Goal: Task Accomplishment & Management: Manage account settings

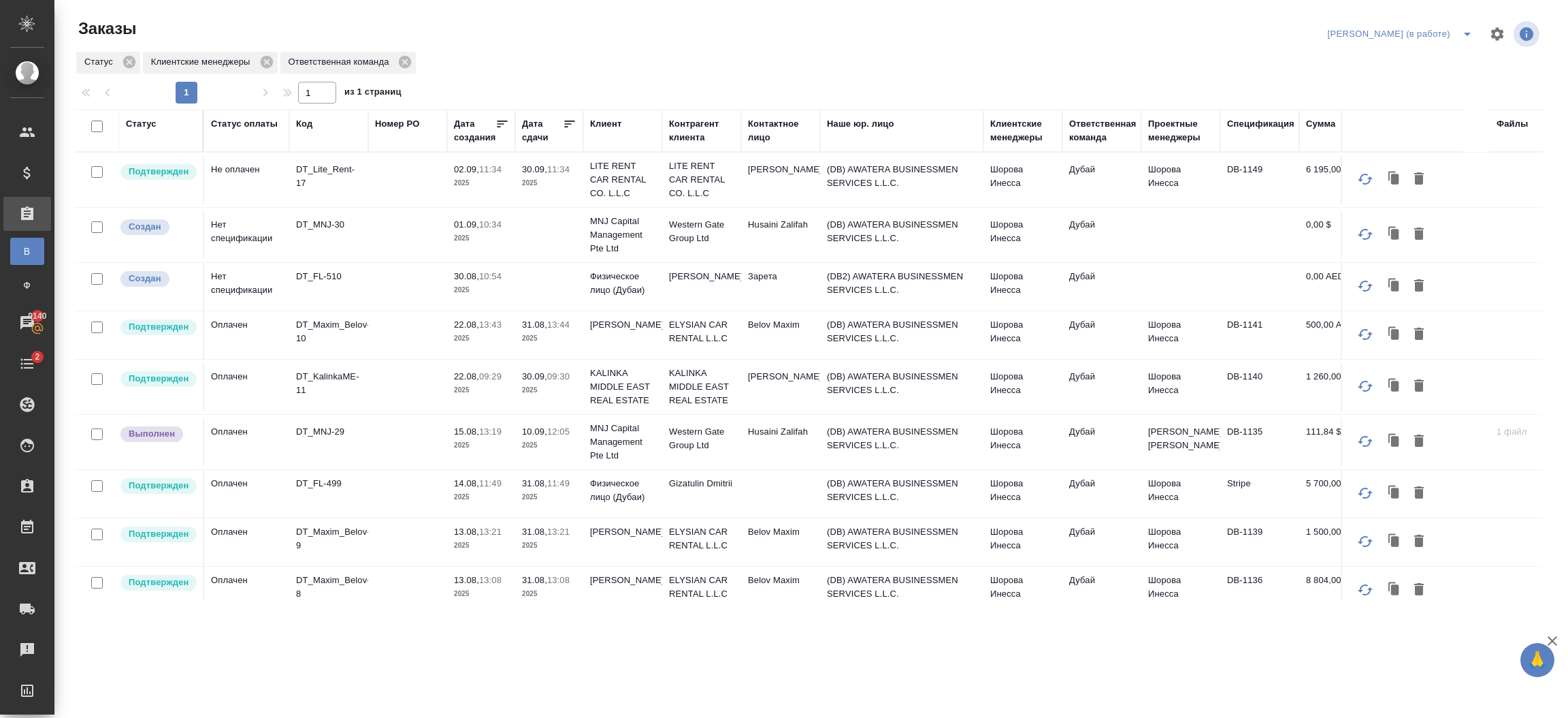
click at [687, 283] on p "Alexander Andronov" at bounding box center [702, 277] width 65 height 14
click at [687, 283] on p "[PERSON_NAME]" at bounding box center [702, 277] width 65 height 14
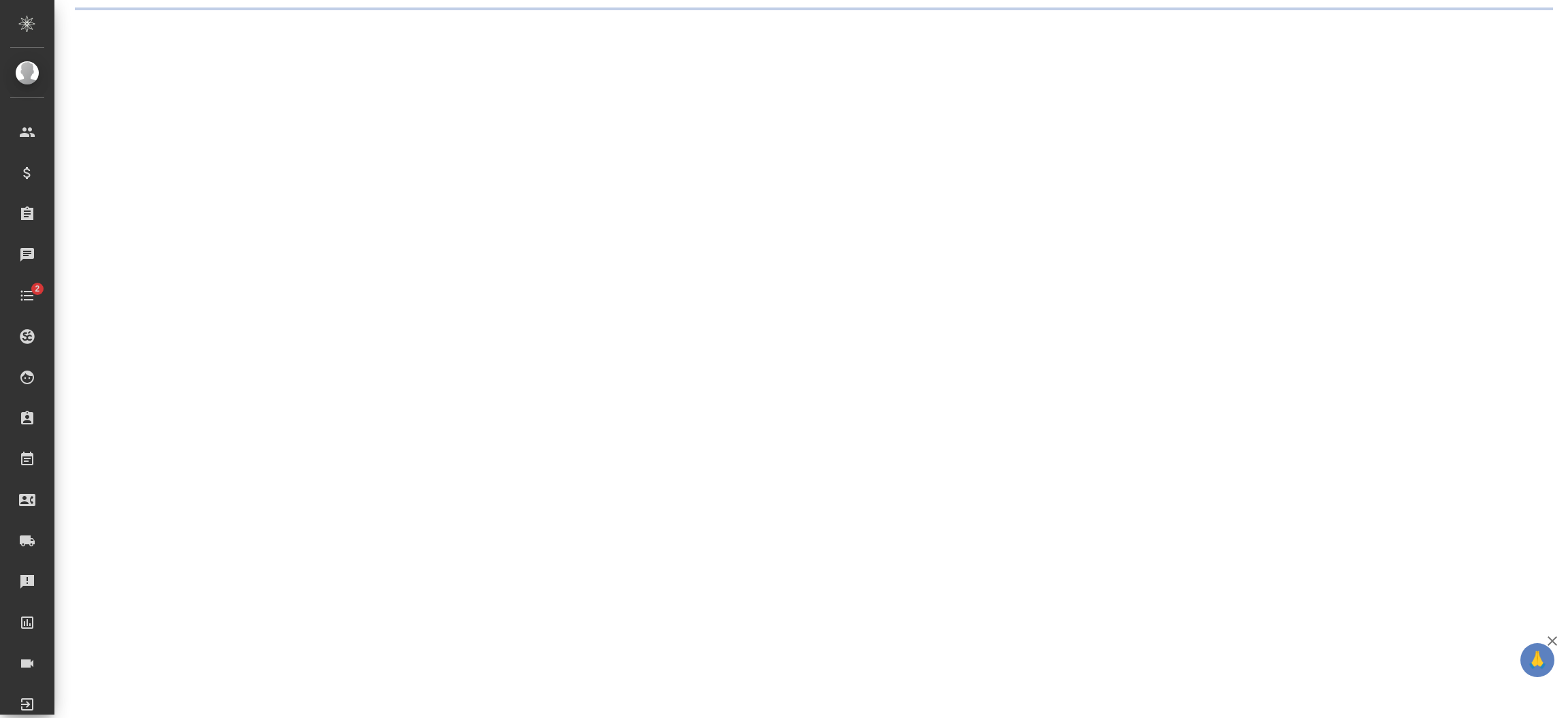
select select "RU"
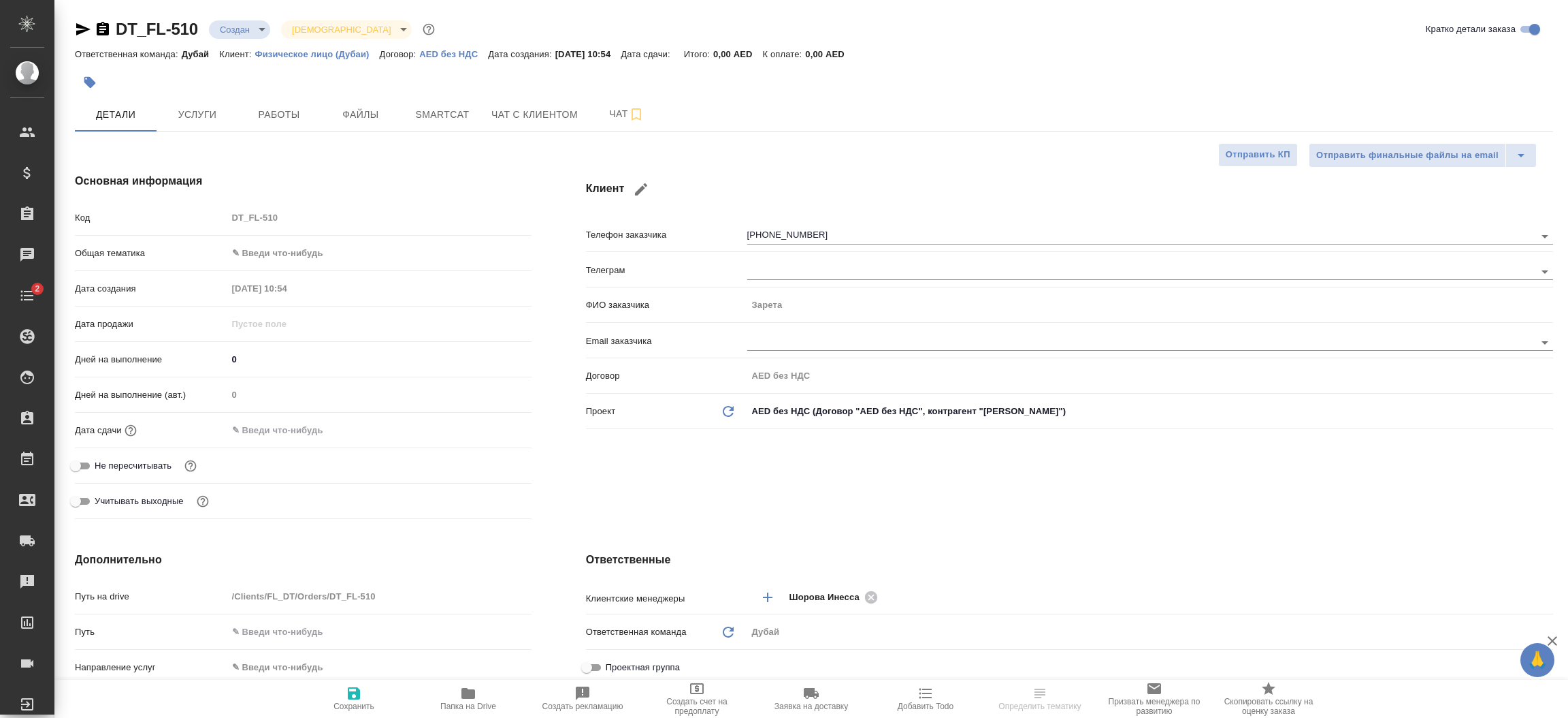
type textarea "x"
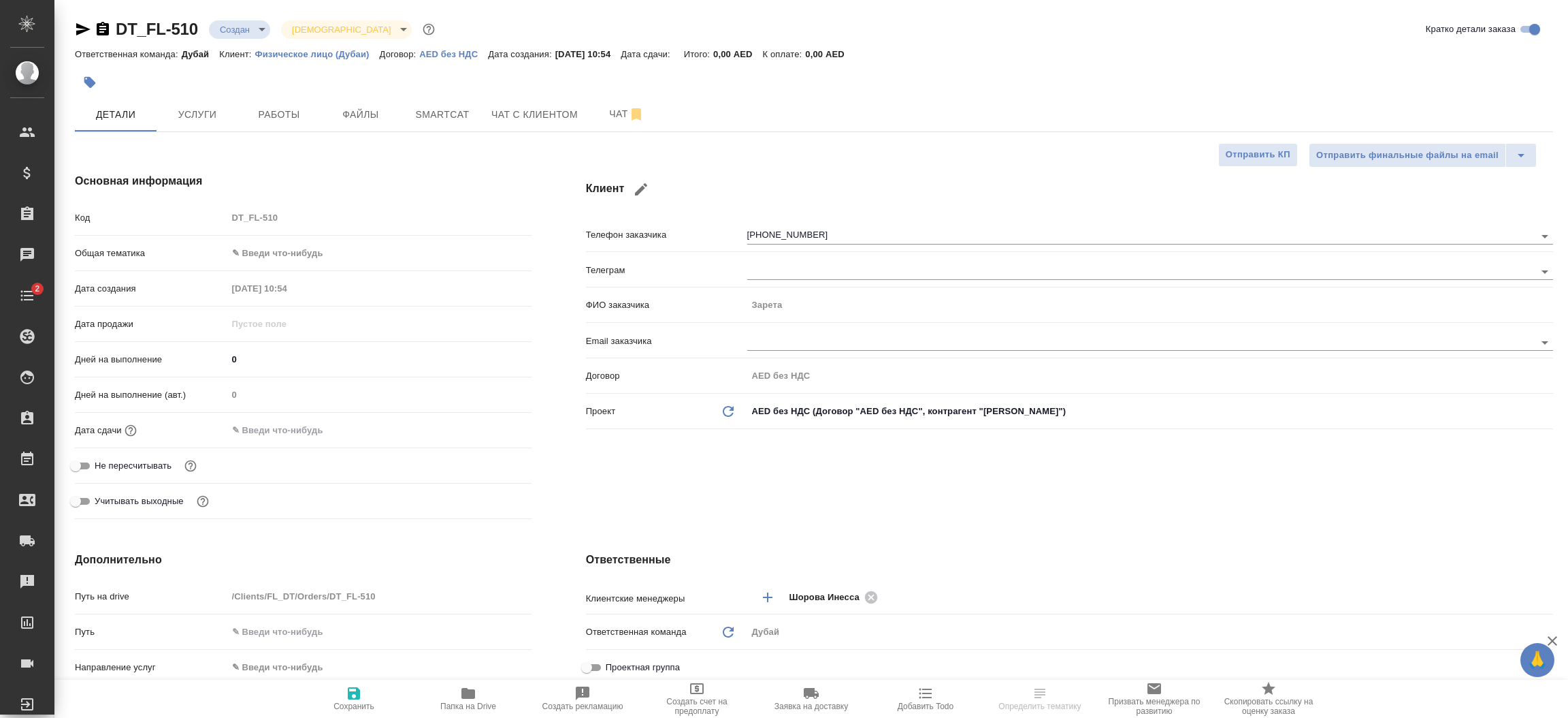
type textarea "x"
click at [340, 51] on p "Физическое лицо (Дубаи)" at bounding box center [317, 54] width 125 height 10
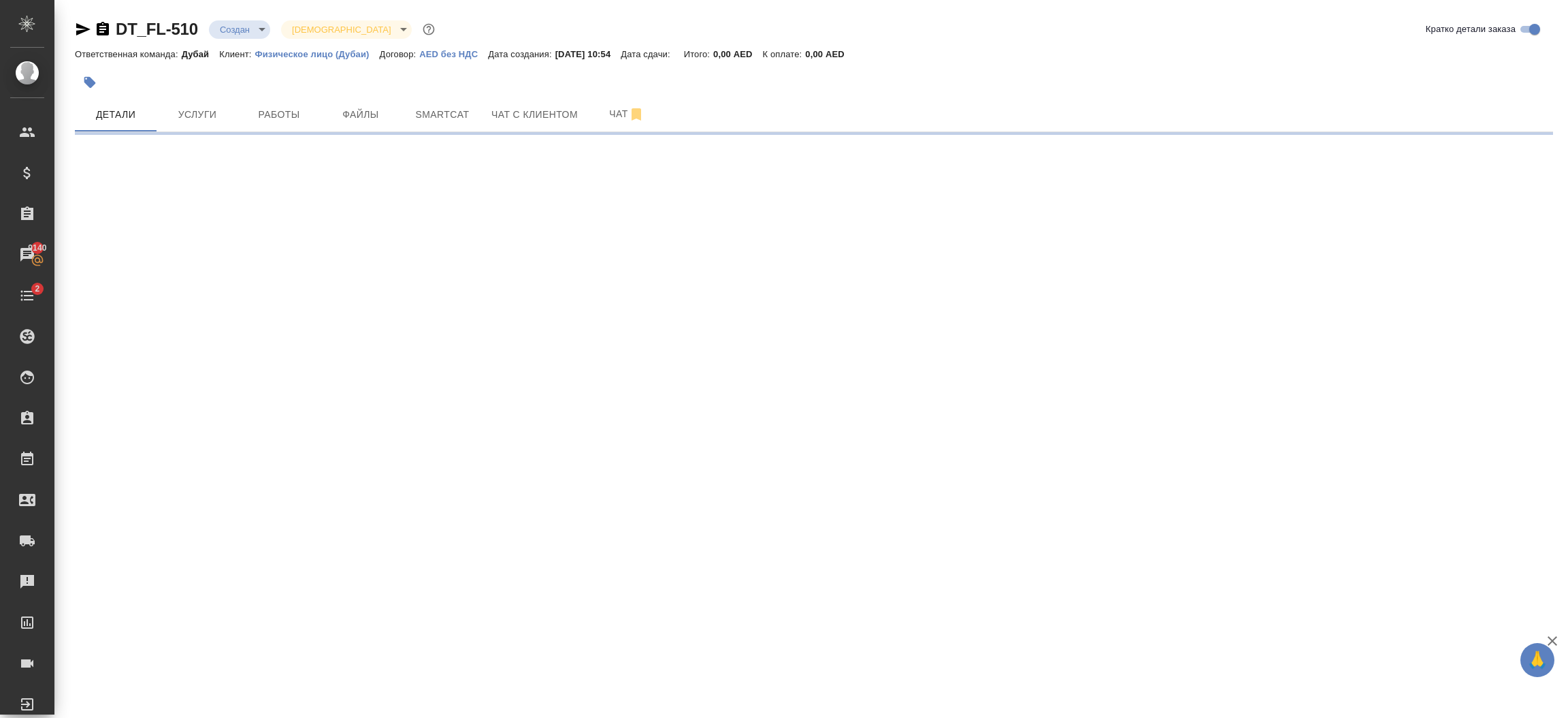
select select "RU"
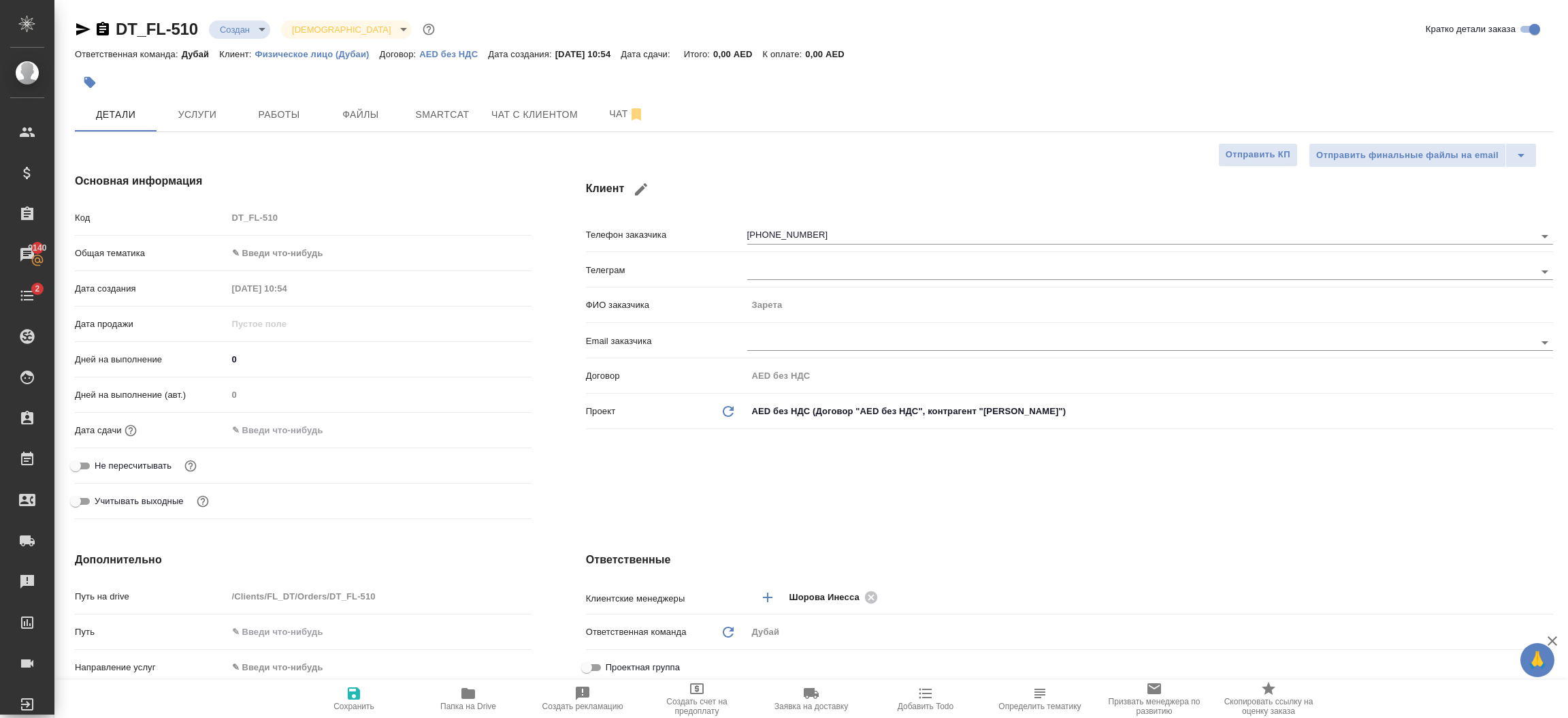
type textarea "x"
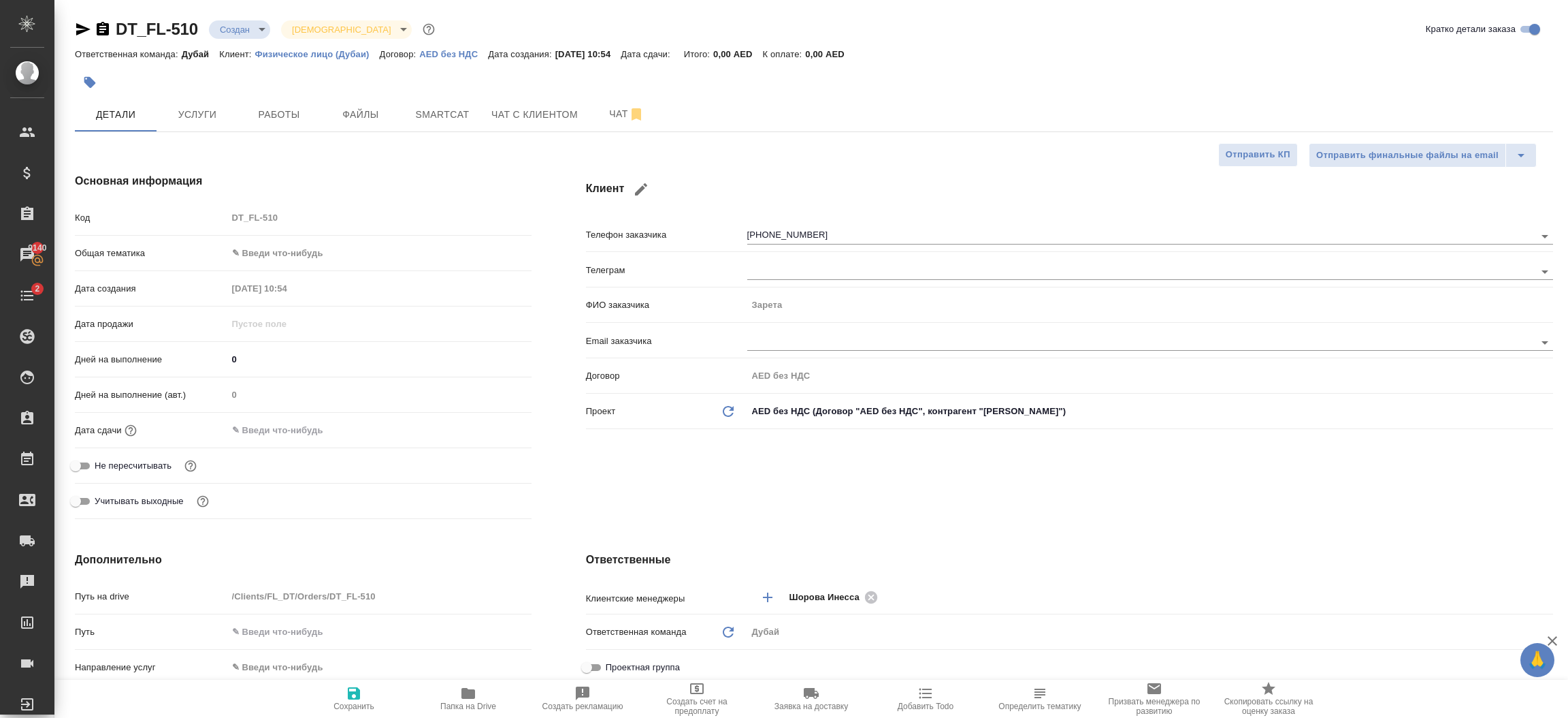
type textarea "x"
click at [824, 489] on div "Клиент Телефон заказчика +79888015291 Телеграм ФИО заказчика Зарета Email заказ…" at bounding box center [1069, 349] width 1021 height 406
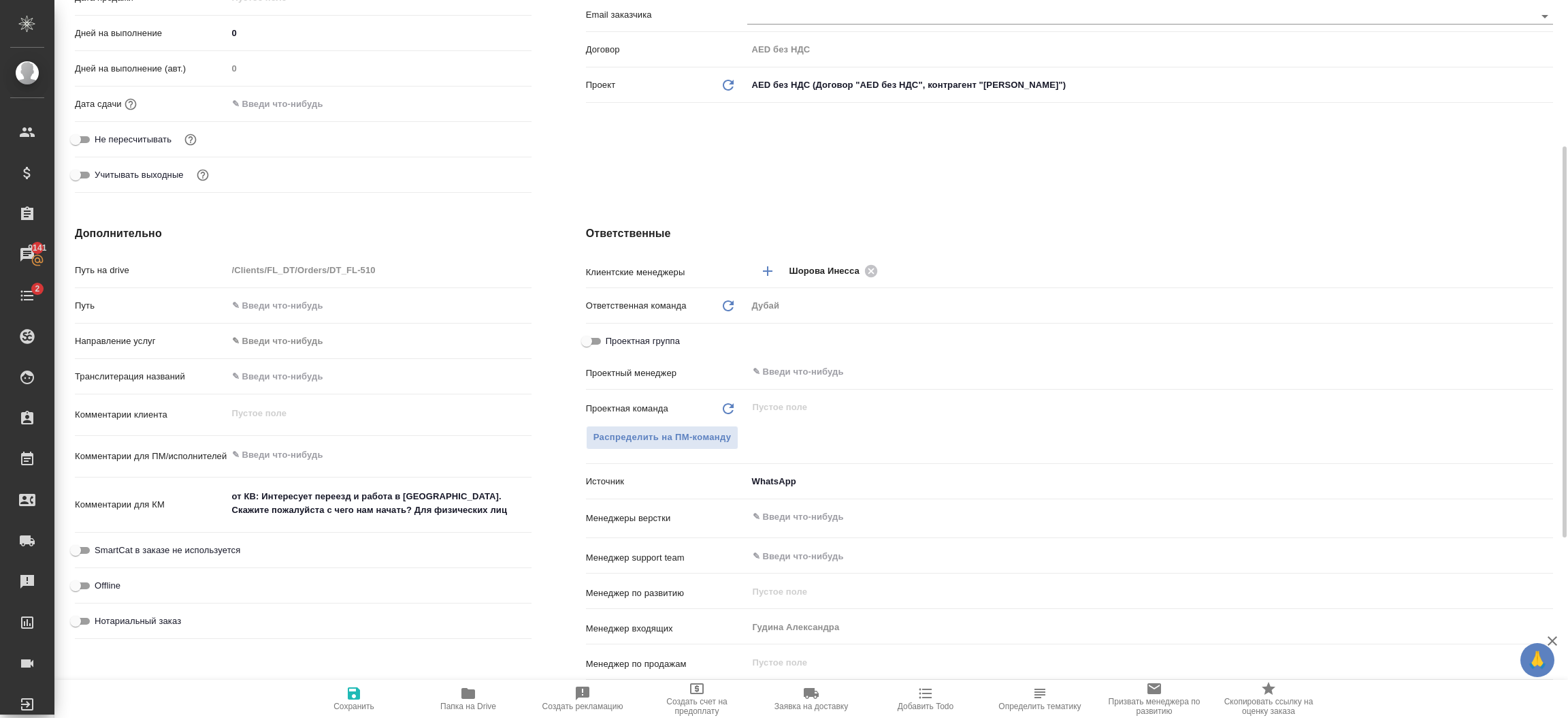
scroll to position [388, 0]
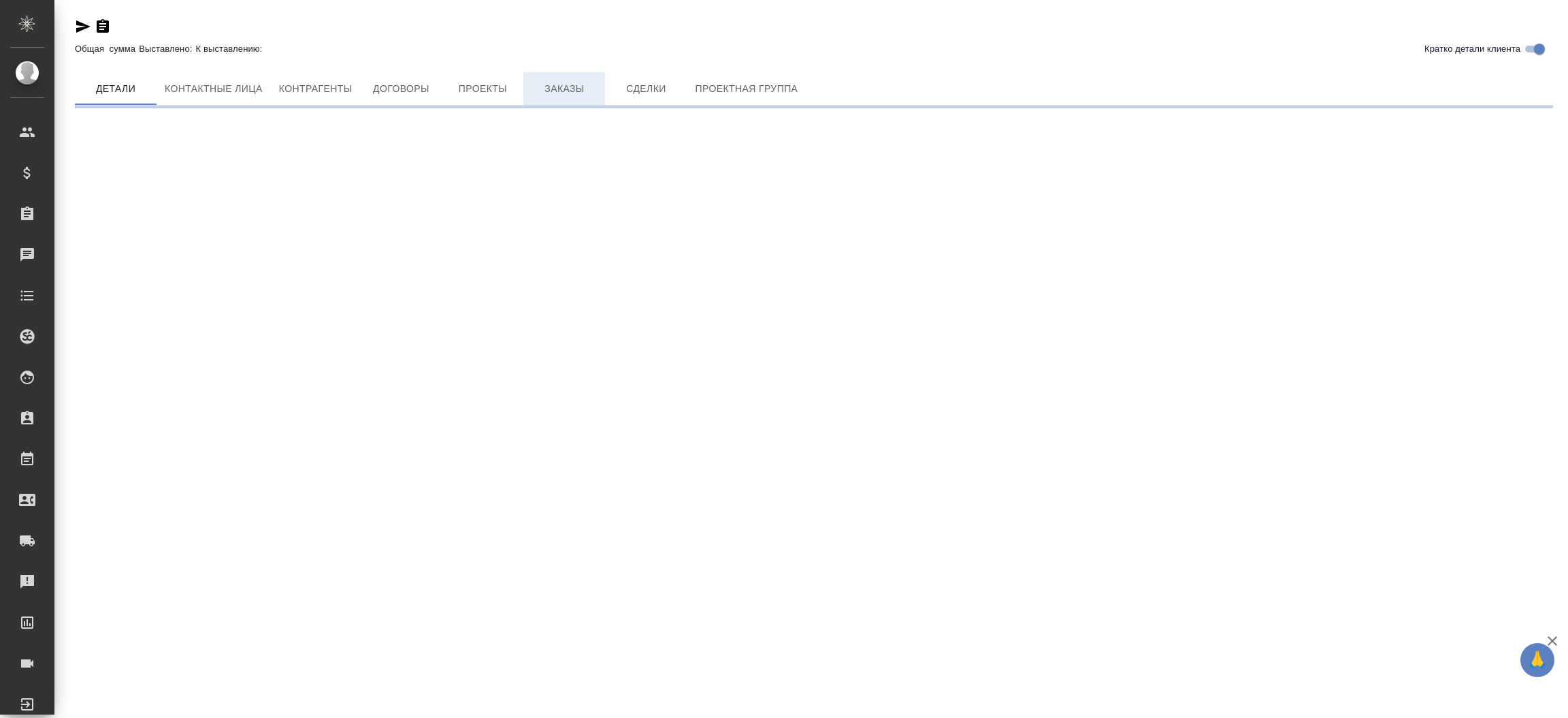
click at [570, 91] on span "Заказы" at bounding box center [564, 89] width 65 height 17
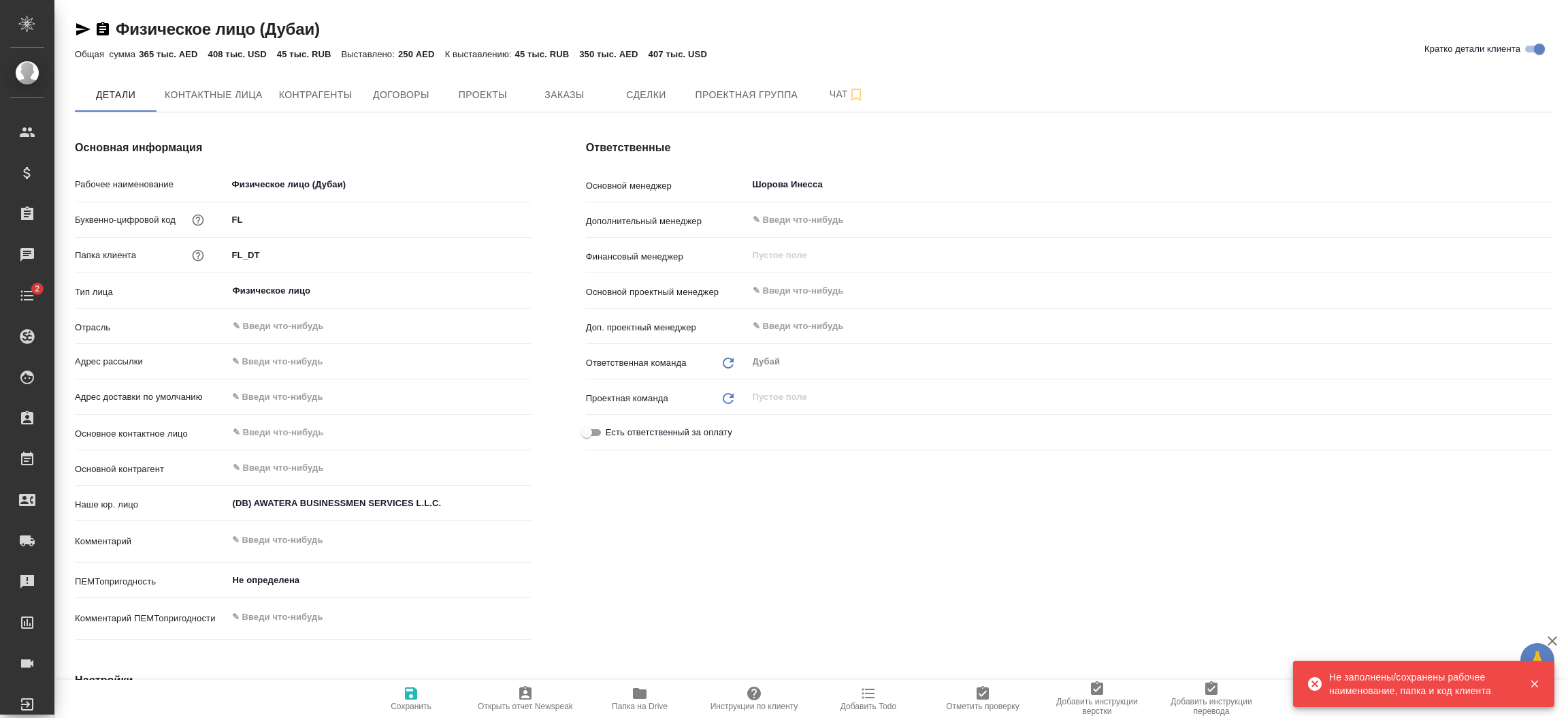
type textarea "x"
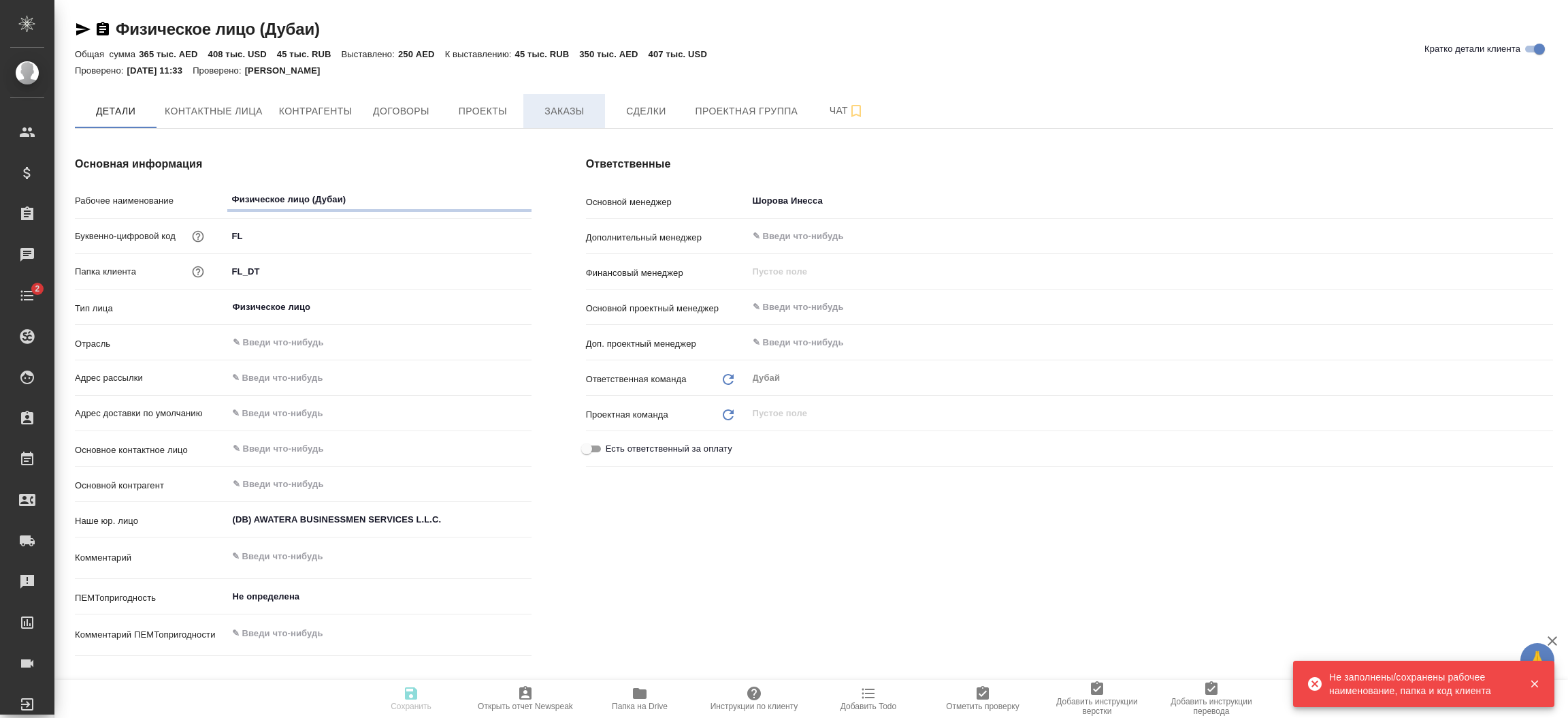
type textarea "x"
click at [579, 109] on span "Заказы" at bounding box center [564, 111] width 65 height 17
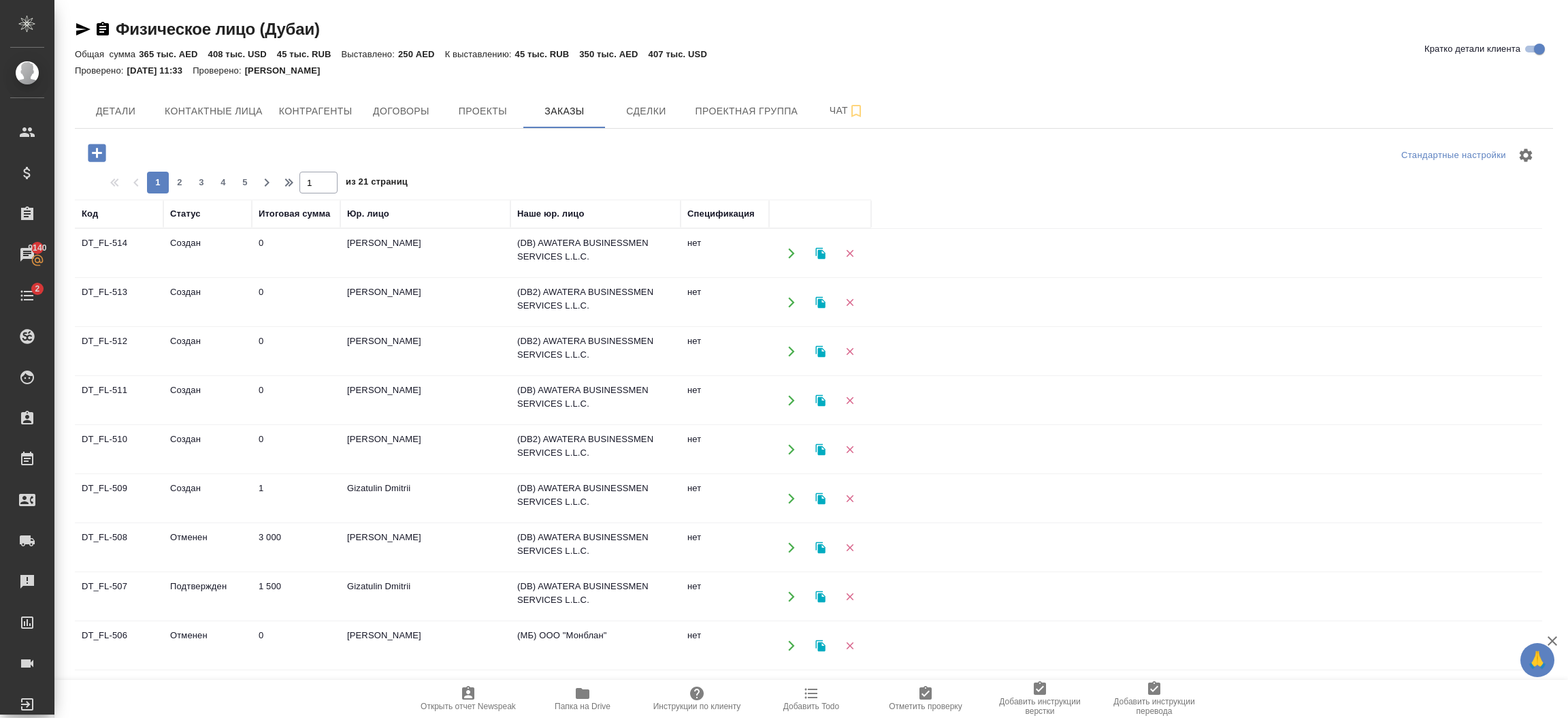
click at [93, 157] on icon "button" at bounding box center [96, 152] width 17 height 17
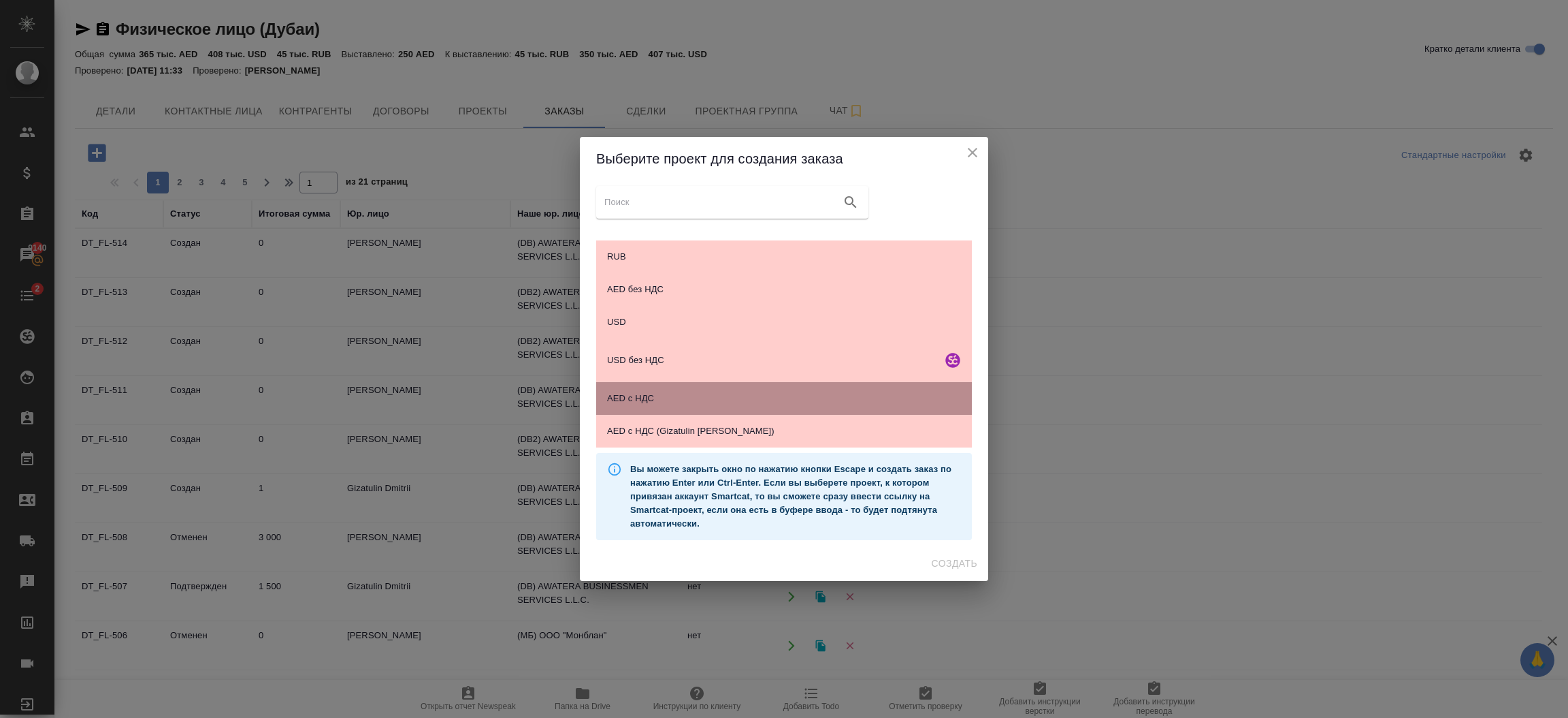
click at [745, 400] on span "AED с НДС" at bounding box center [784, 398] width 354 height 14
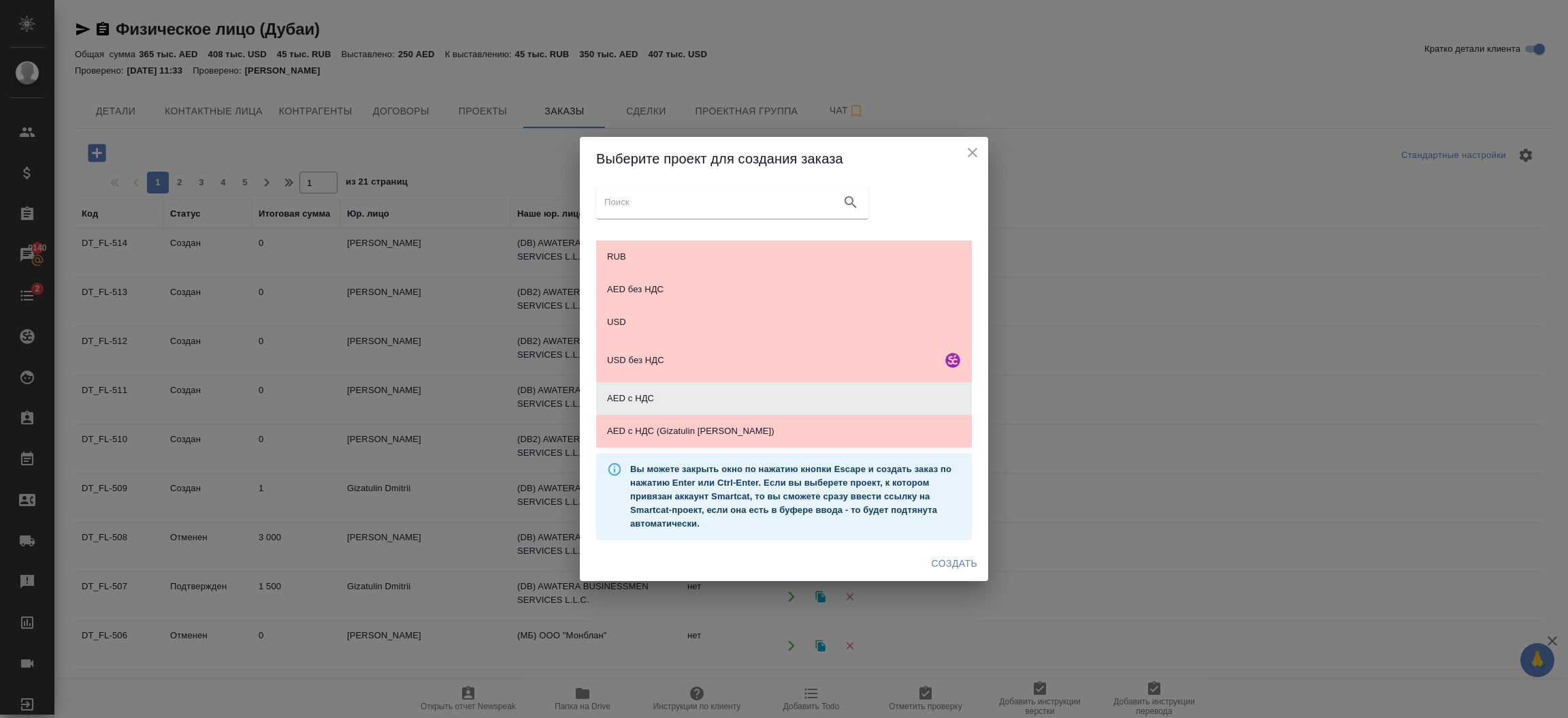
click at [952, 563] on span "Создать" at bounding box center [954, 564] width 46 height 17
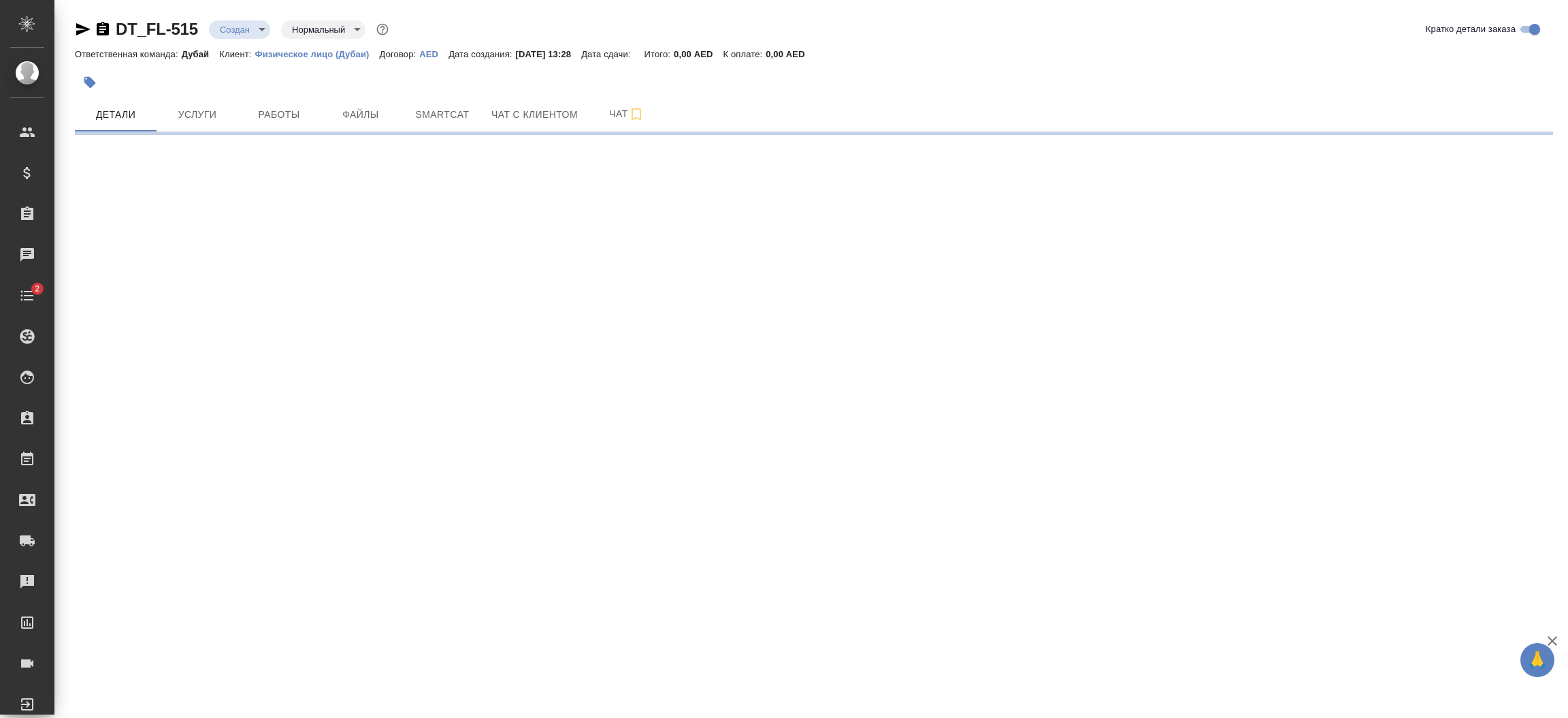
select select "RU"
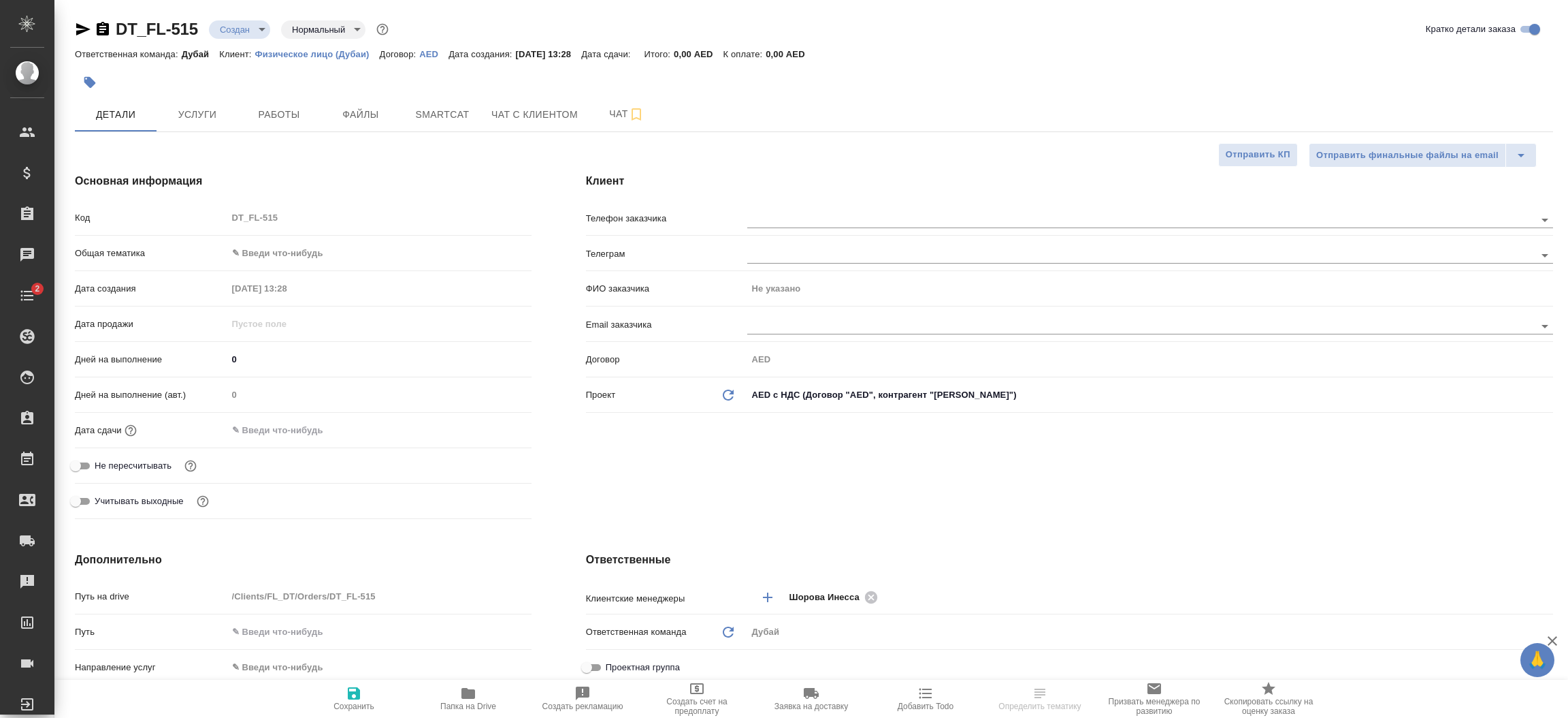
type textarea "x"
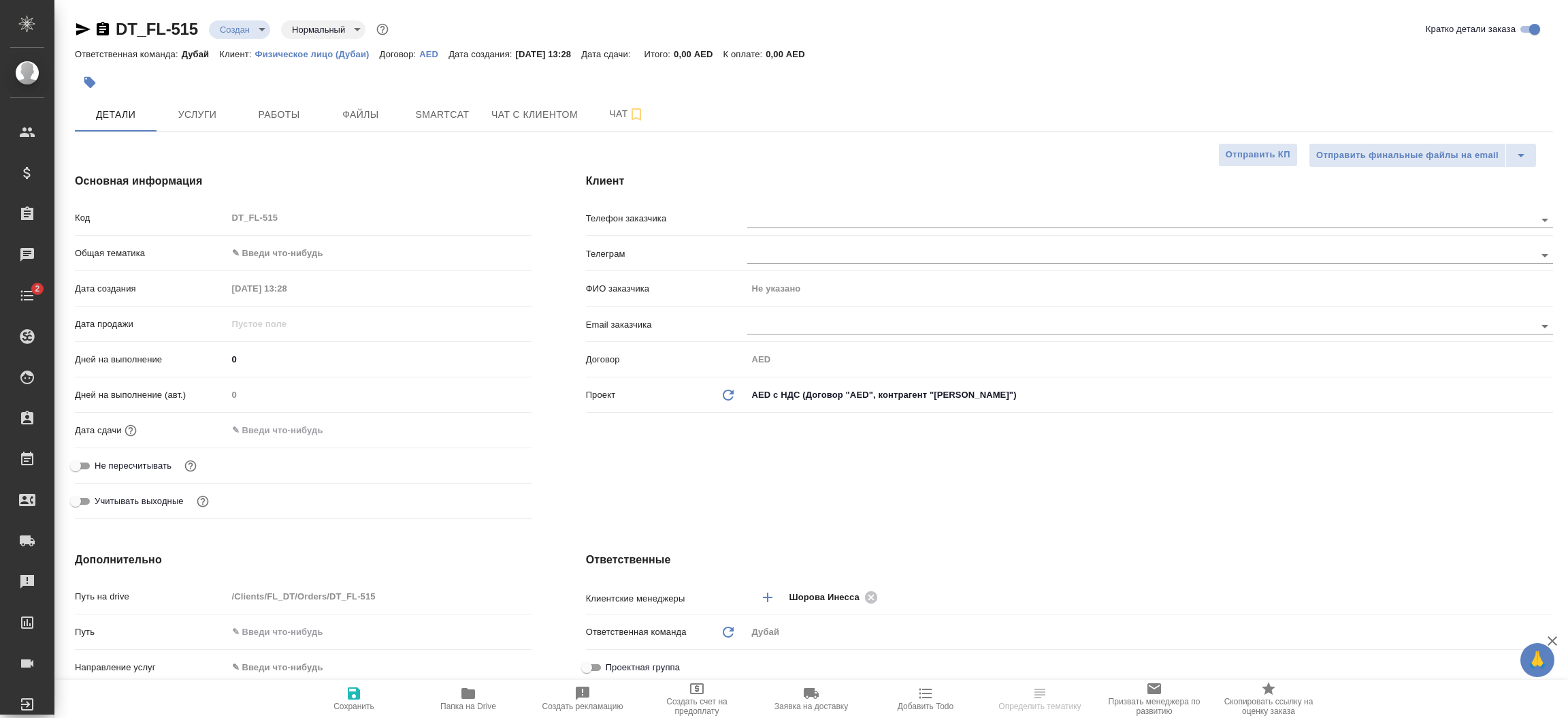
type textarea "x"
click at [591, 522] on div "Клиент Телефон заказчика [PERSON_NAME] заказчика Не указано Email заказчика Дог…" at bounding box center [1069, 349] width 1021 height 406
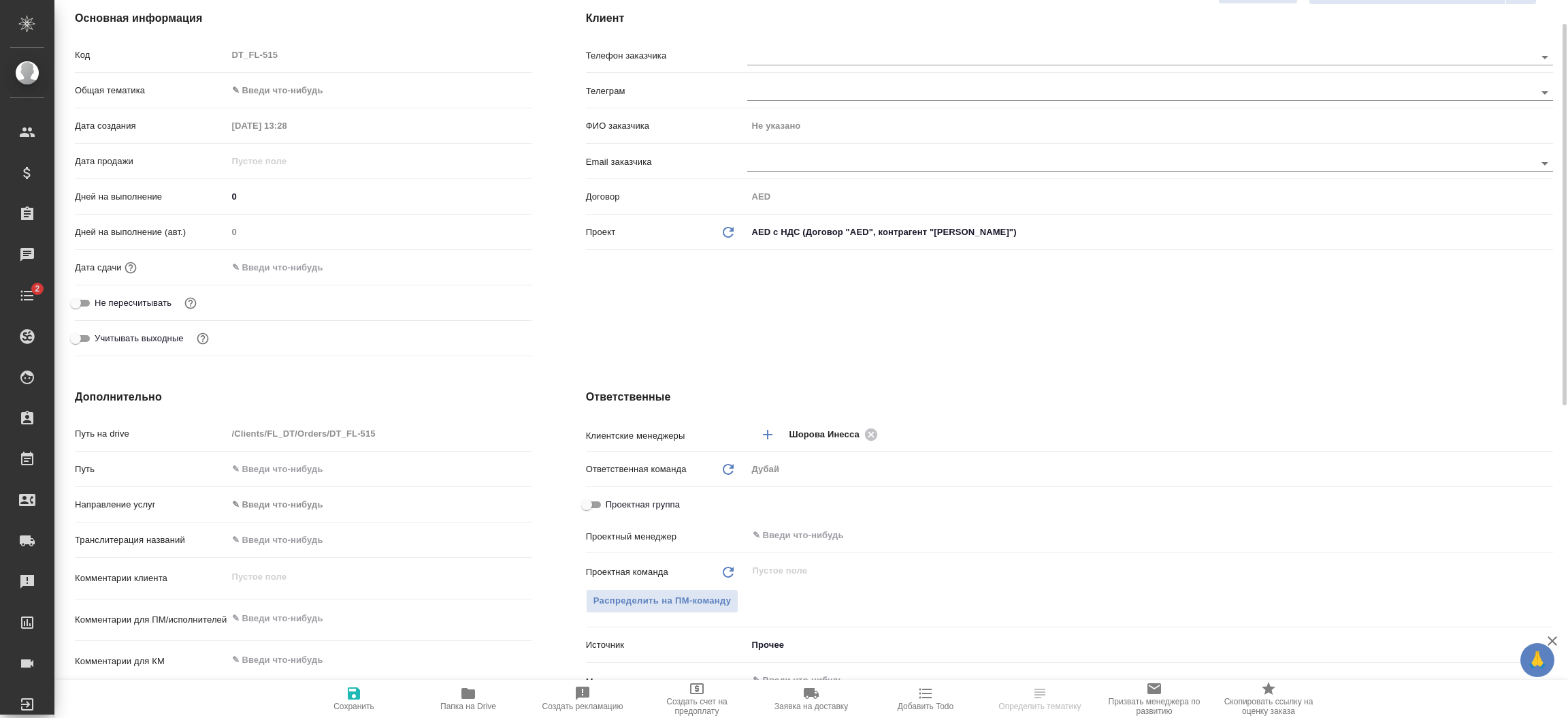
scroll to position [224, 0]
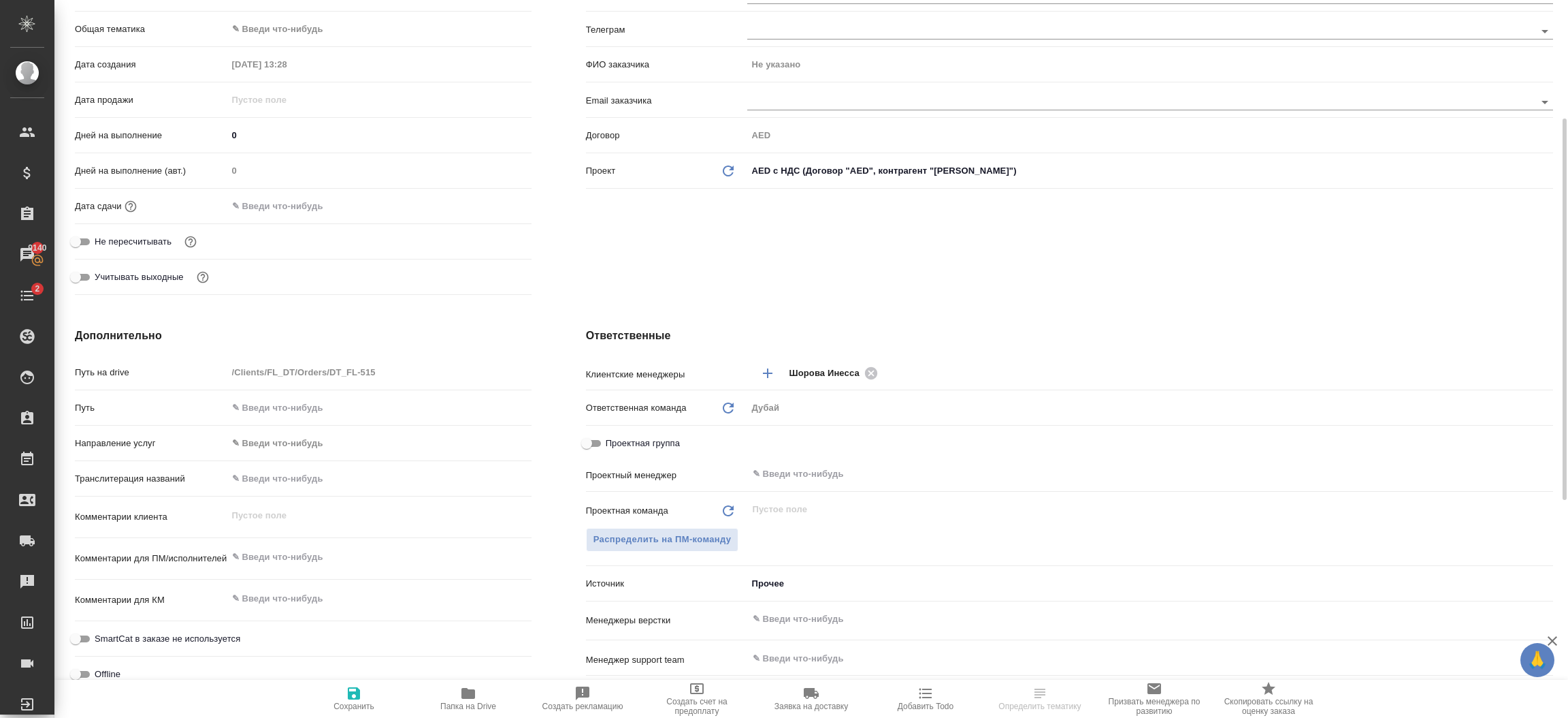
type textarea "x"
click at [338, 558] on textarea at bounding box center [379, 557] width 304 height 23
type textarea "о"
type textarea "x"
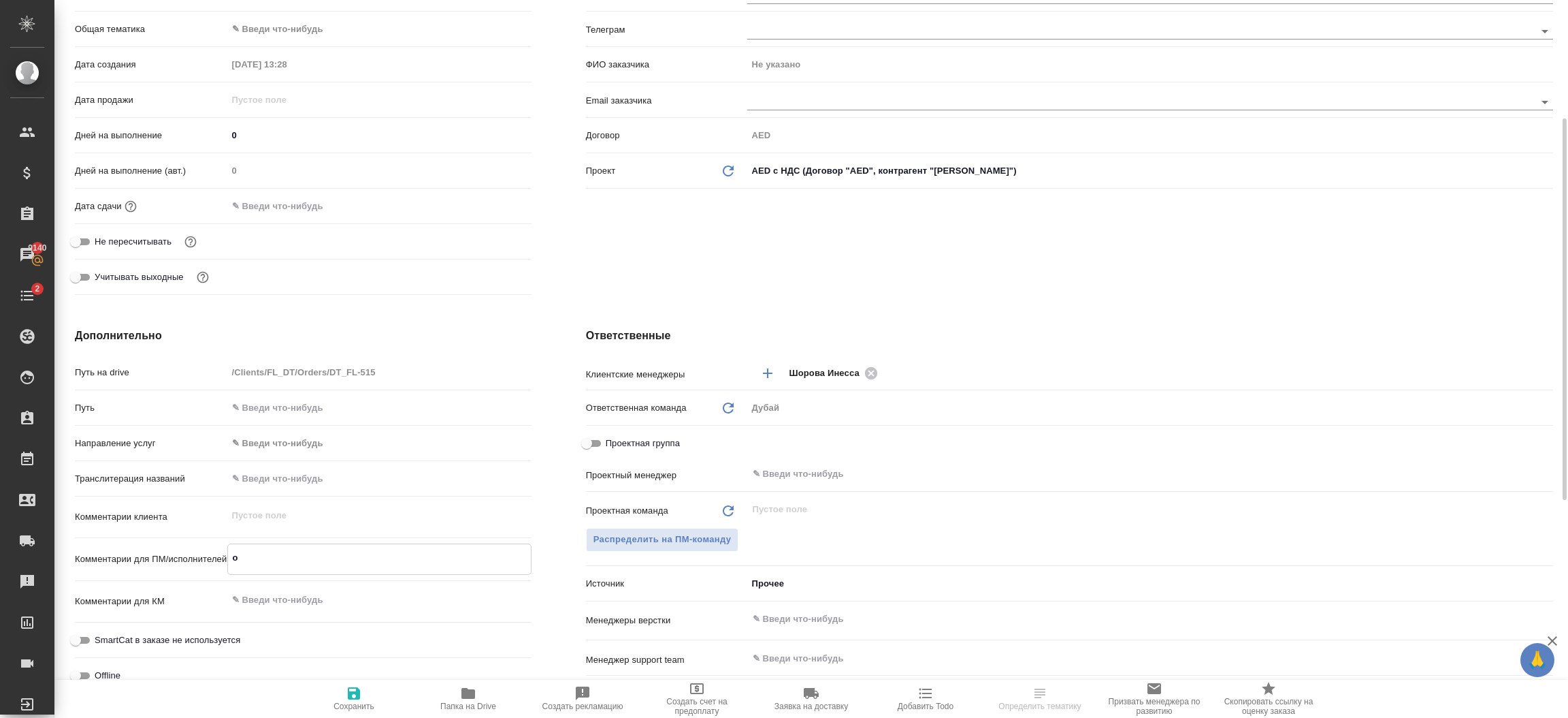
type textarea "x"
type textarea "об"
type textarea "x"
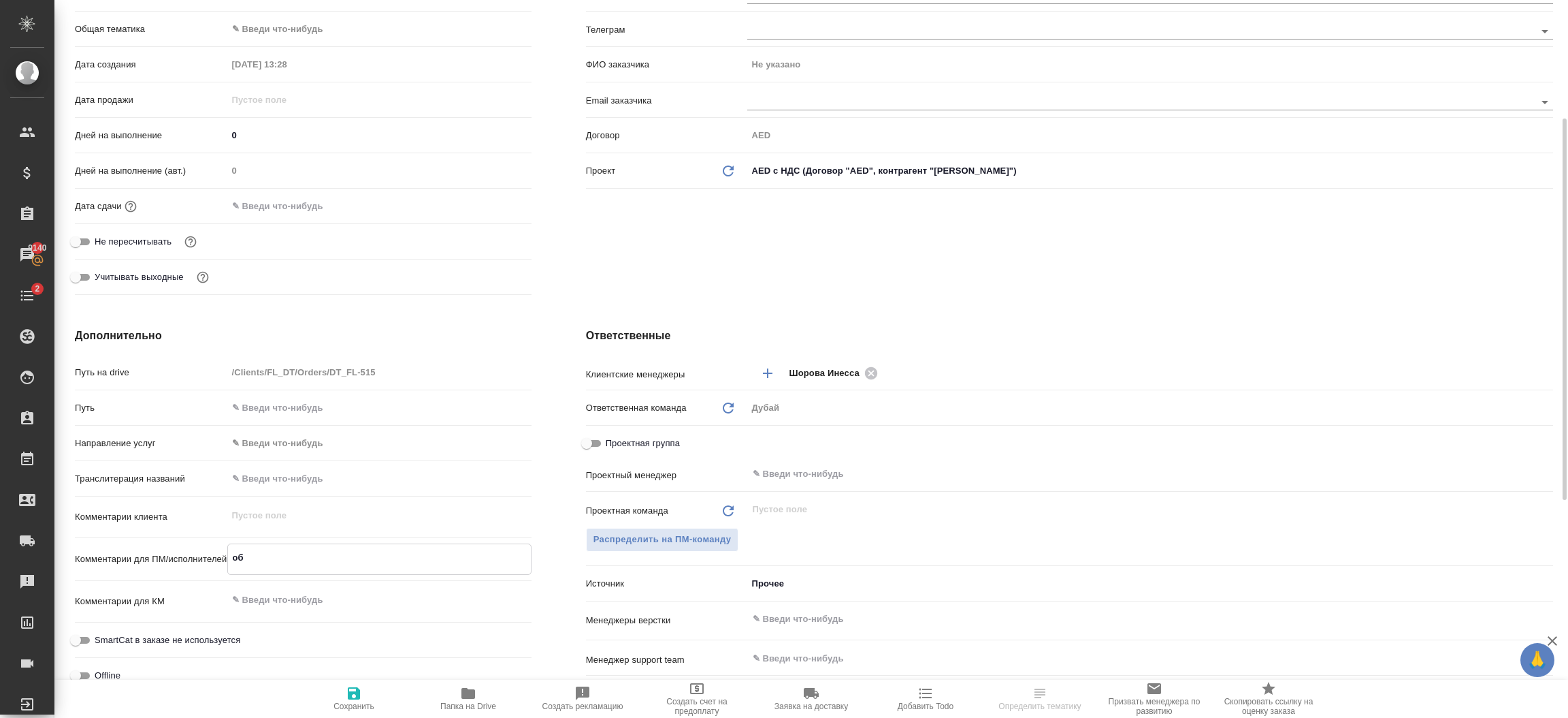
type textarea "обн"
type textarea "x"
type textarea "обнов"
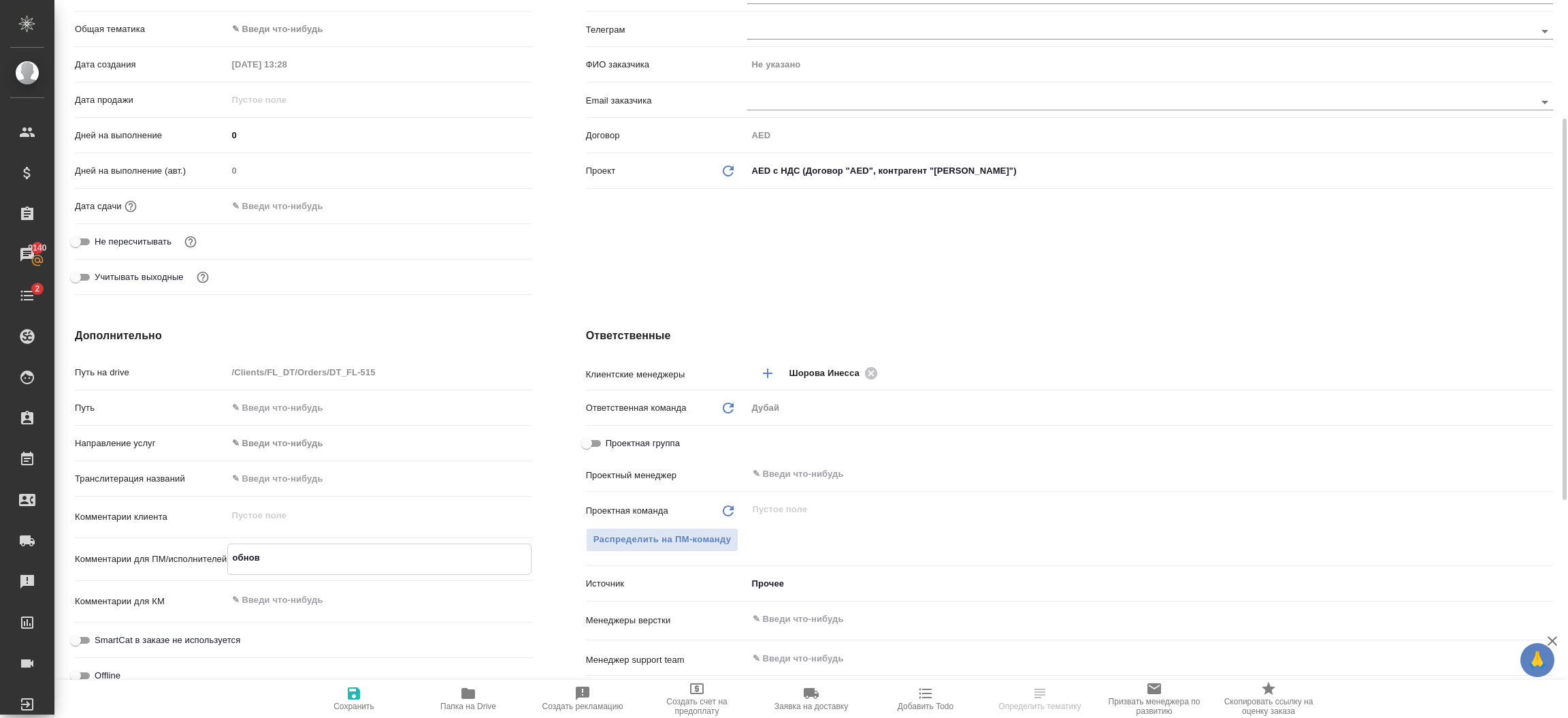
type textarea "x"
type textarea "обновление"
type textarea "x"
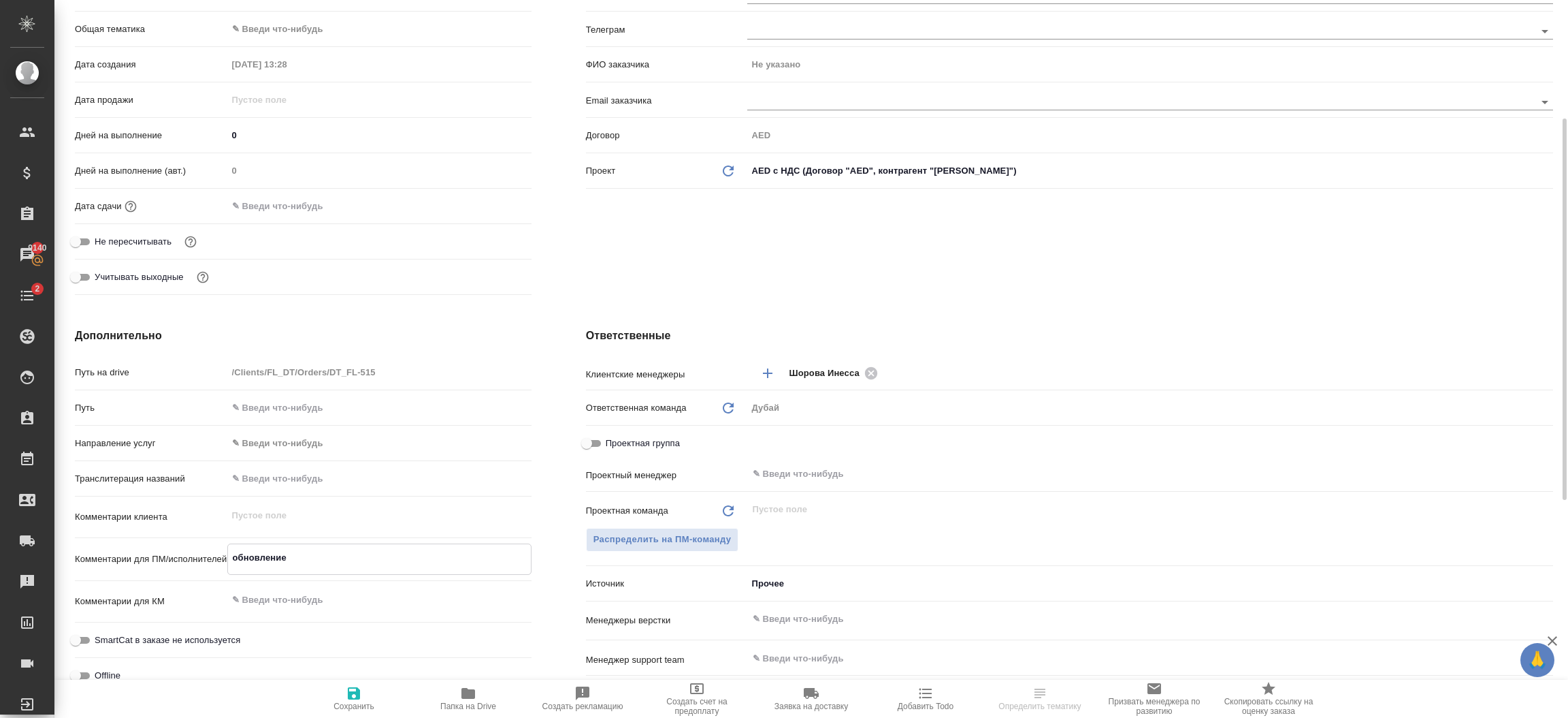
type textarea "обновление"
type textarea "x"
type textarea "обновление дан"
type textarea "x"
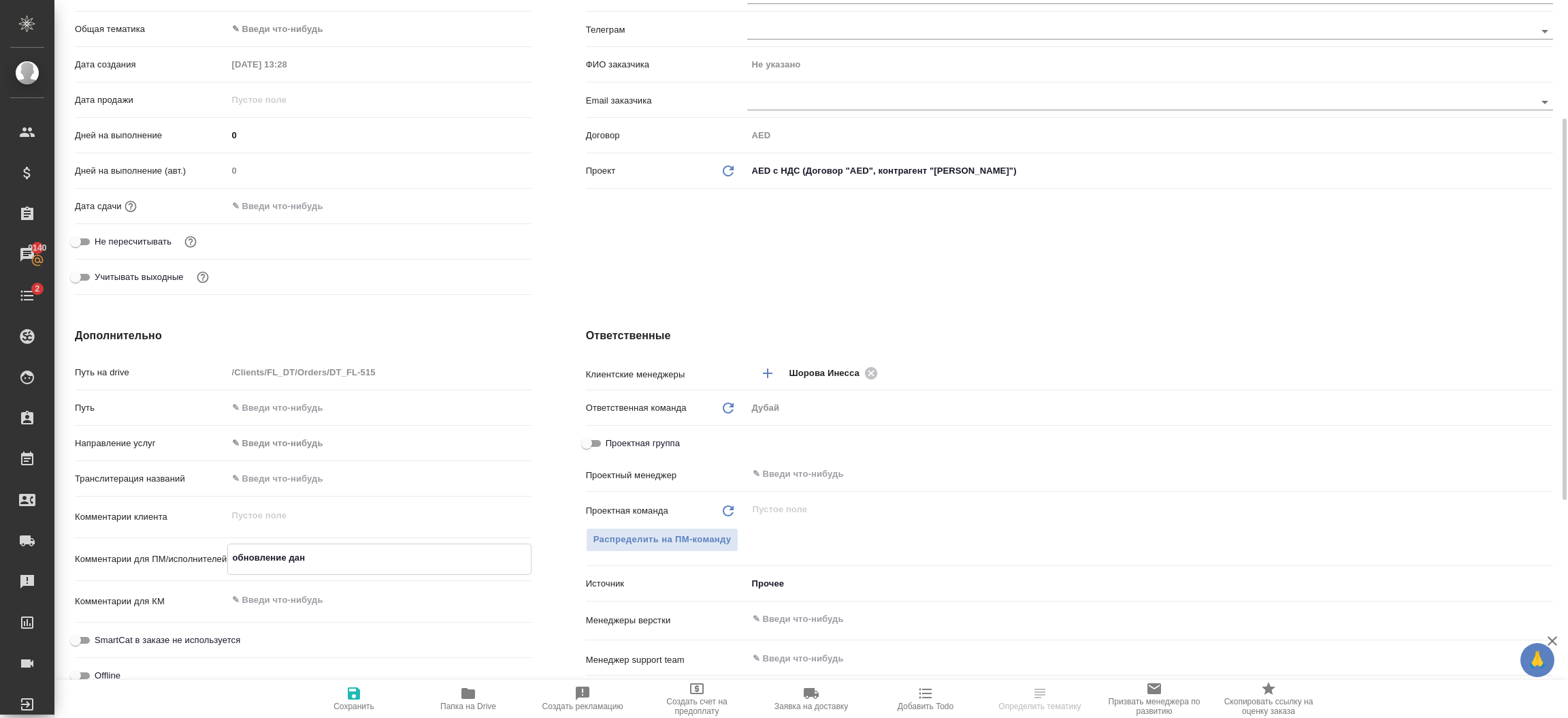
type textarea "обновление [PERSON_NAME]"
type textarea "x"
type textarea "обновление данные"
type textarea "x"
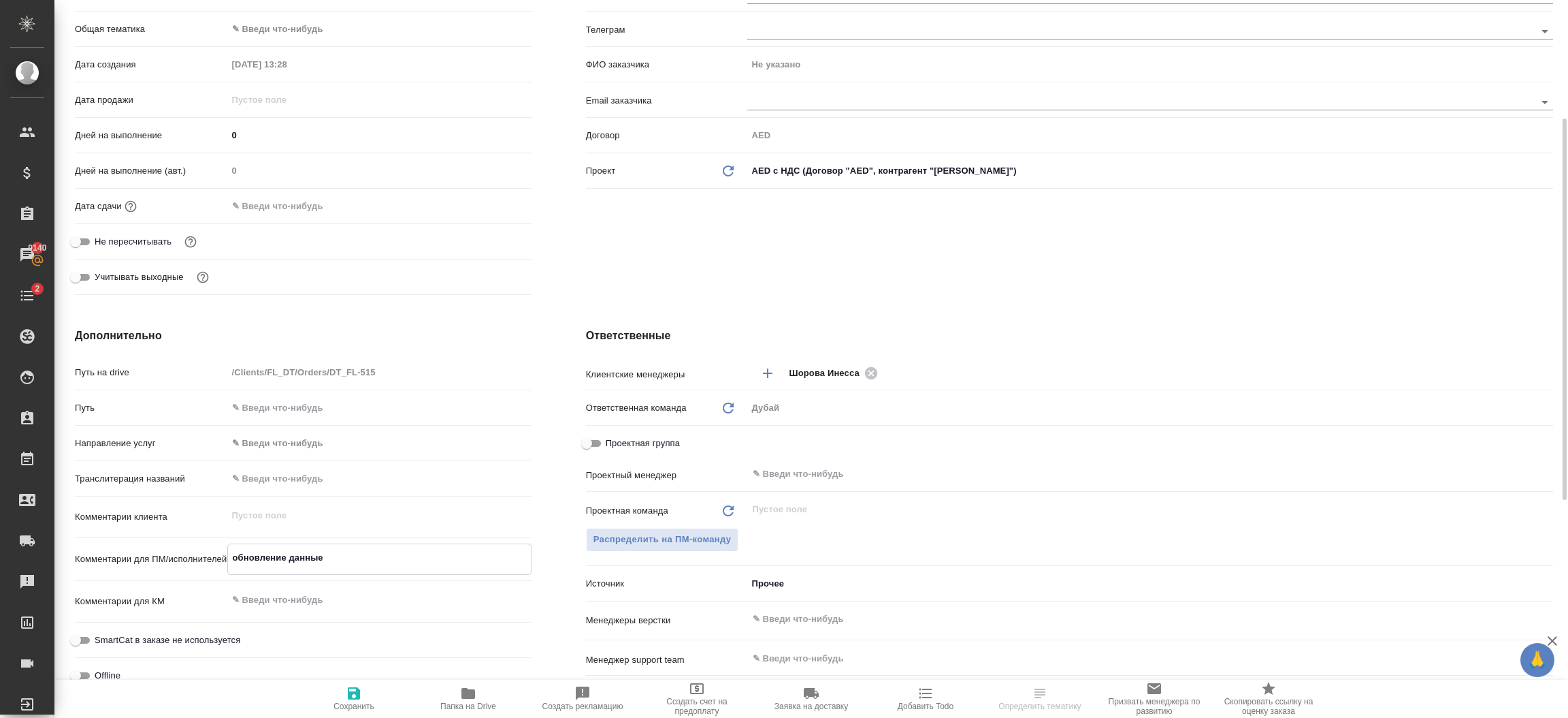
type textarea "x"
type textarea "обновление данны"
type textarea "x"
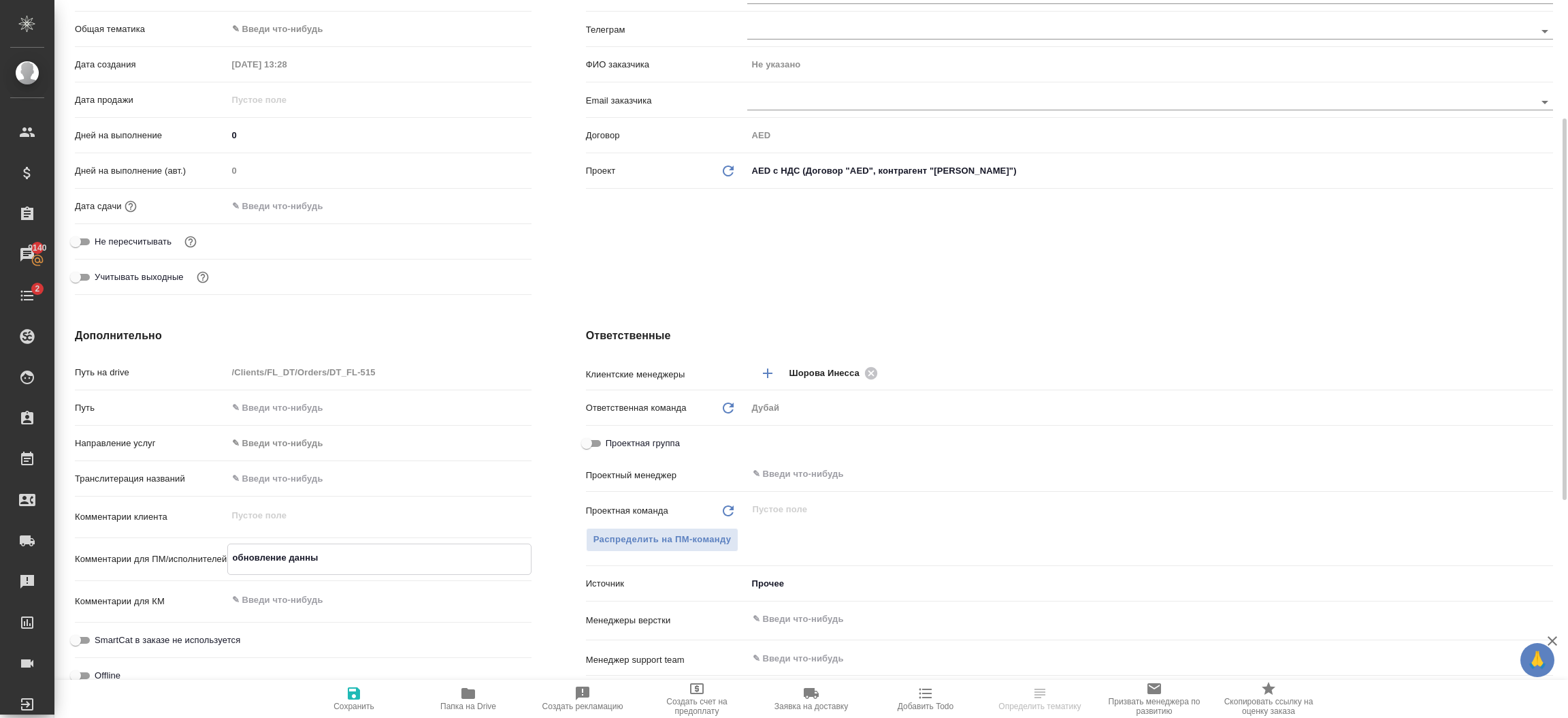
type textarea "x"
type textarea "обновление данных"
type textarea "x"
type textarea "обновление данных"
type textarea "x"
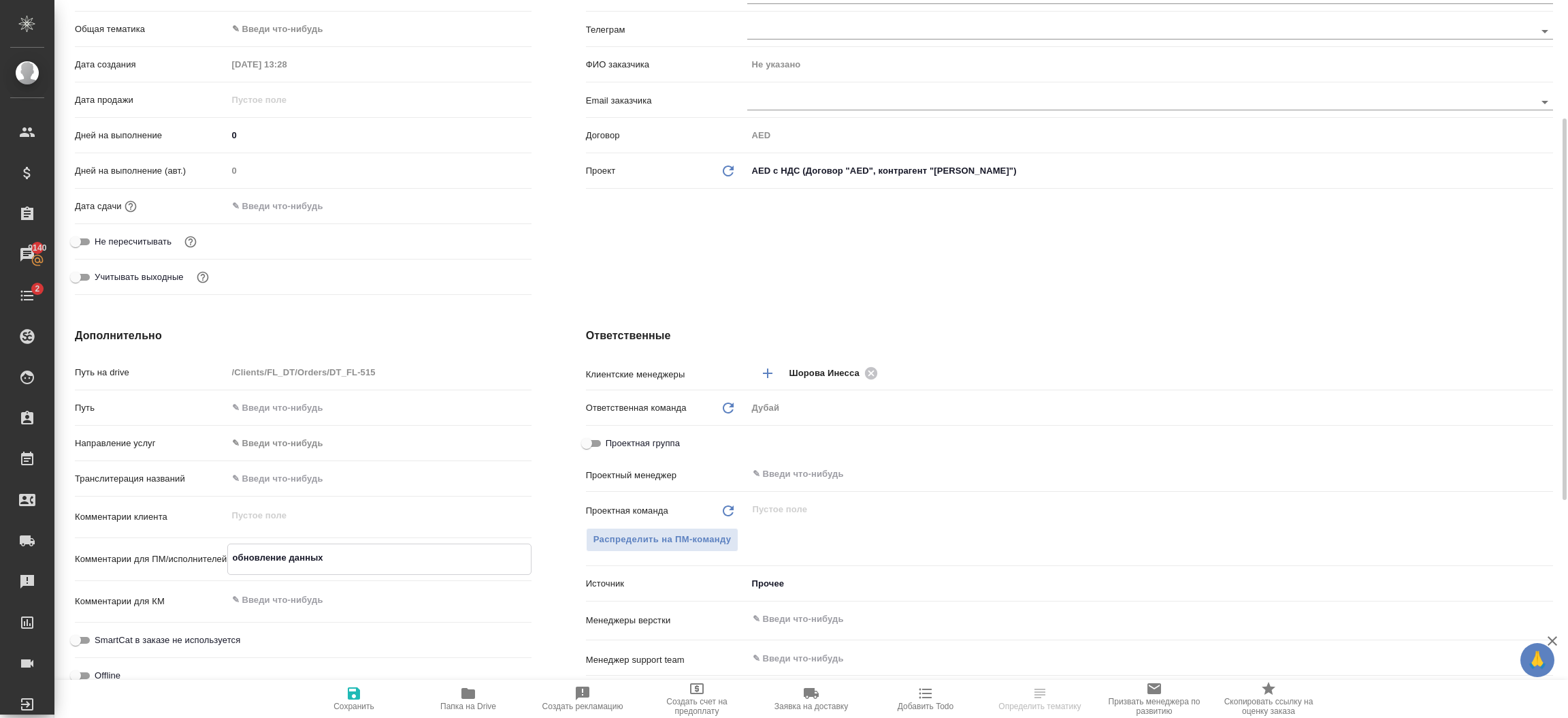
type textarea "x"
type textarea "обновление данных па"
type textarea "x"
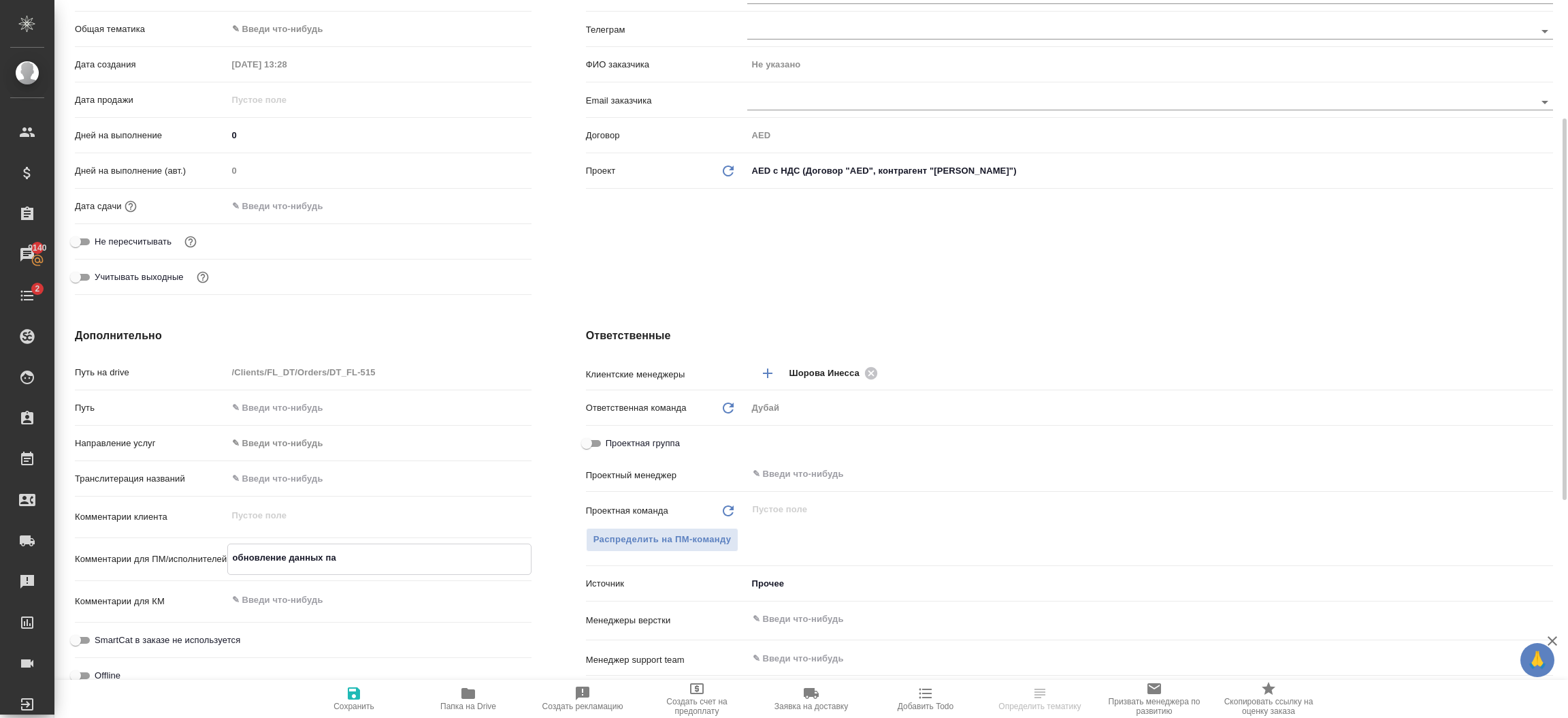
type textarea "обновление данных пас"
type textarea "x"
type textarea "обновление данных паспо"
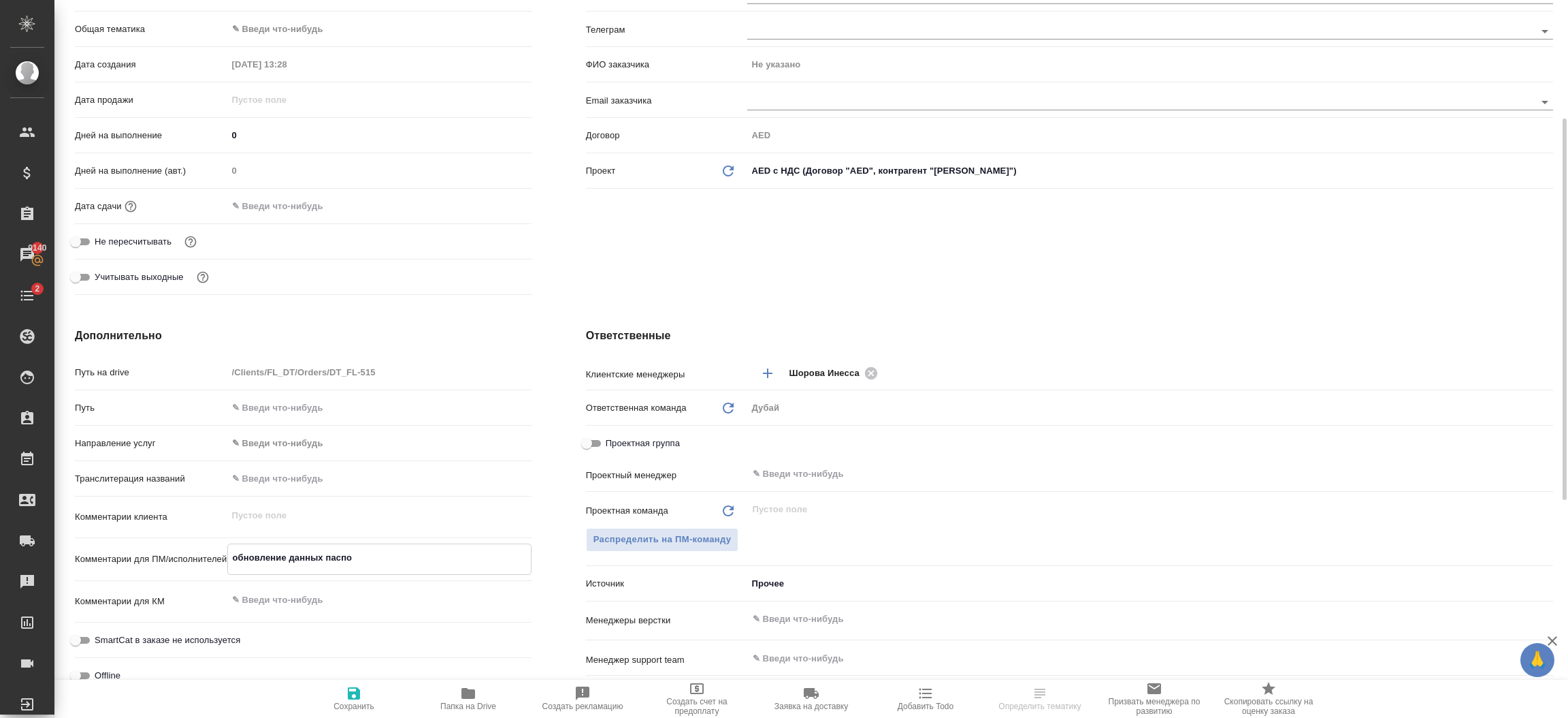
type textarea "x"
type textarea "обновление данных паспот"
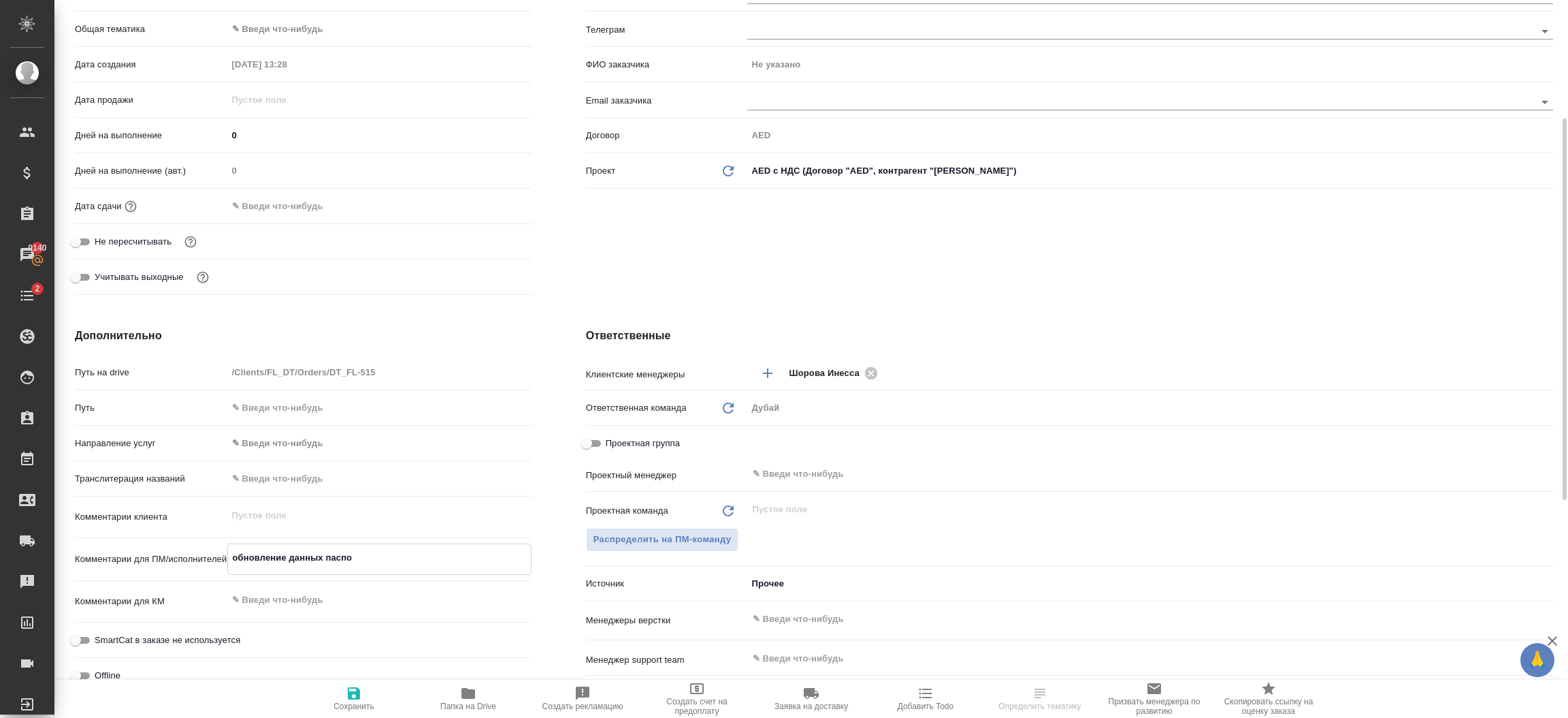
type textarea "x"
type textarea "обновление данных паспо"
type textarea "x"
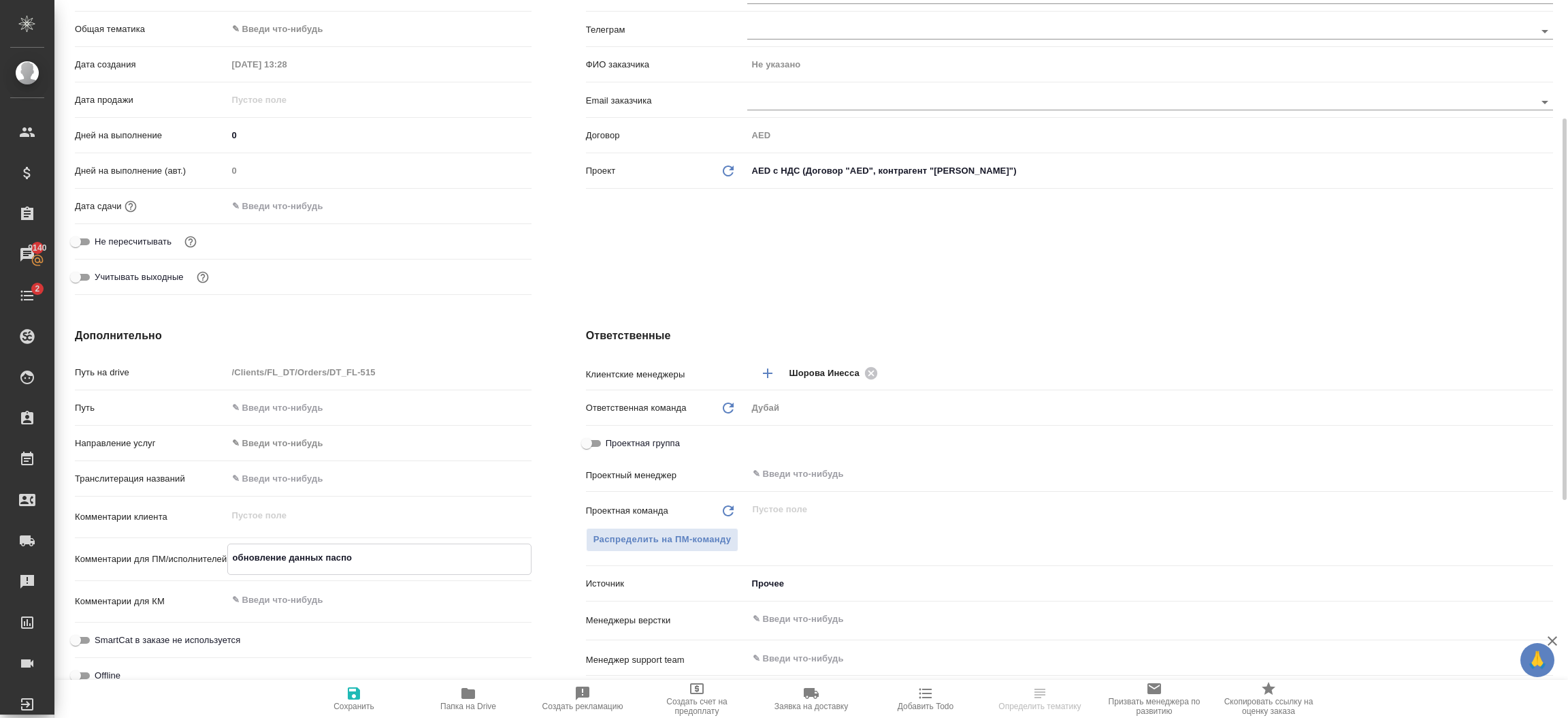
type textarea "x"
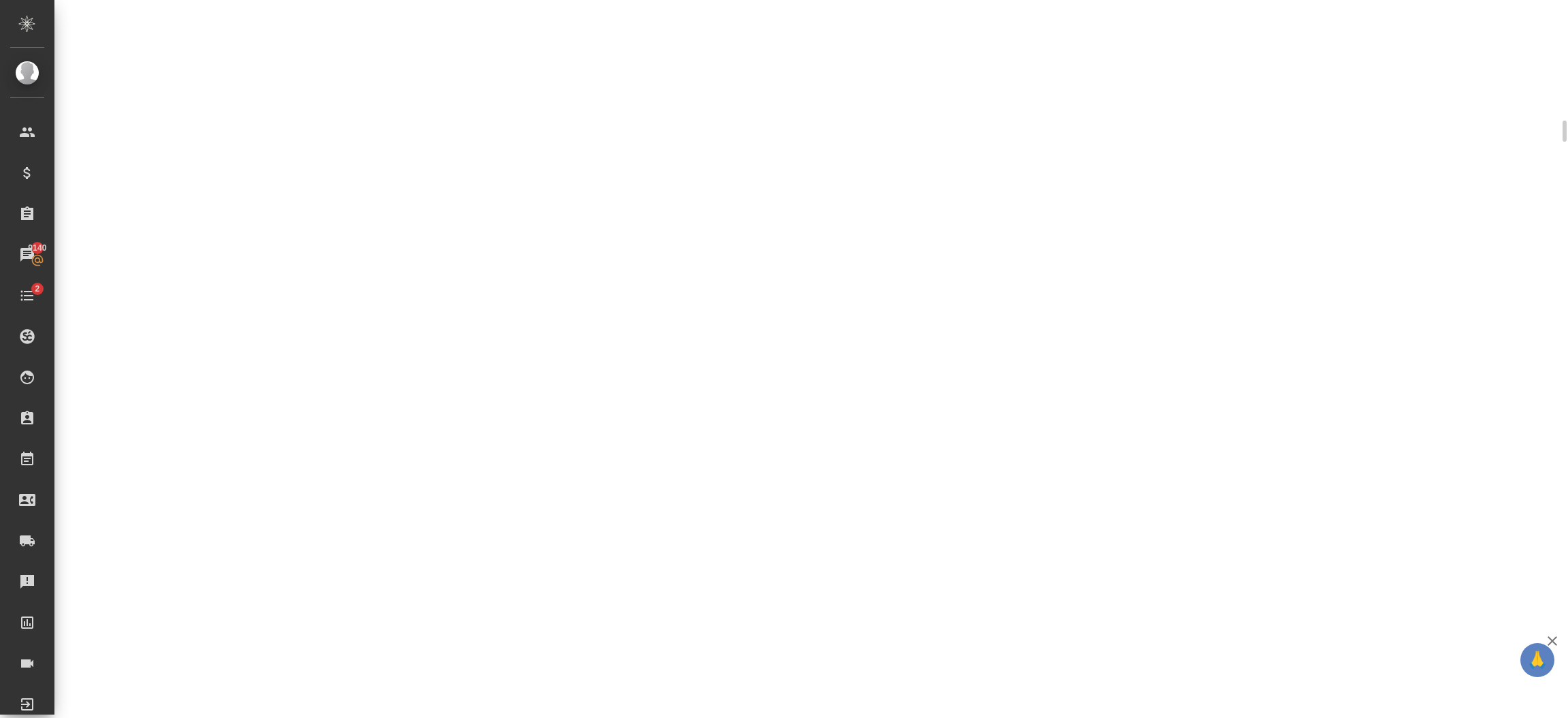
select select "RU"
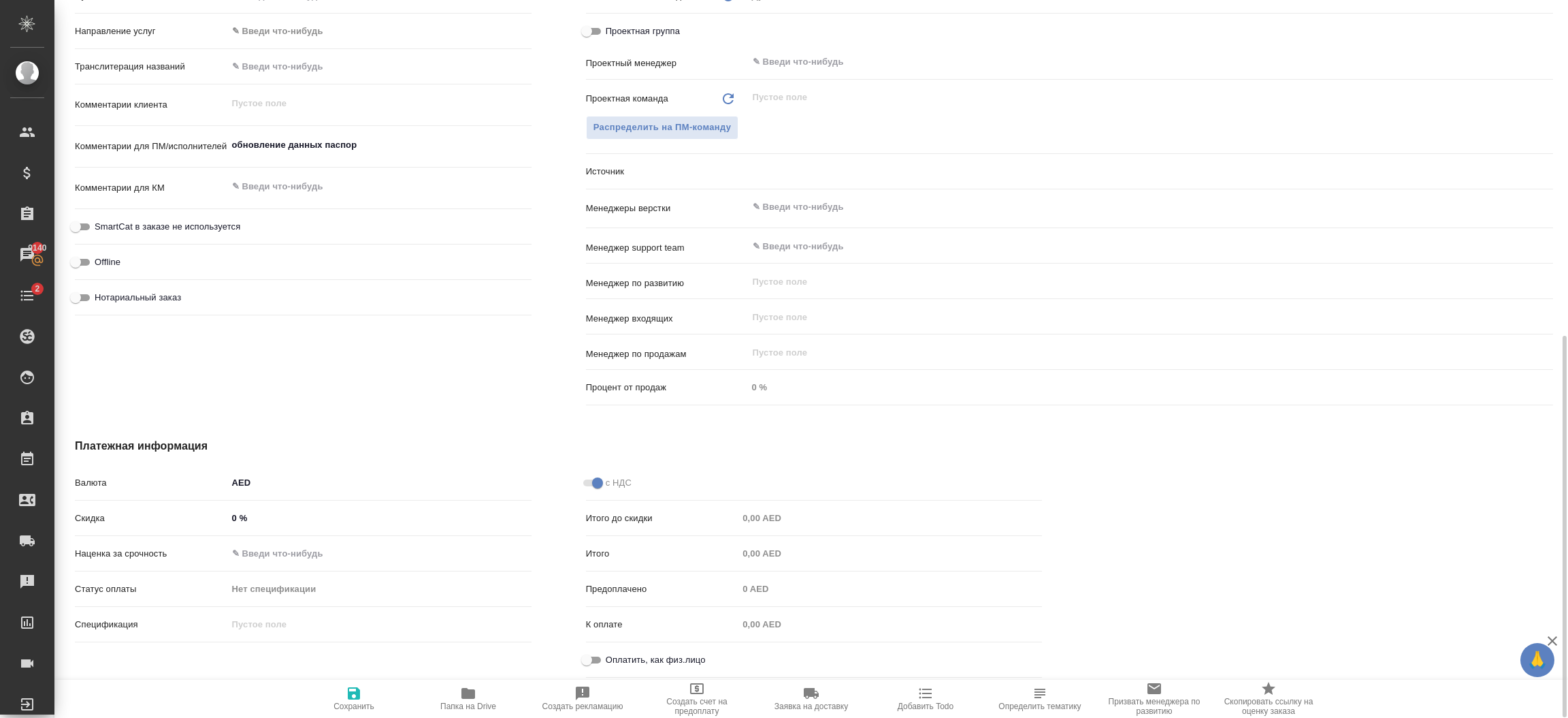
scroll to position [634, 0]
type textarea "x"
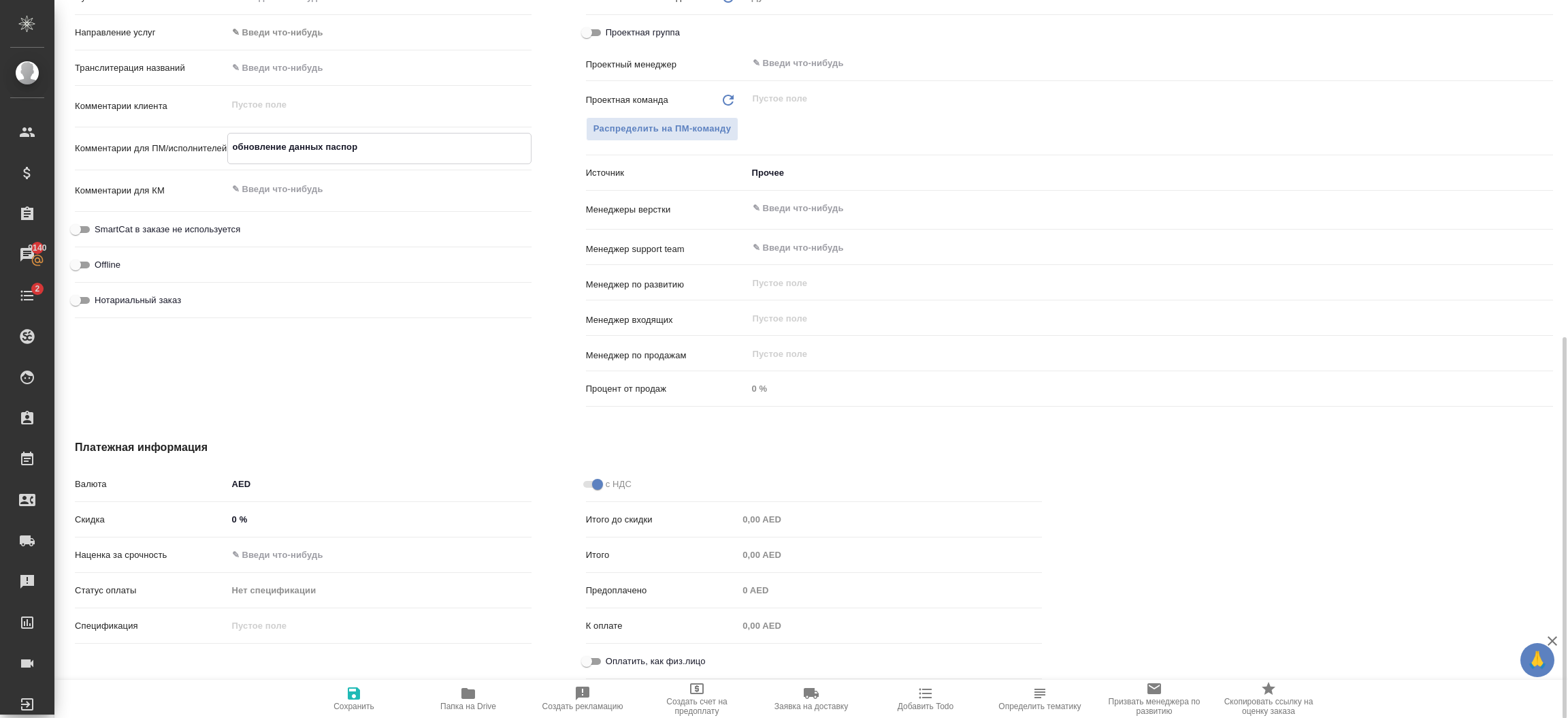
click at [412, 144] on textarea "обновление данных паспор" at bounding box center [379, 147] width 303 height 23
type textarea "обновление данных паспорта"
type textarea "x"
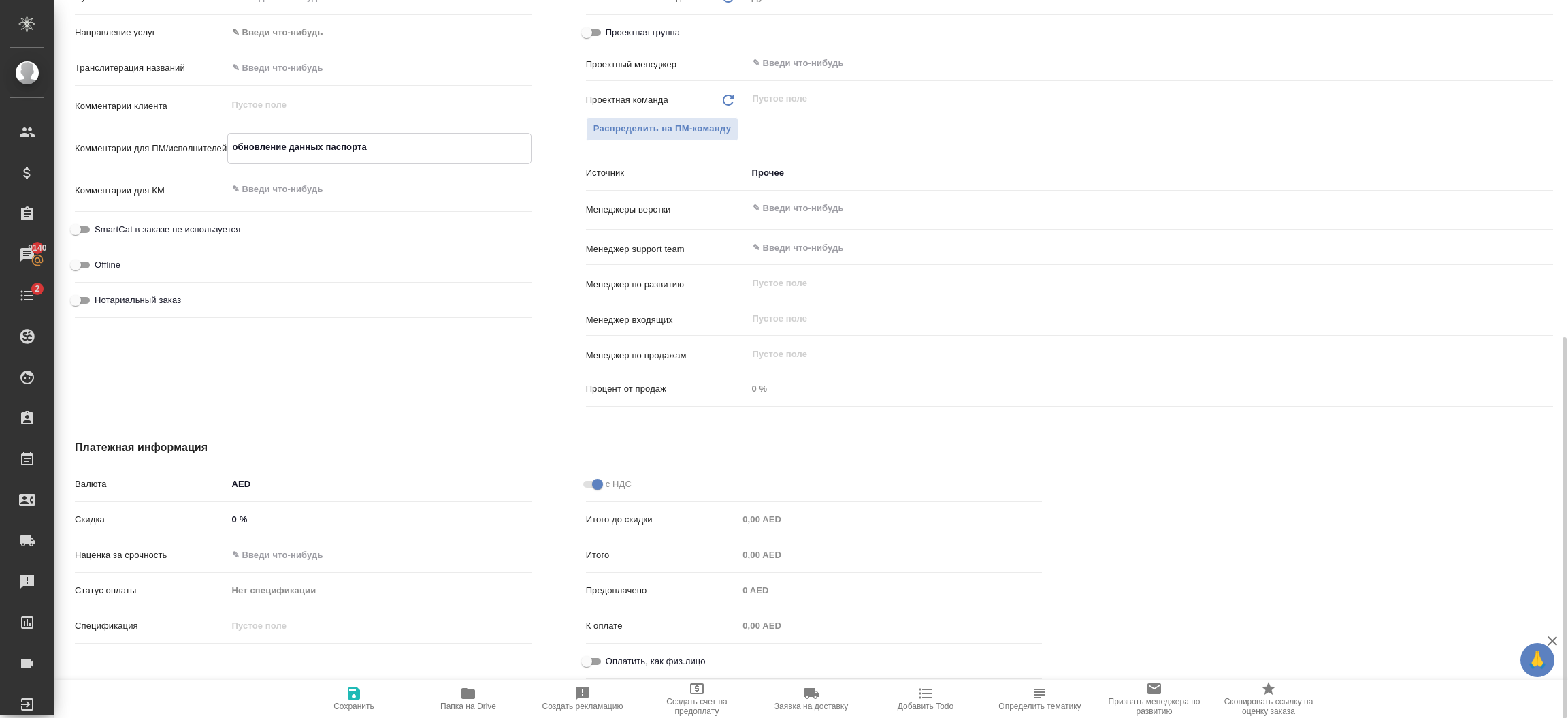
type textarea "x"
type textarea "обновление данных паспорта"
type textarea "x"
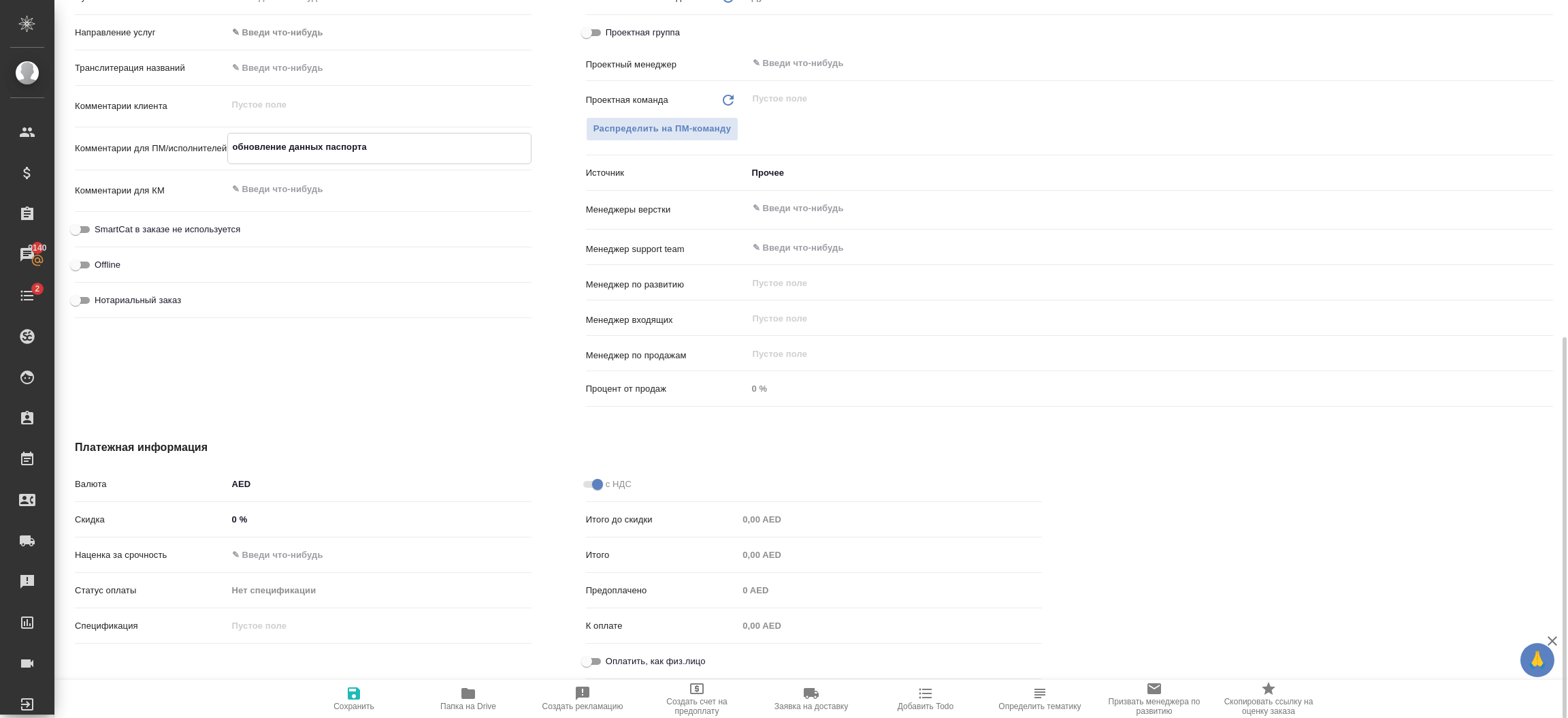
type textarea "обновление данных паспорта в"
type textarea "x"
type textarea "обновление данных паспорта в"
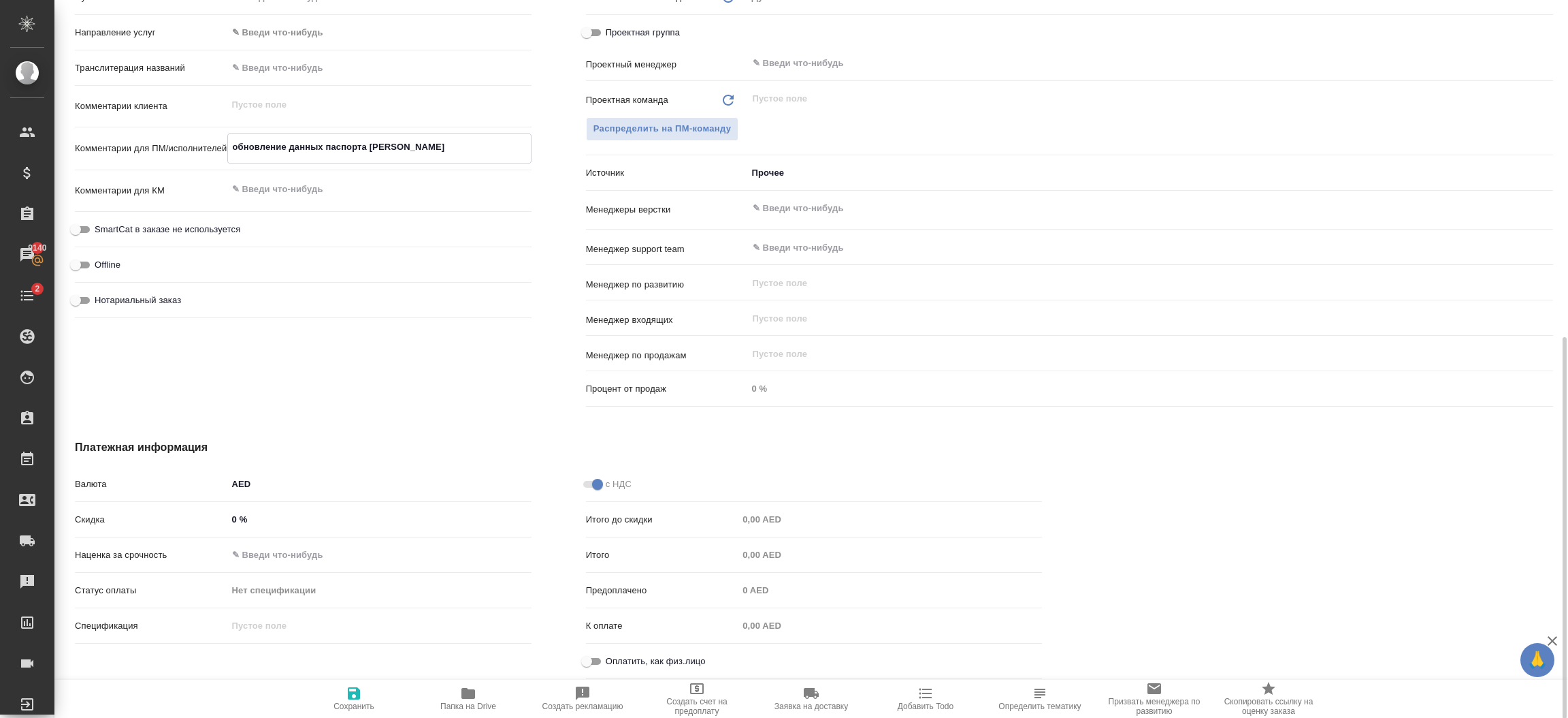
type textarea "x"
type textarea "обновление данных паспорта в ви"
type textarea "x"
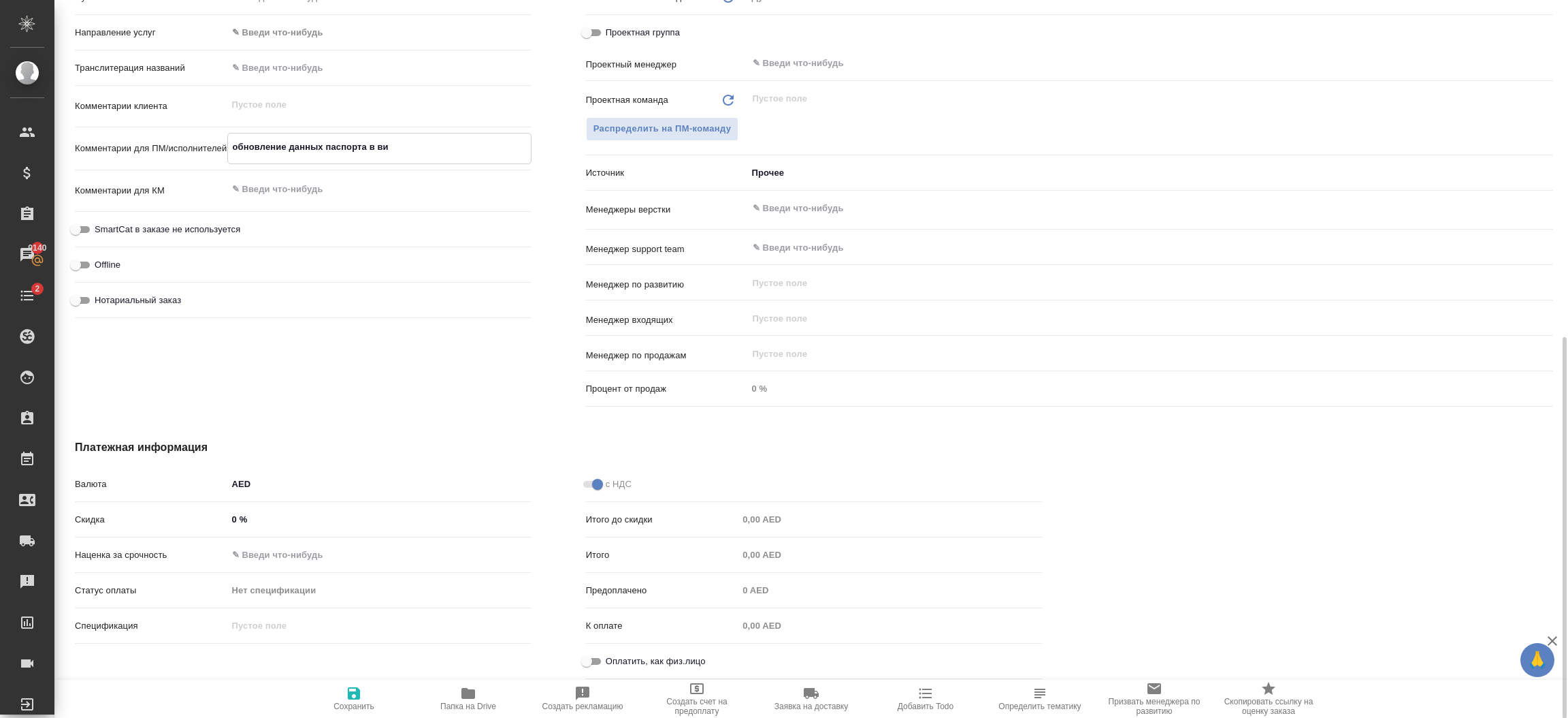
type textarea "x"
type textarea "обновление данных паспорта в виз"
type textarea "x"
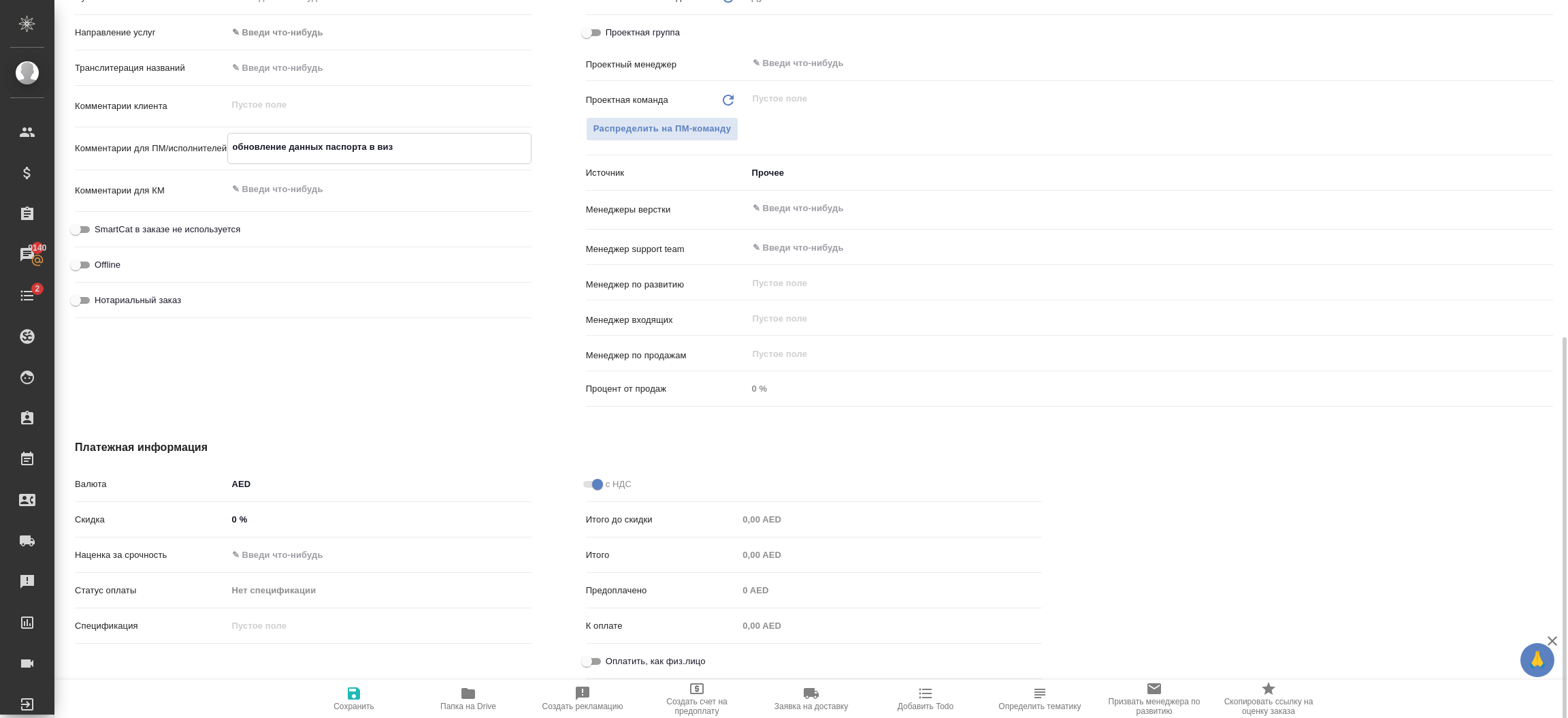
type textarea "обновление данных паспорта в визе"
type textarea "x"
type textarea "обновление данных паспорта в визе"
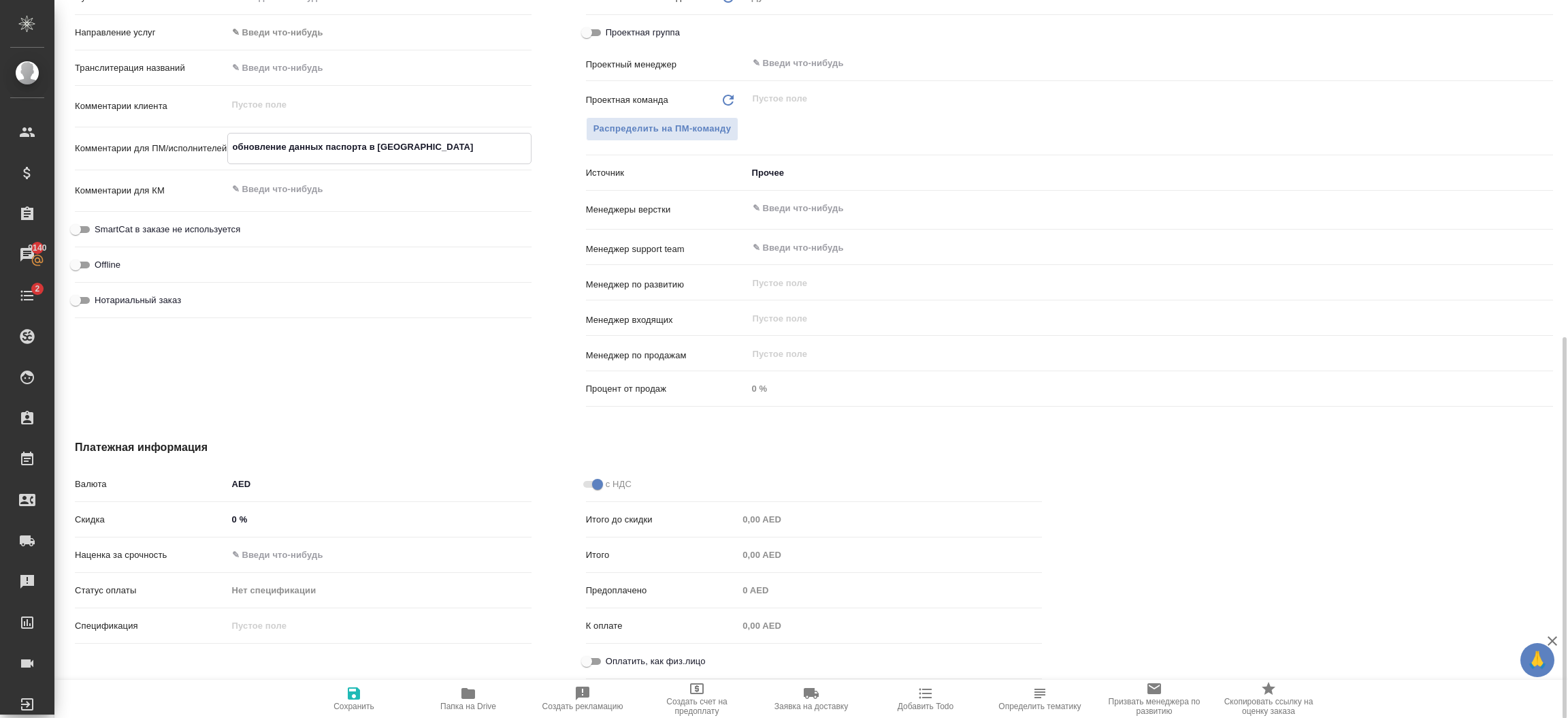
type textarea "x"
click at [352, 684] on button "Сохранить" at bounding box center [354, 699] width 115 height 38
type textarea "x"
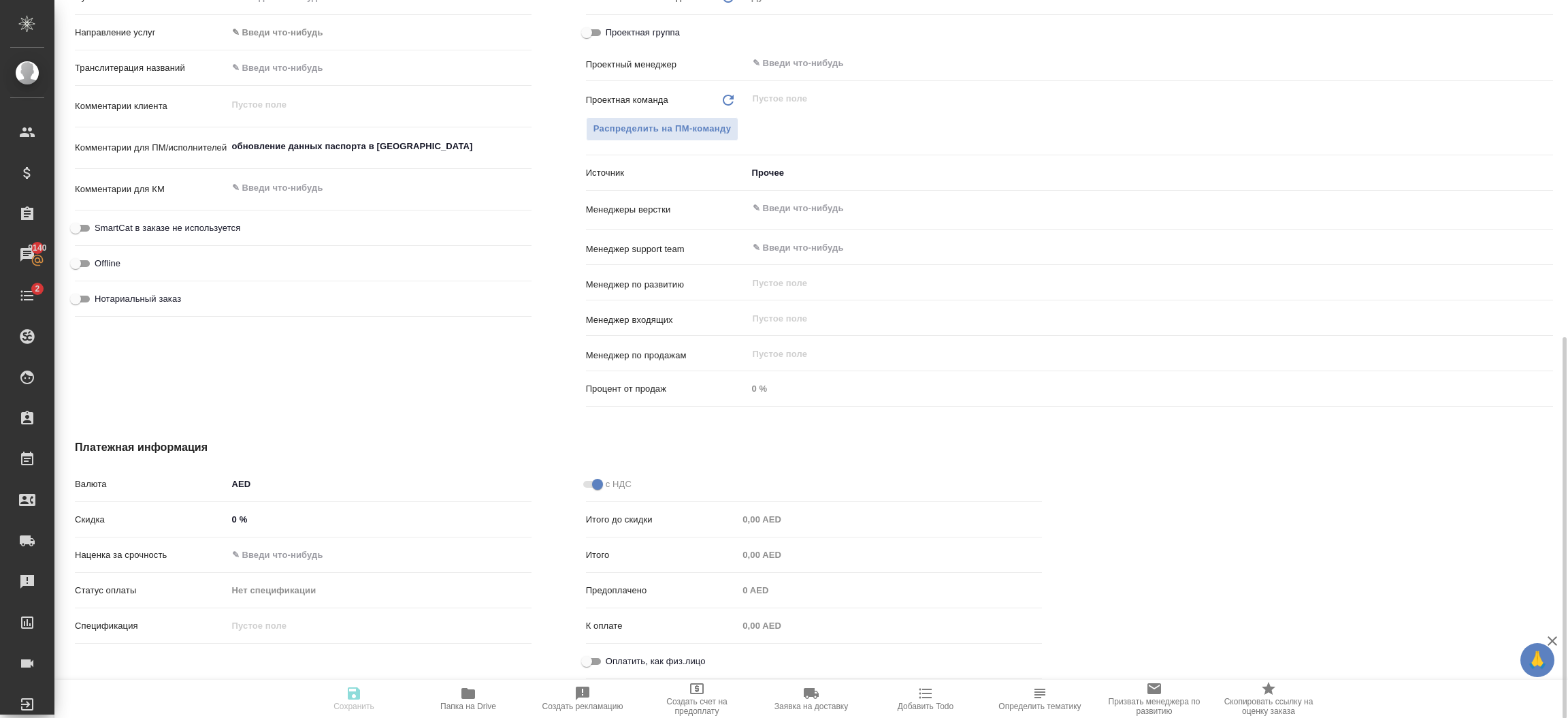
type textarea "x"
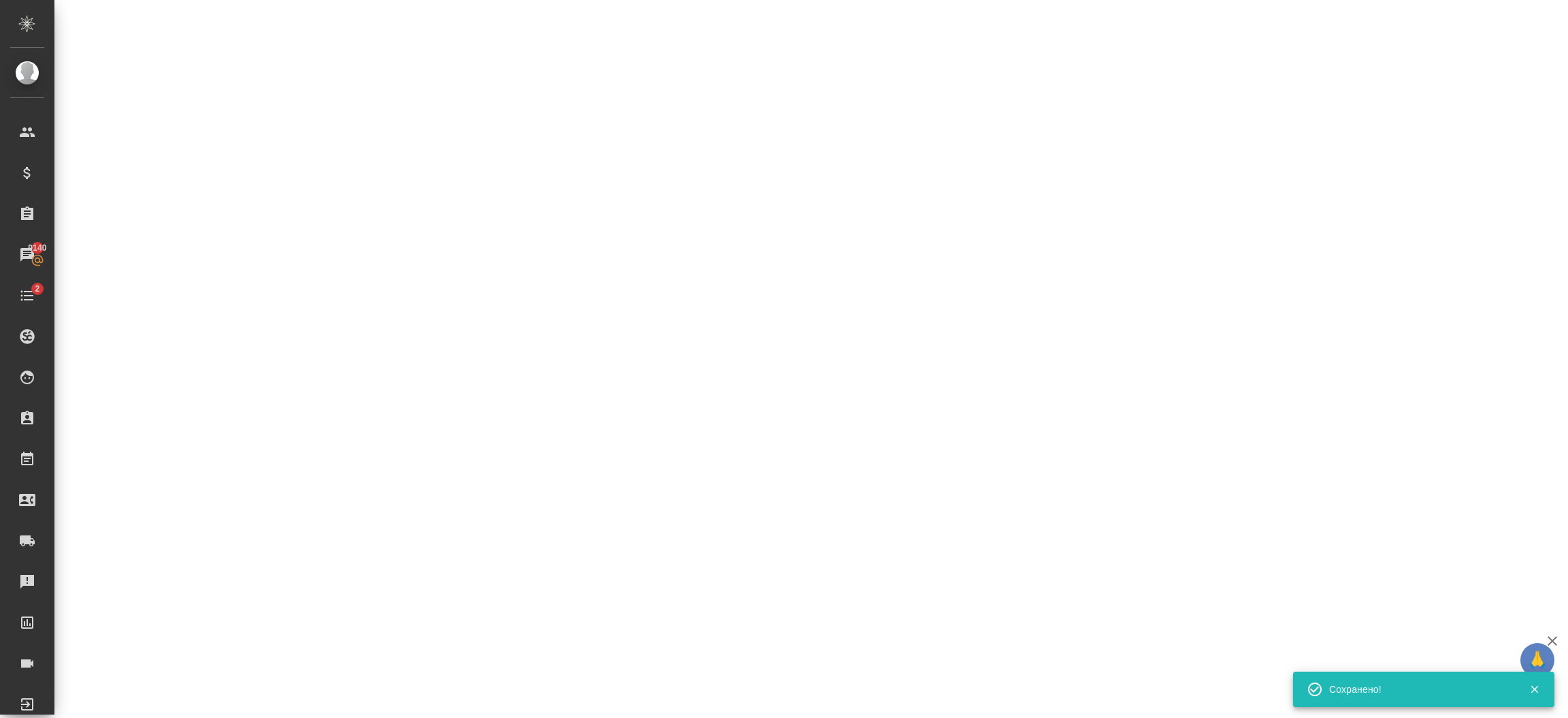
select select "RU"
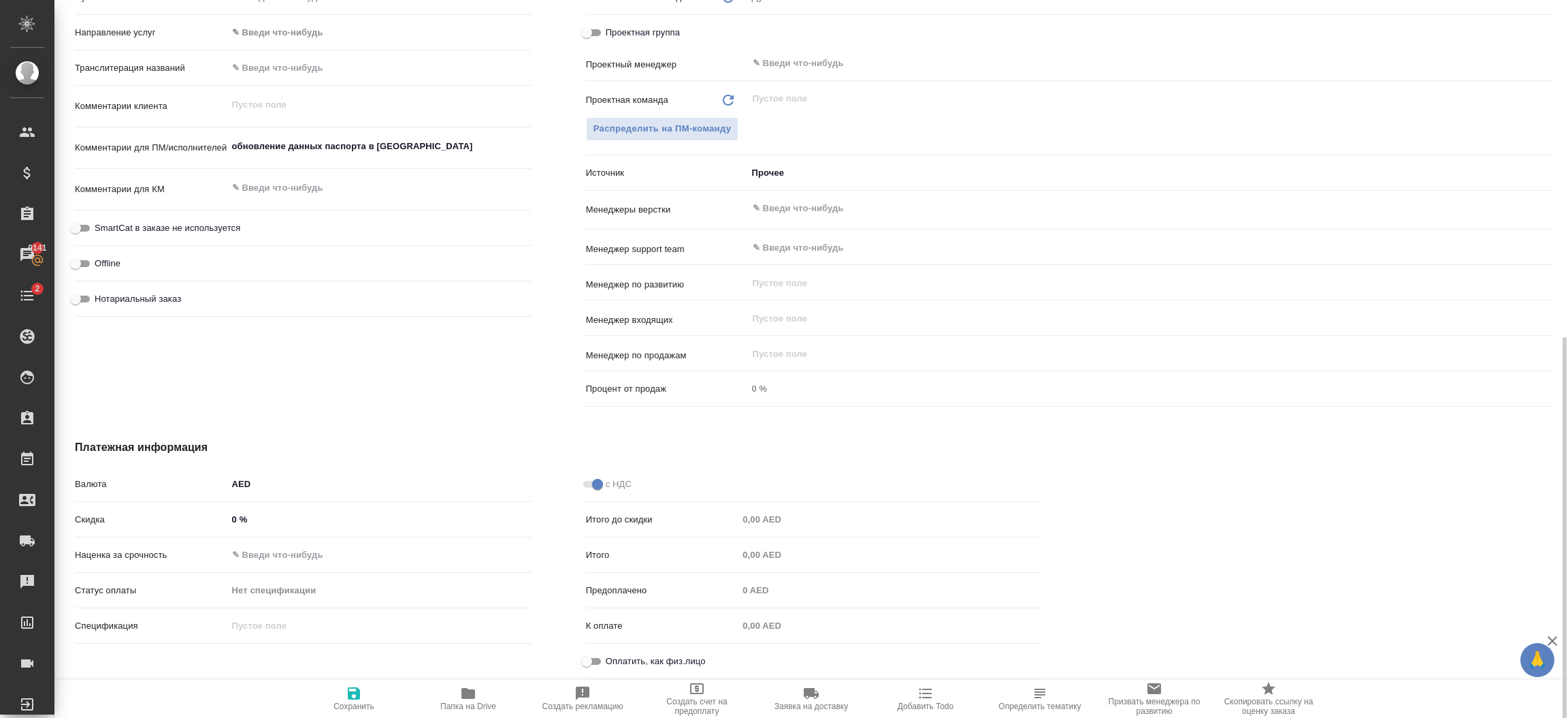
type textarea "x"
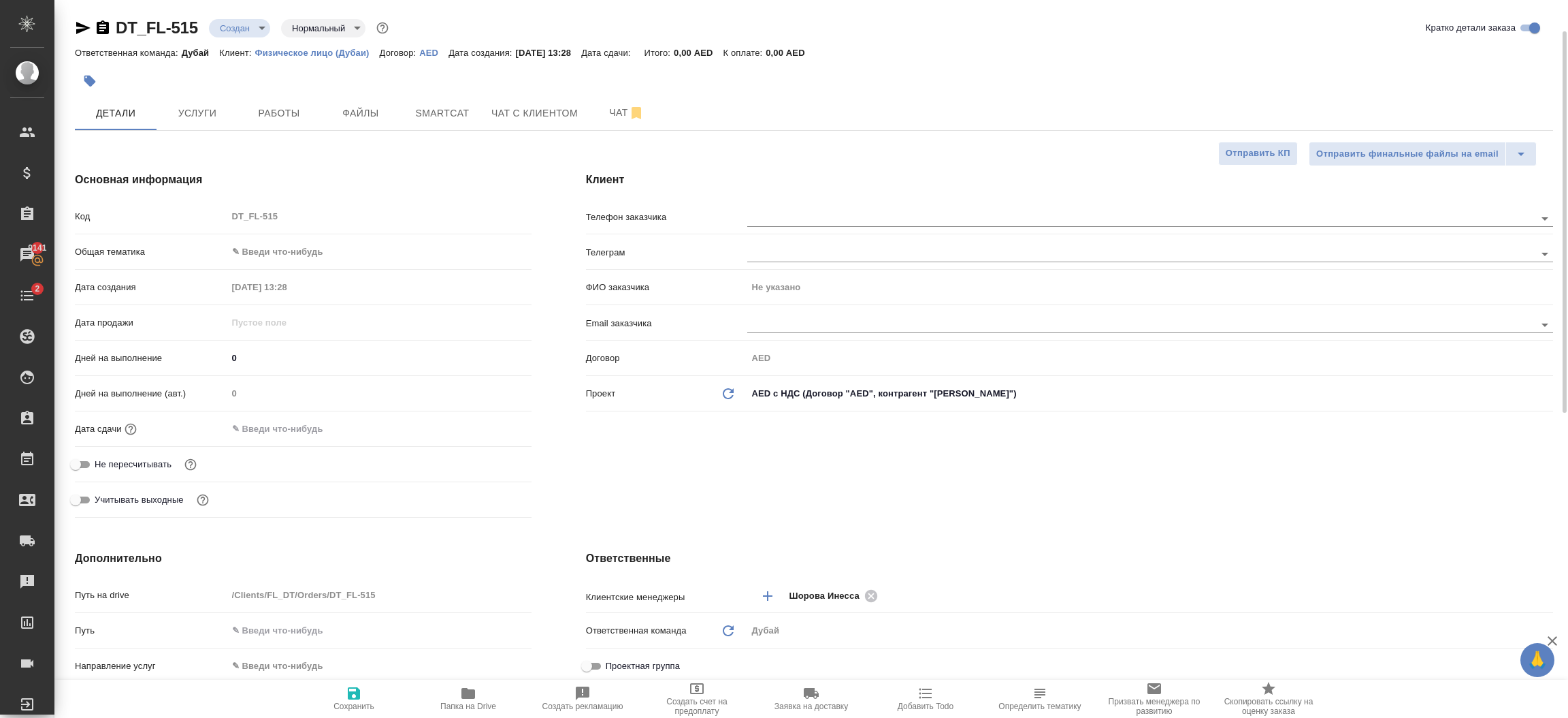
scroll to position [0, 0]
click at [363, 239] on div "Код DT_FL-515" at bounding box center [303, 223] width 456 height 36
click at [358, 243] on body "🙏 .cls-1 fill:#fff; AWATERA Шорова Инесса i.shorova_kiev Клиенты Спецификации З…" at bounding box center [784, 359] width 1568 height 718
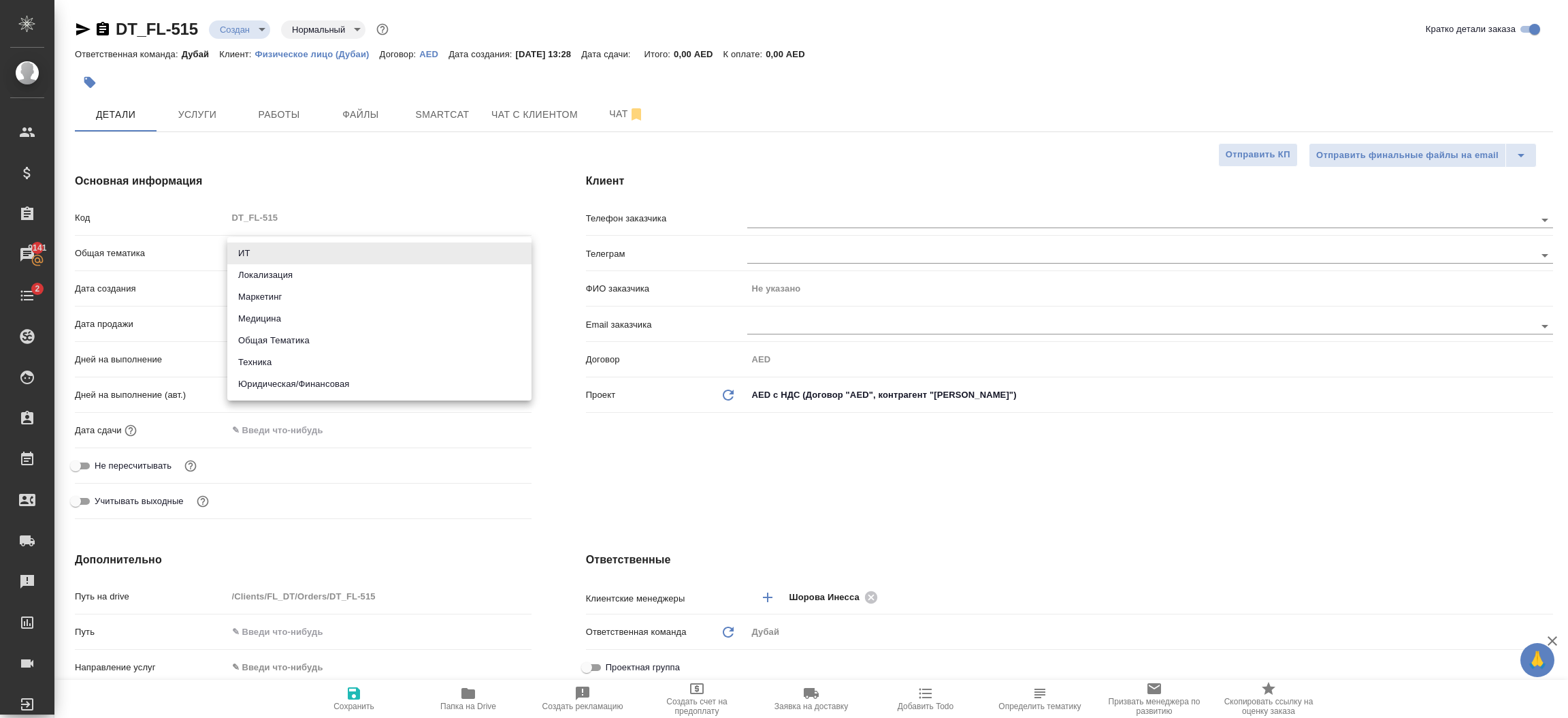
click at [320, 338] on li "Общая Тематика" at bounding box center [379, 340] width 304 height 22
type input "obtem"
type textarea "x"
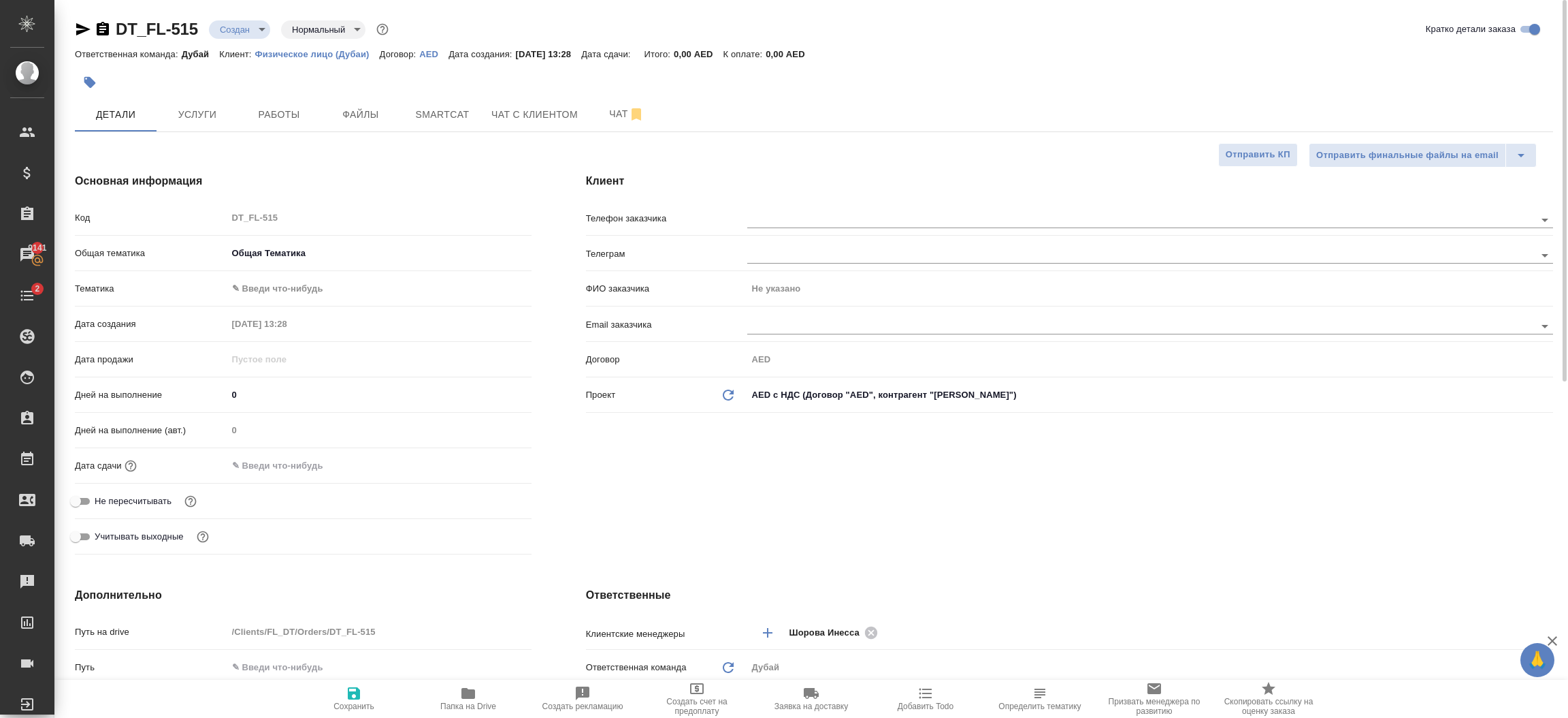
click at [297, 286] on body "🙏 .cls-1 fill:#fff; AWATERA Шорова Инесса i.shorova_kiev Клиенты Спецификации З…" at bounding box center [784, 359] width 1568 height 718
click at [298, 293] on li "Общая Тематика" at bounding box center [379, 289] width 304 height 22
type textarea "x"
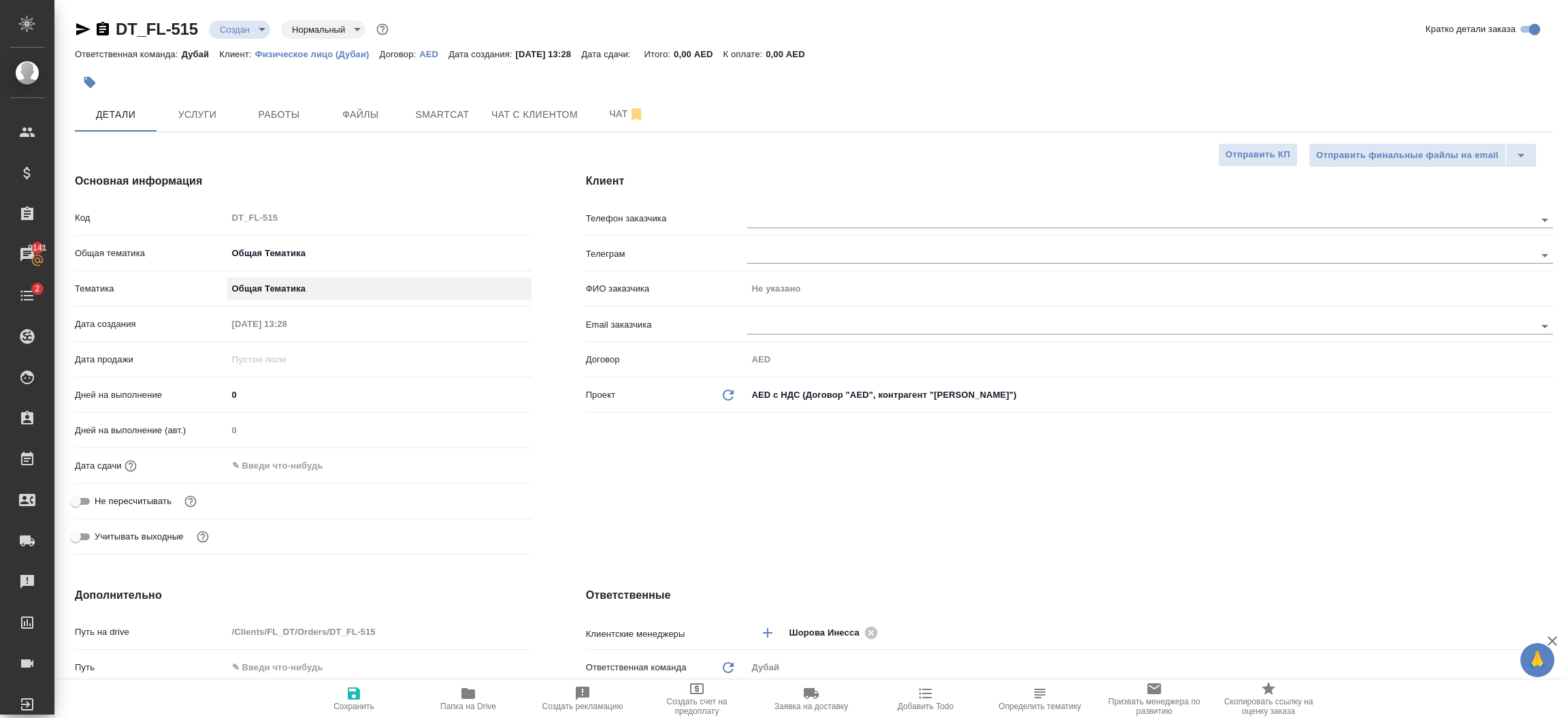
type input "6012b1ca196b0e5c9229a120"
click at [292, 465] on input "text" at bounding box center [286, 466] width 119 height 20
click at [493, 462] on icon "button" at bounding box center [492, 465] width 17 height 17
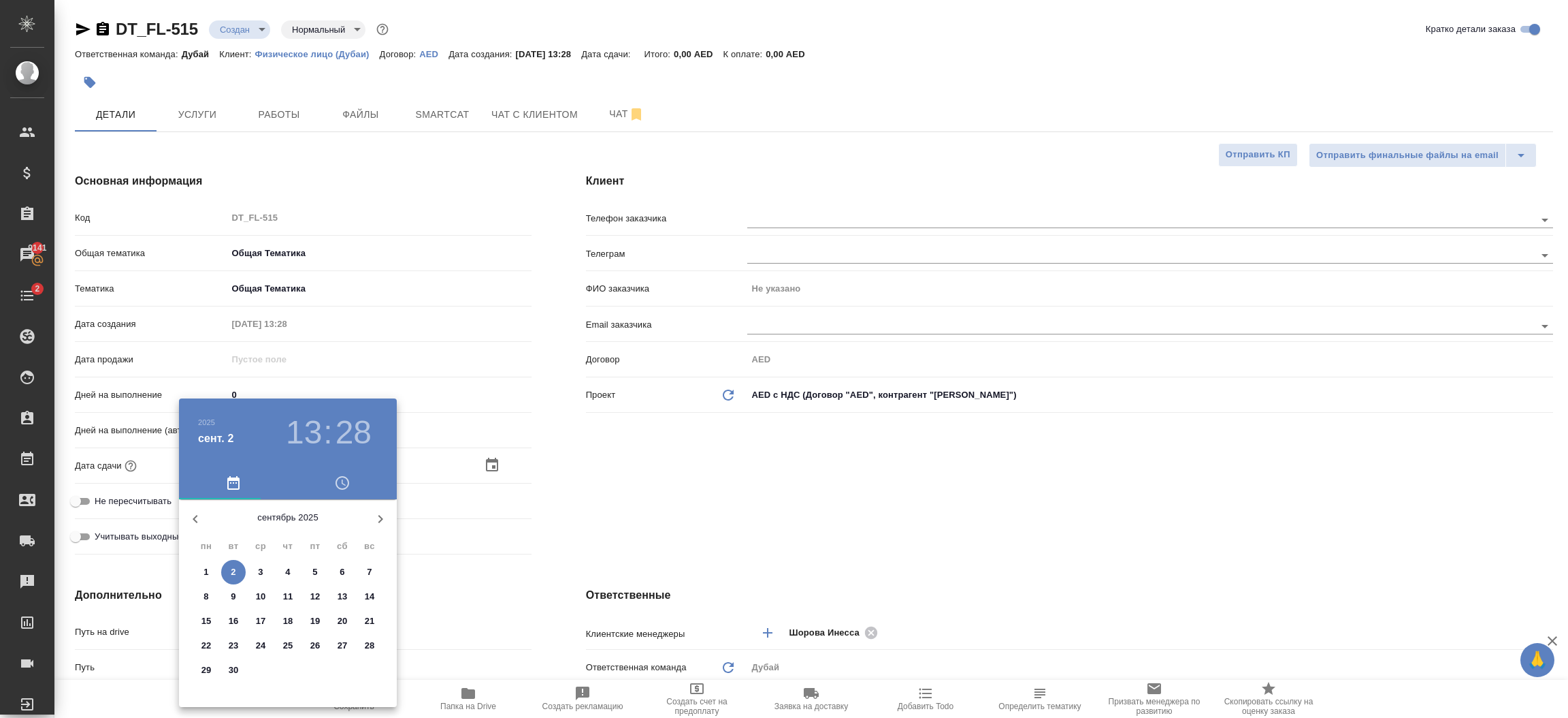
click at [238, 672] on p "30" at bounding box center [233, 670] width 10 height 14
type input "30.09.2025 13:28"
type textarea "x"
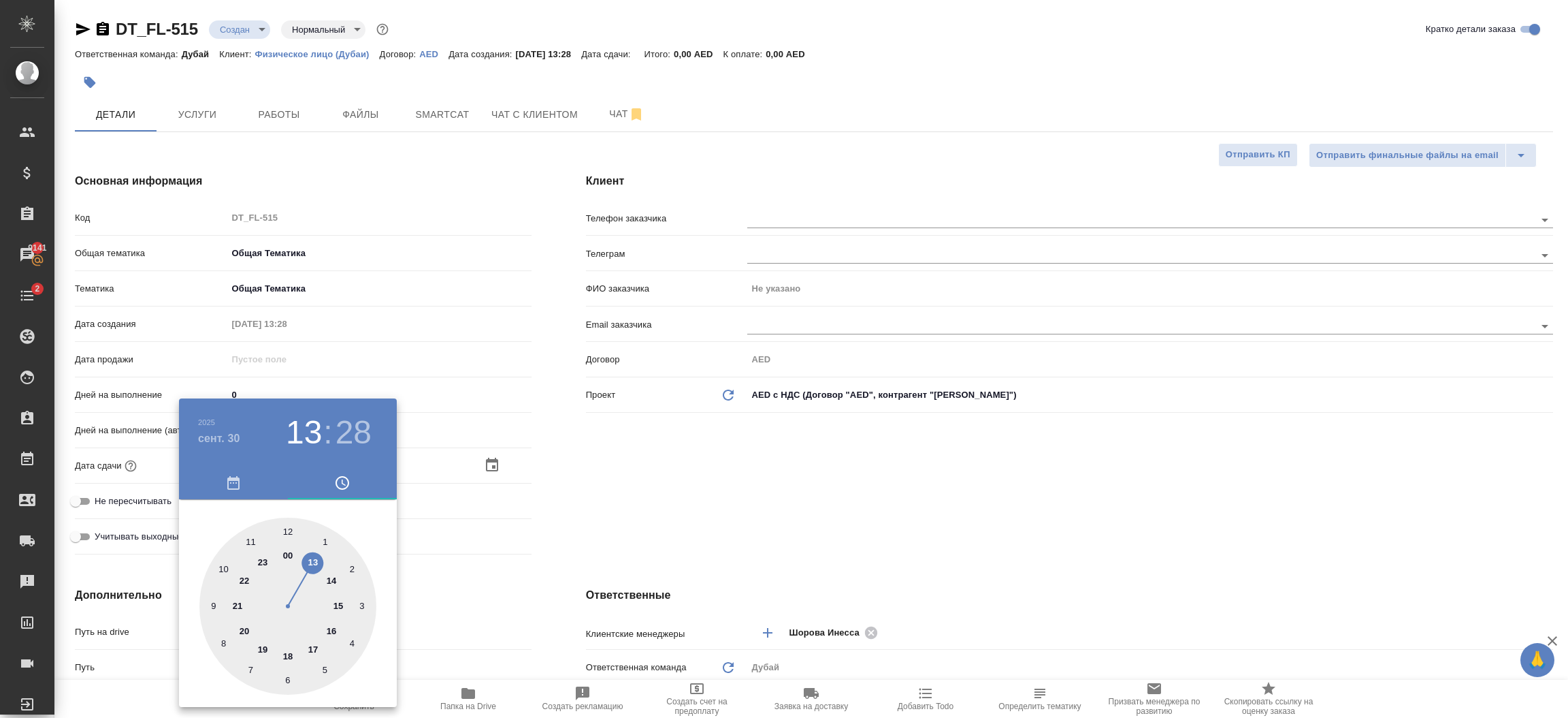
click at [537, 551] on div at bounding box center [784, 359] width 1568 height 718
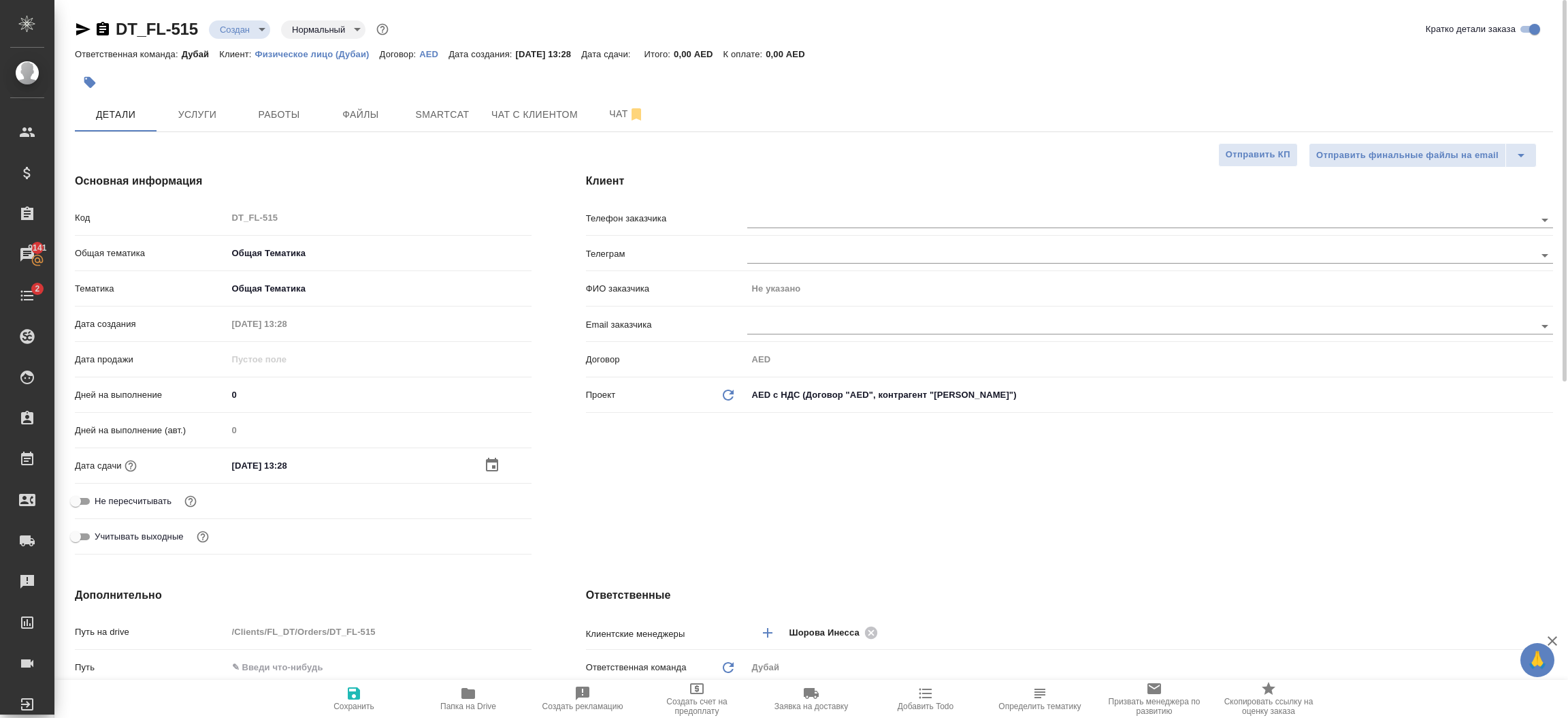
click at [334, 704] on span "Сохранить" at bounding box center [354, 706] width 41 height 10
type textarea "x"
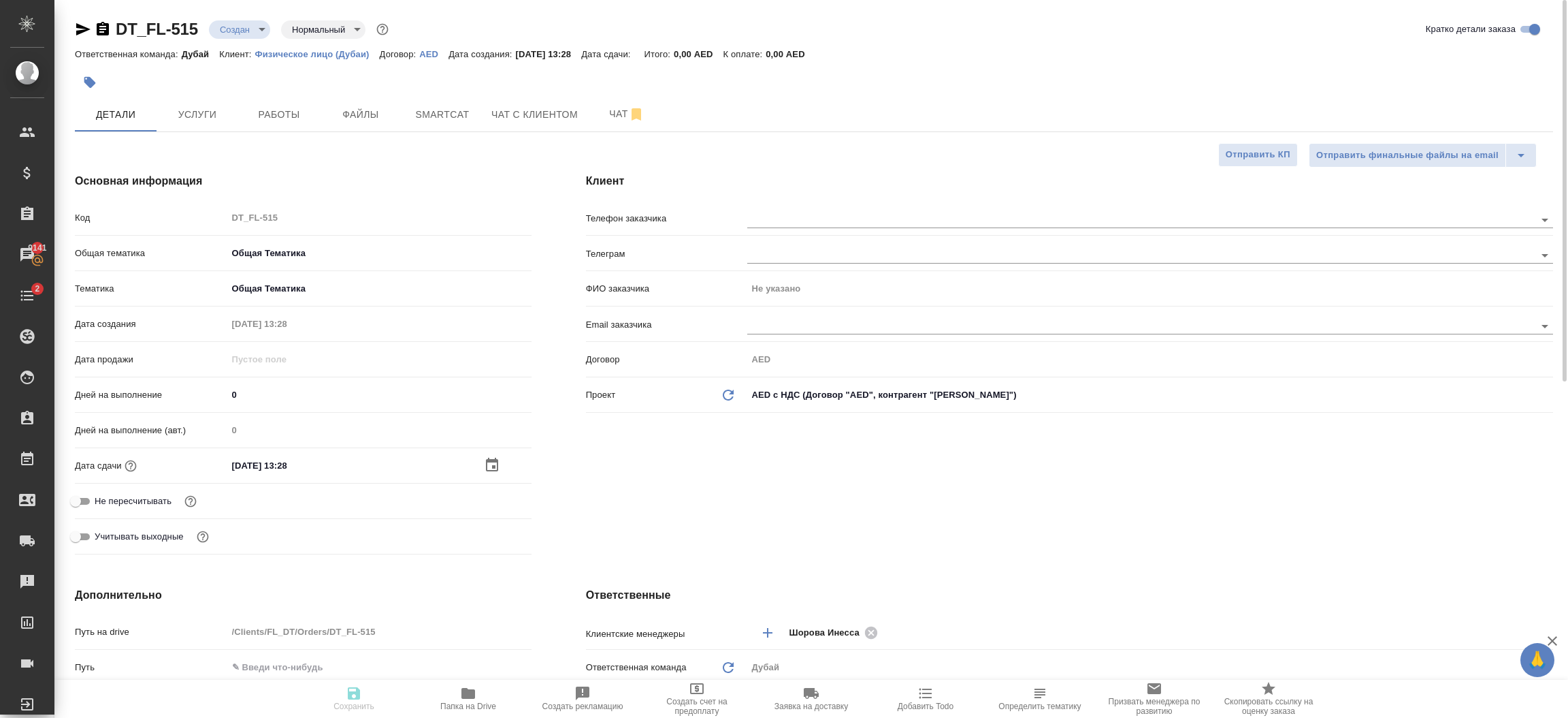
type textarea "x"
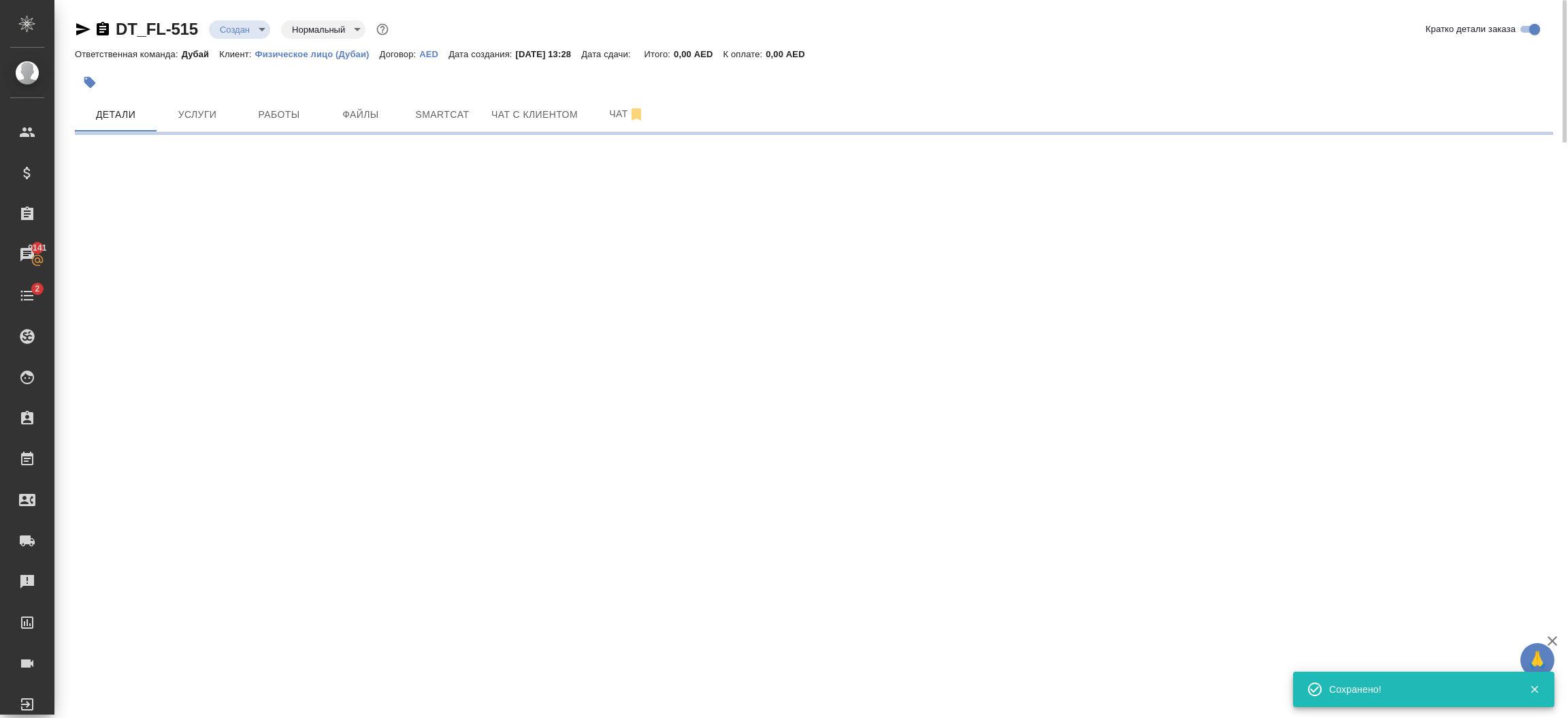
select select "RU"
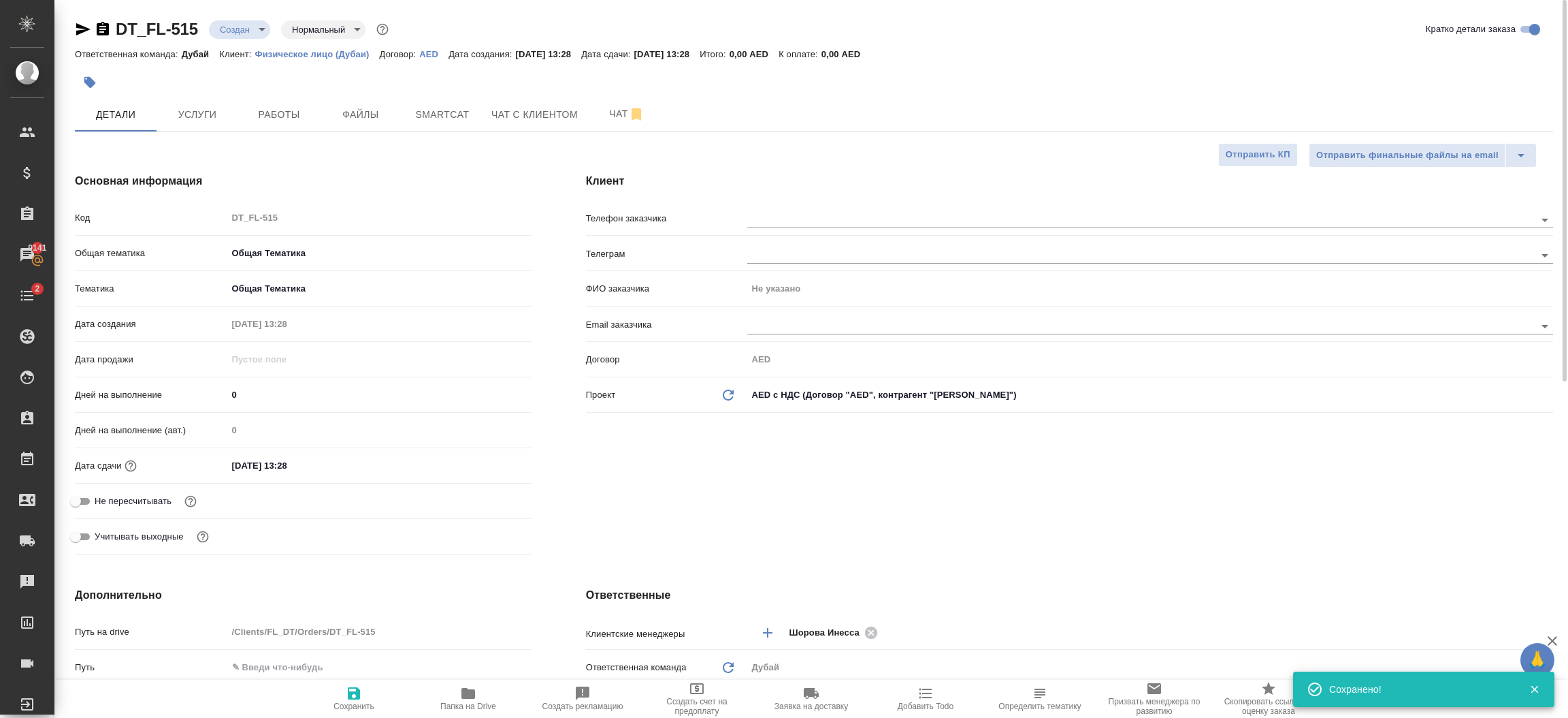
type textarea "x"
click at [746, 502] on div "Клиент Телефон заказчика Телеграм ФИО заказчика Не указано Email заказчика Дого…" at bounding box center [1069, 366] width 1021 height 441
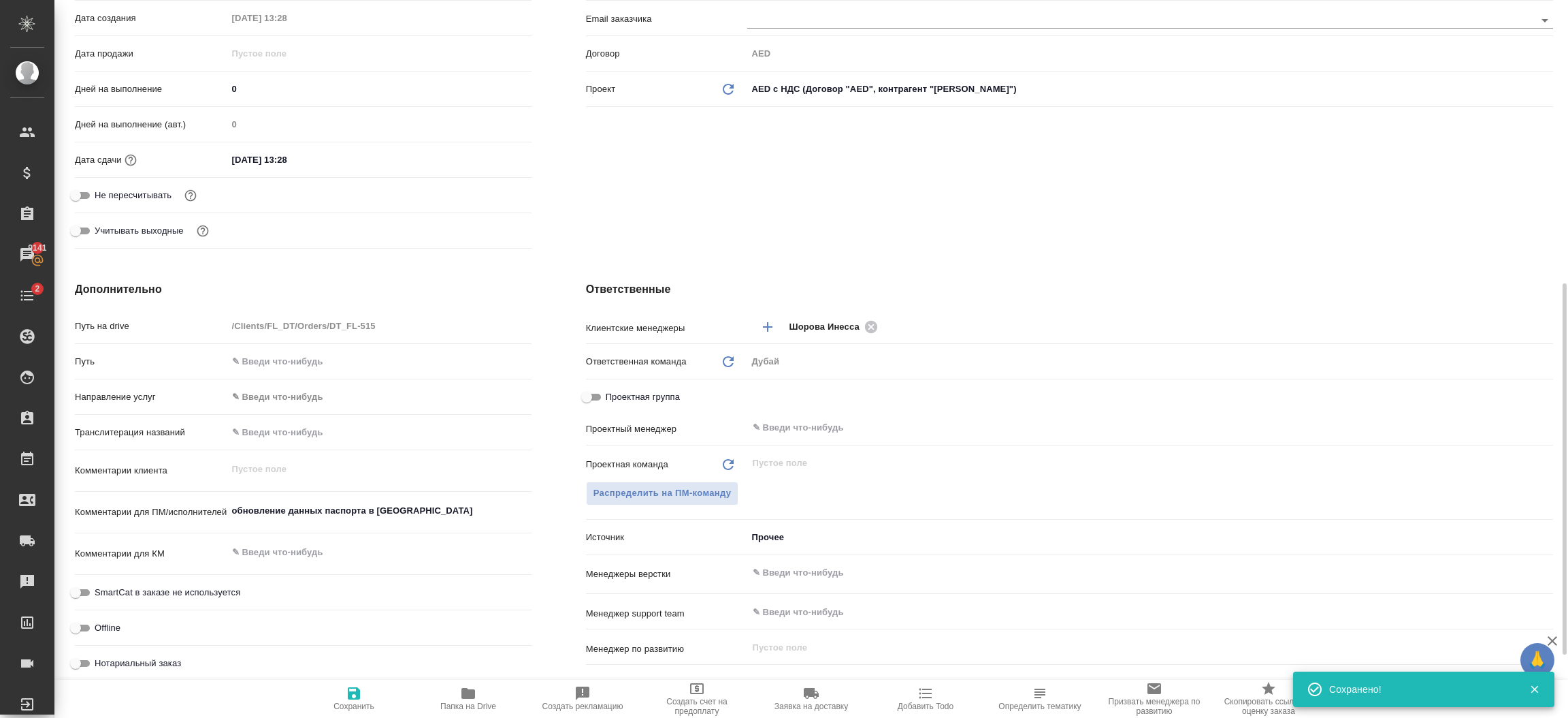
scroll to position [388, 0]
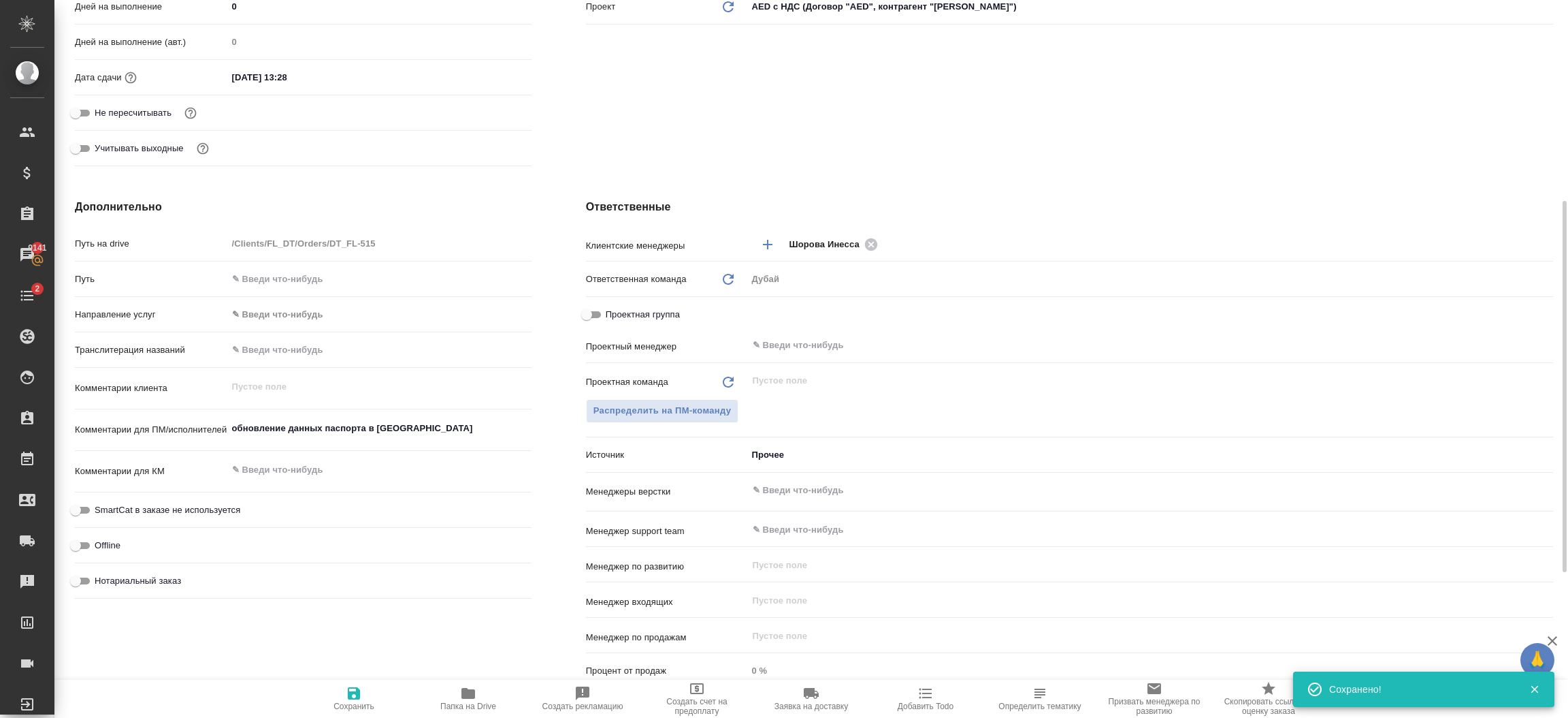
click at [781, 457] on body "🙏 .cls-1 fill:#fff; AWATERA Шорова Инесса i.shorova_kiev Клиенты Спецификации З…" at bounding box center [784, 359] width 1568 height 718
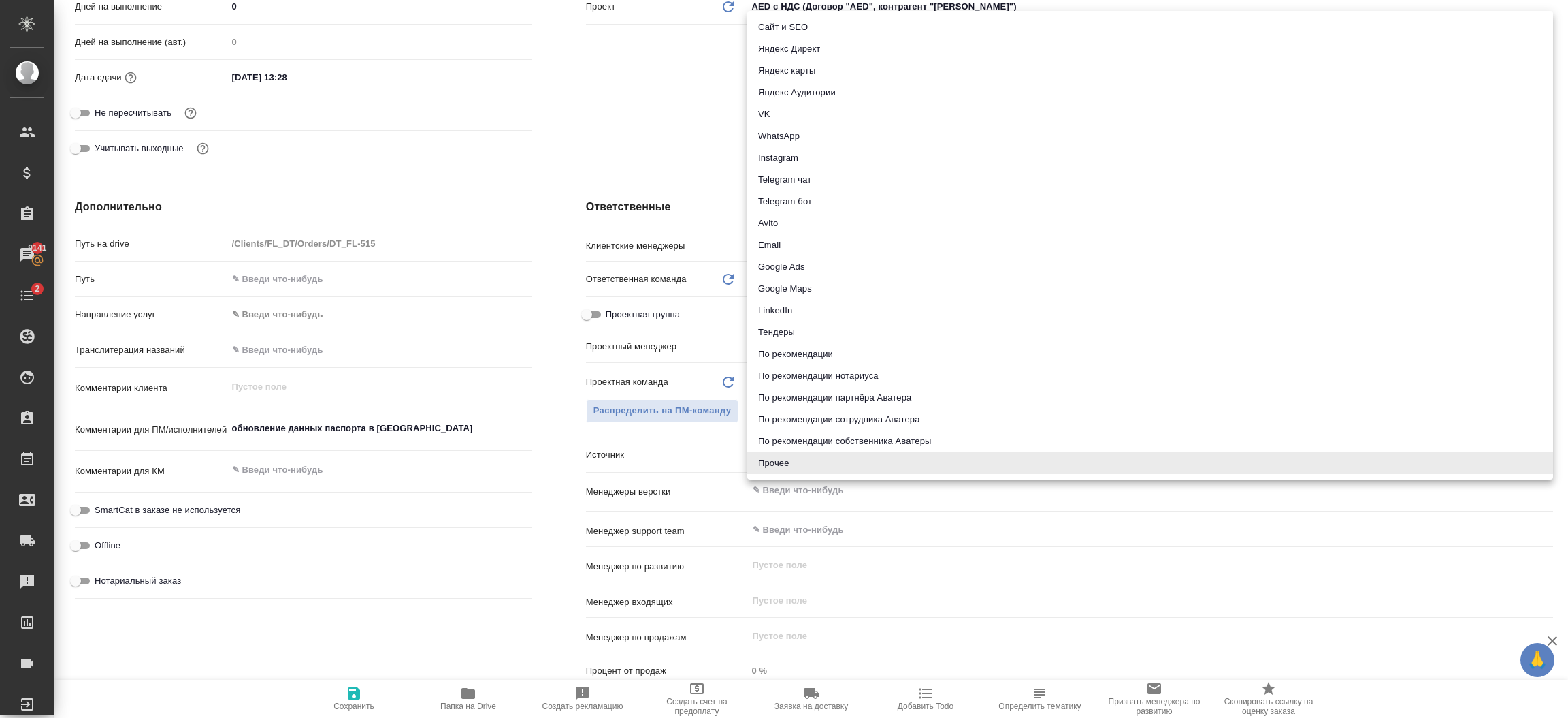
click at [863, 353] on li "По рекомендации" at bounding box center [1150, 354] width 806 height 22
type textarea "x"
type input "recommendation"
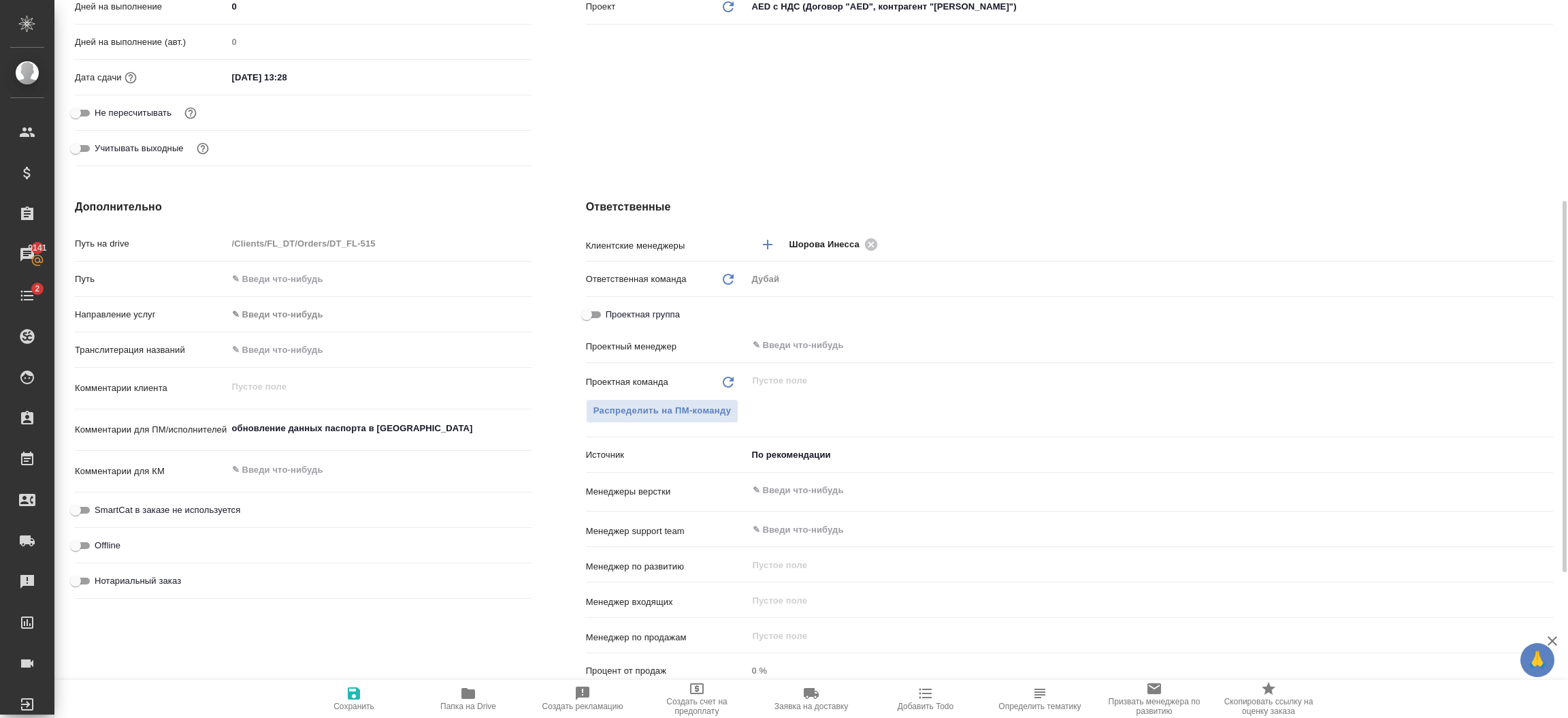
click at [345, 705] on span "Сохранить" at bounding box center [354, 706] width 41 height 10
type textarea "x"
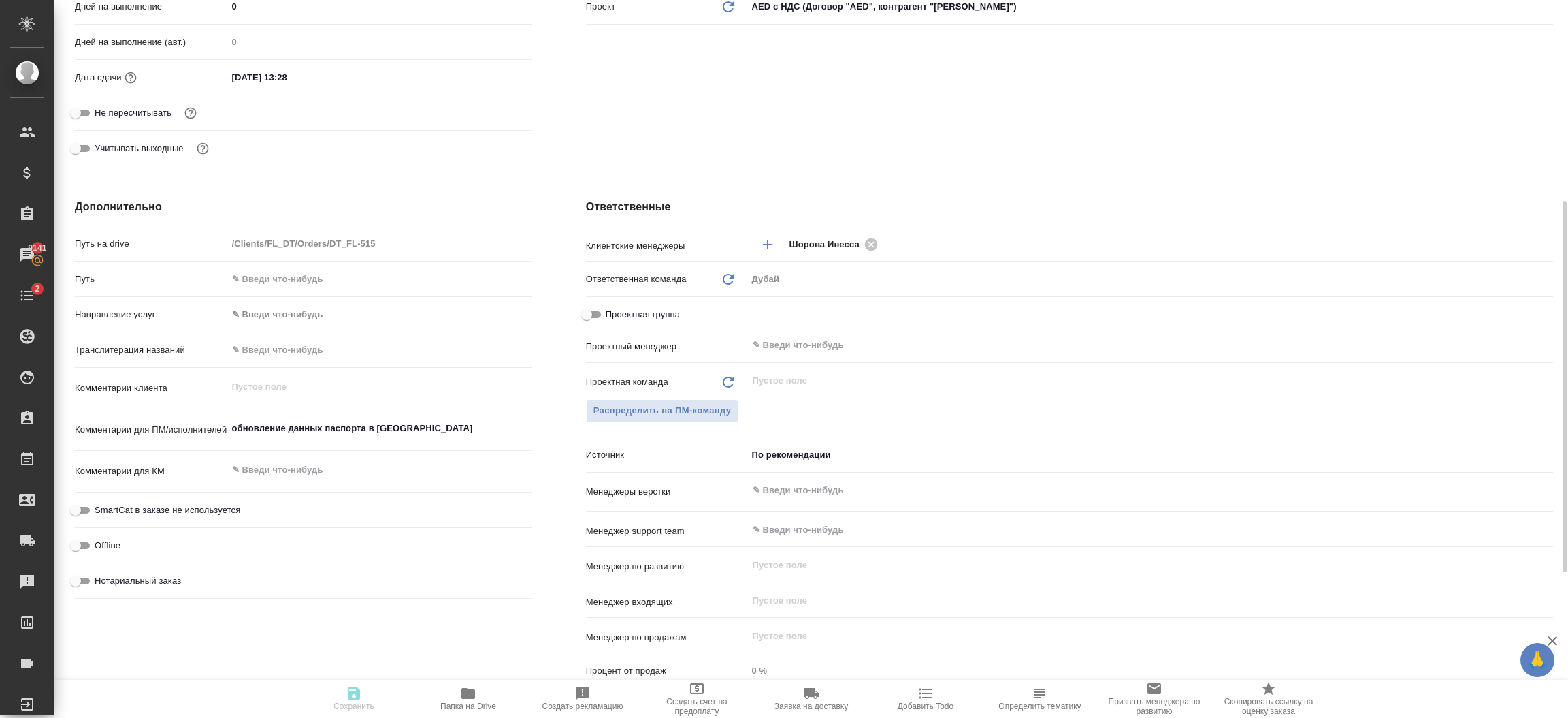
type textarea "x"
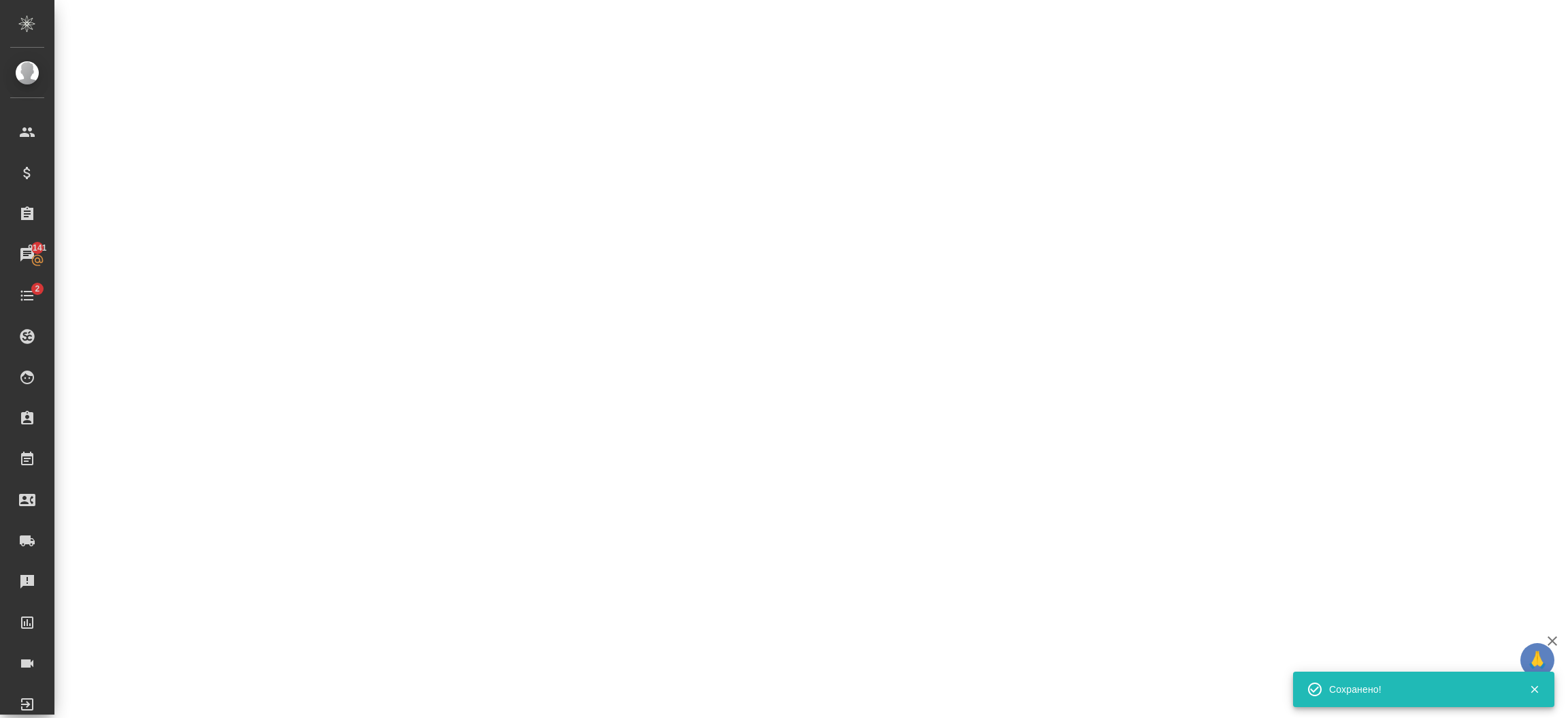
select select "RU"
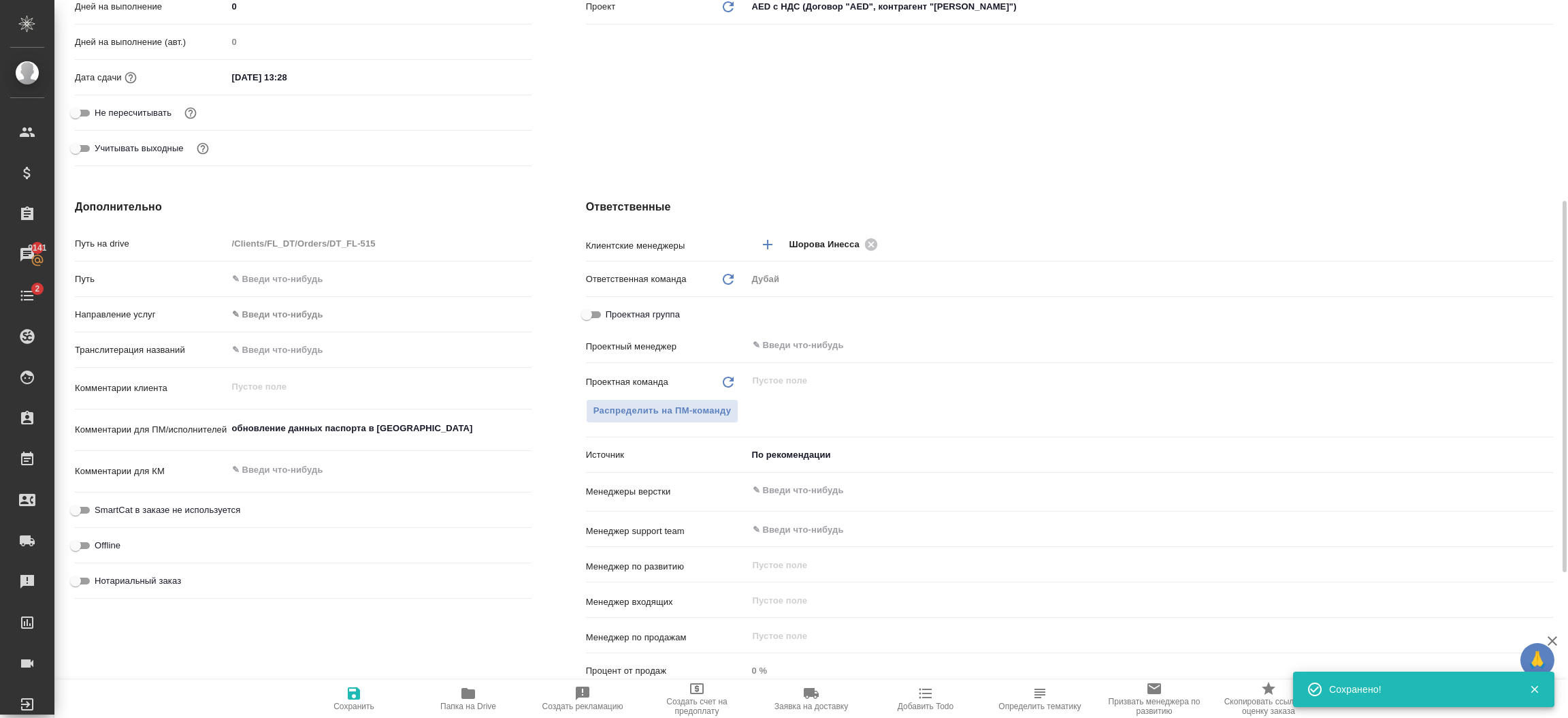
type textarea "x"
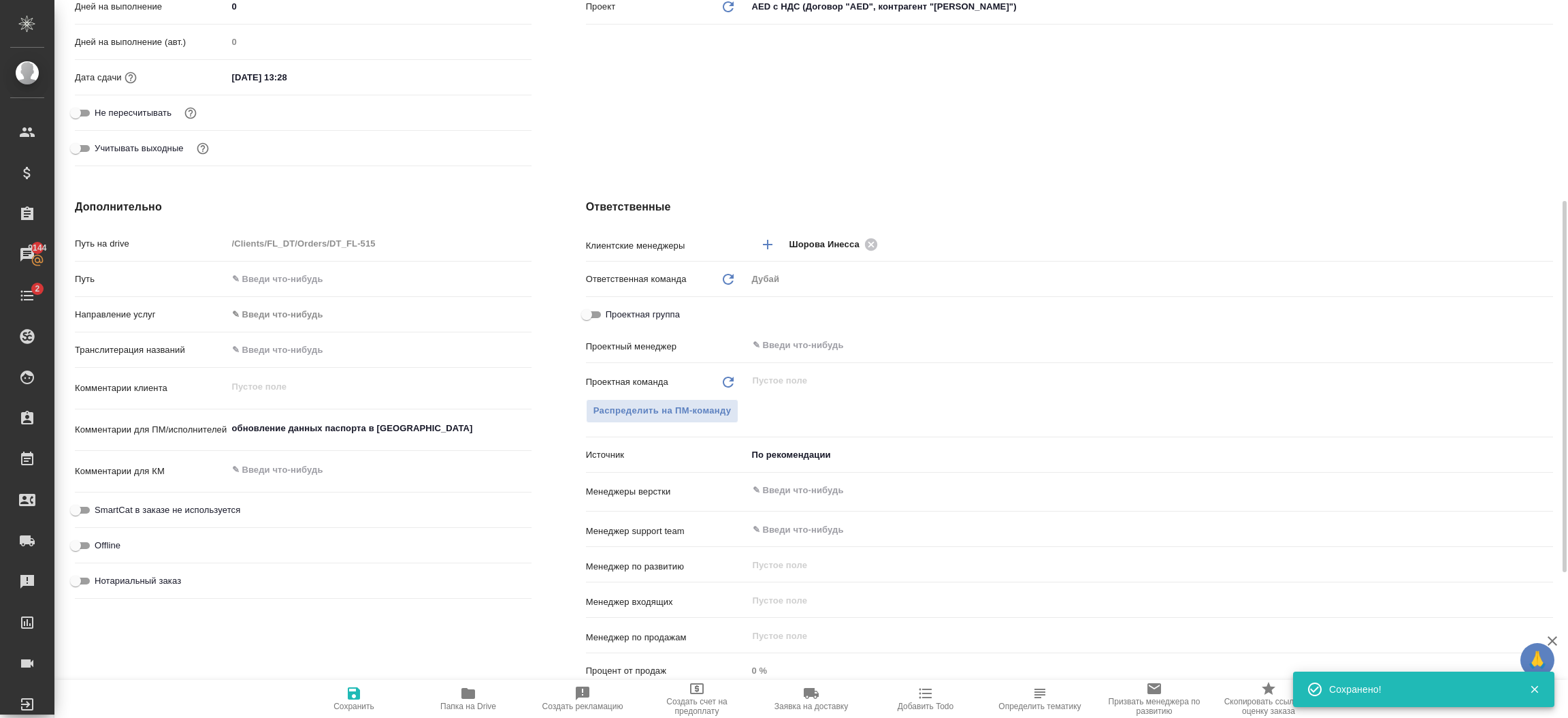
type textarea "x"
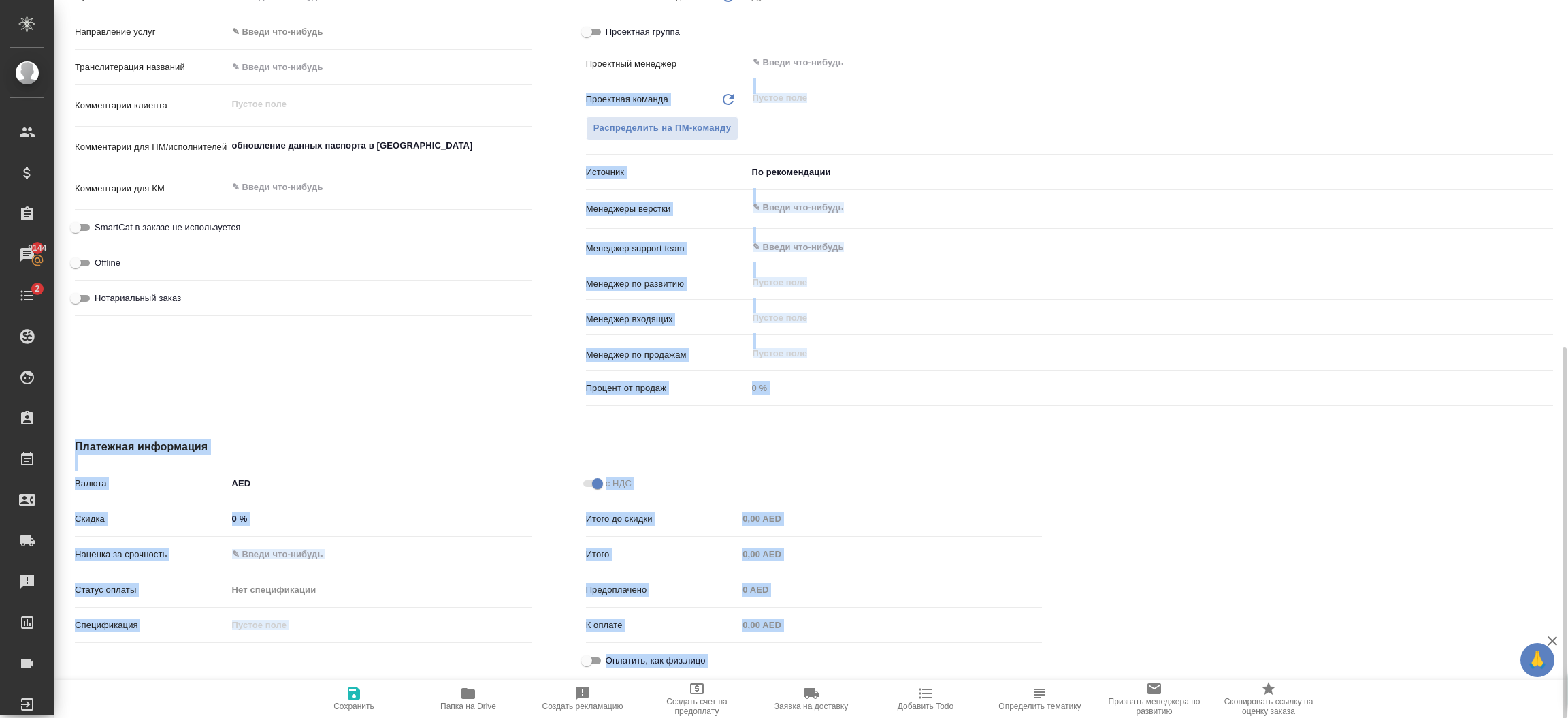
drag, startPoint x: 1566, startPoint y: 255, endPoint x: 1548, endPoint y: 81, distance: 174.9
click at [1548, 81] on div "DT_FL-515 Создан new Нормальный normal Кратко детали заказа Ответственная коман…" at bounding box center [811, 359] width 1513 height 718
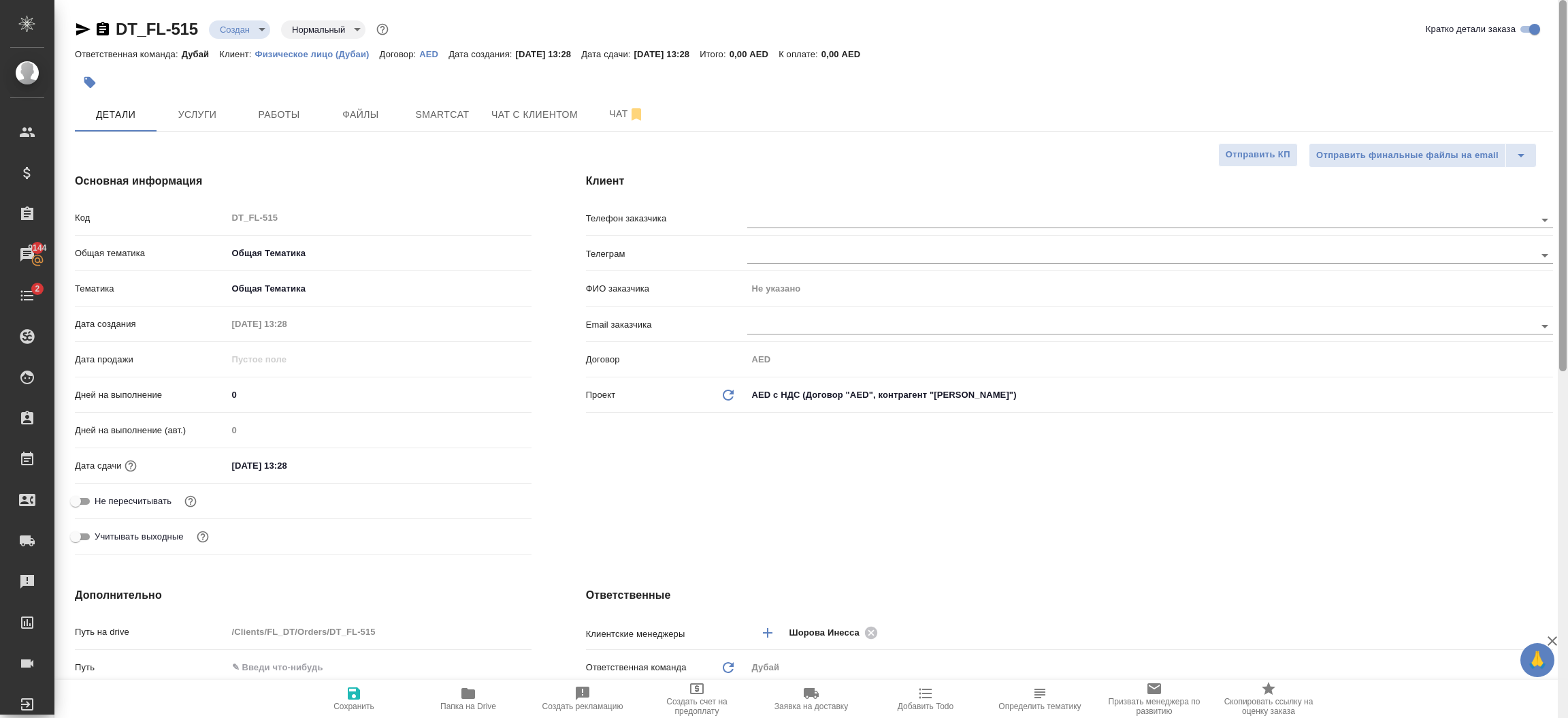
click at [1563, 49] on div at bounding box center [1563, 359] width 10 height 719
click at [194, 120] on span "Услуги" at bounding box center [197, 115] width 65 height 17
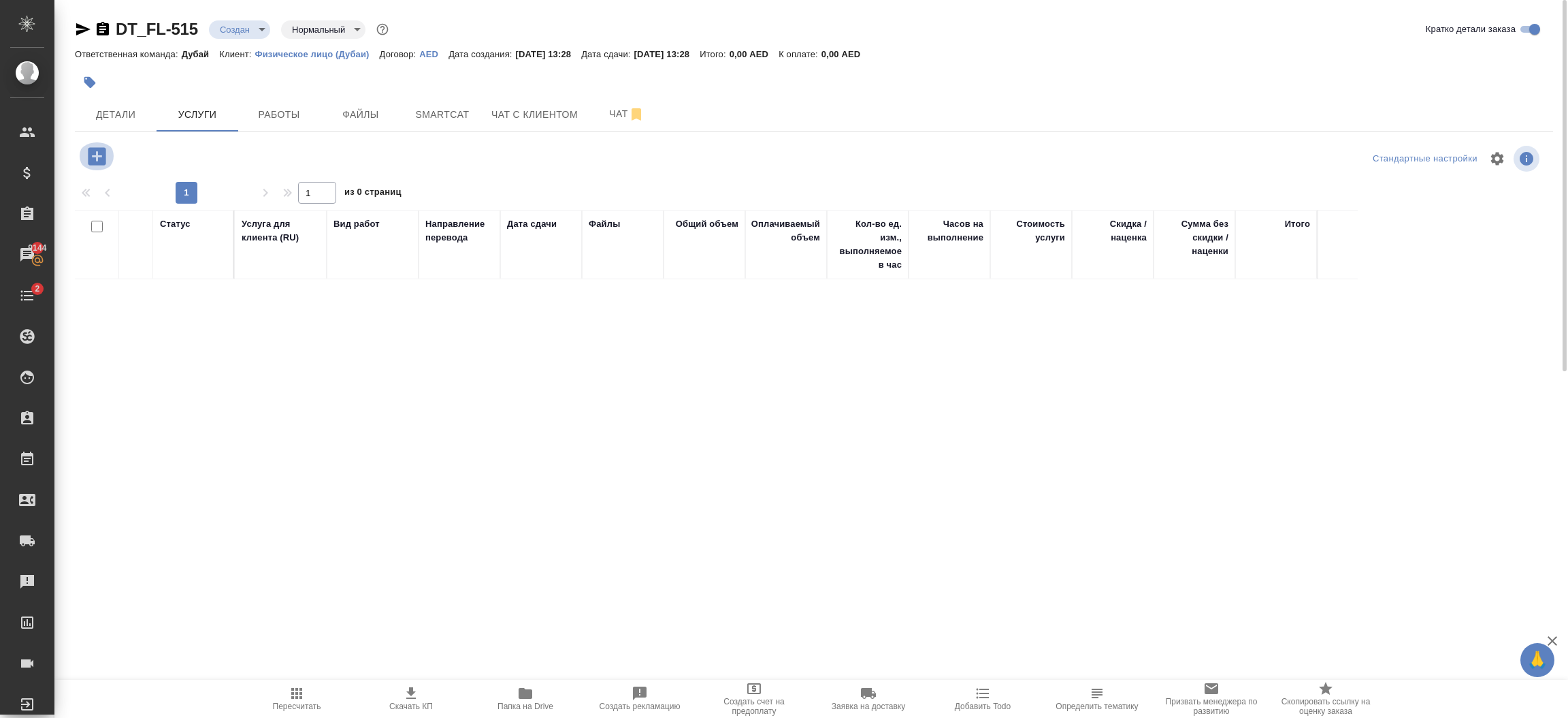
click at [99, 154] on icon "button" at bounding box center [96, 156] width 17 height 17
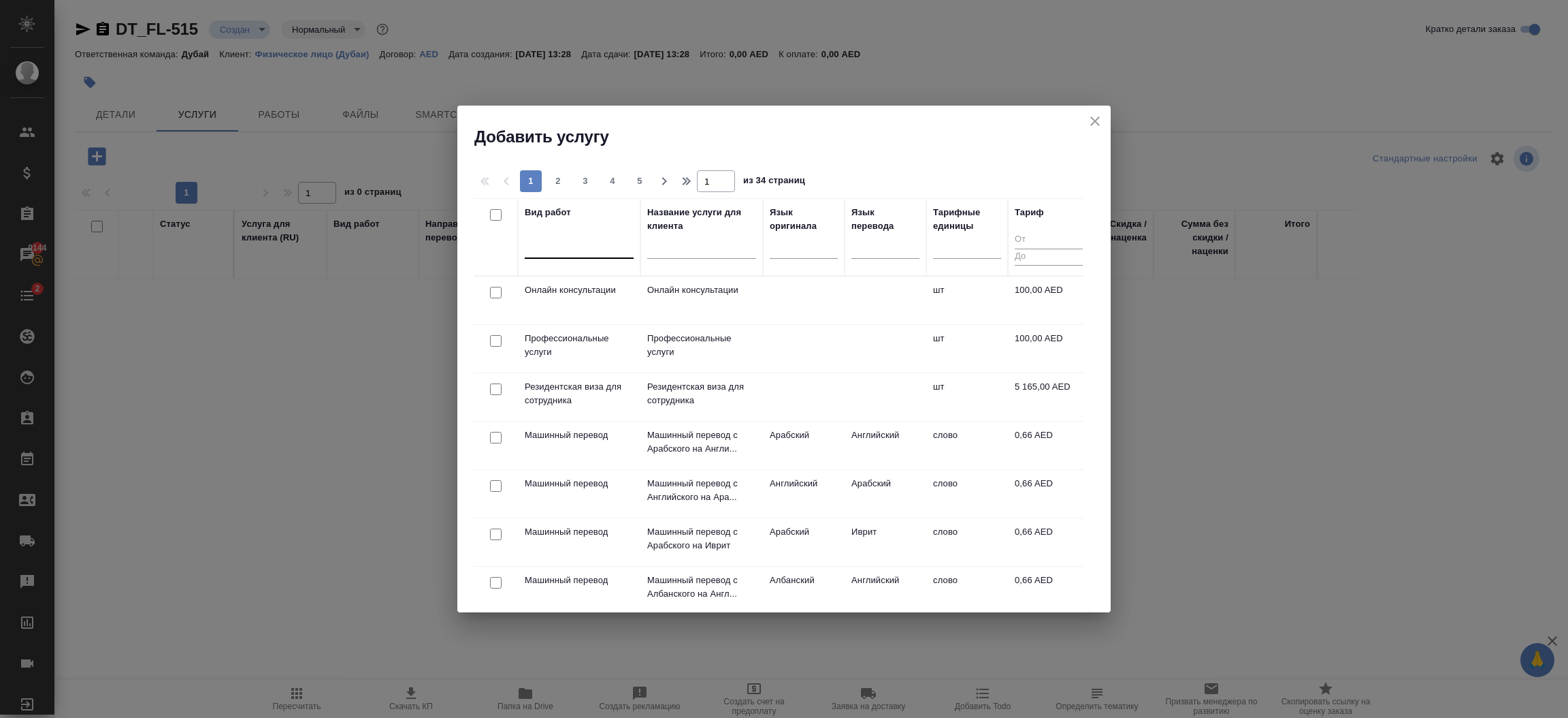
click at [604, 251] on div at bounding box center [579, 245] width 109 height 20
click at [490, 296] on input "checkbox" at bounding box center [495, 292] width 11 height 11
checkbox input "true"
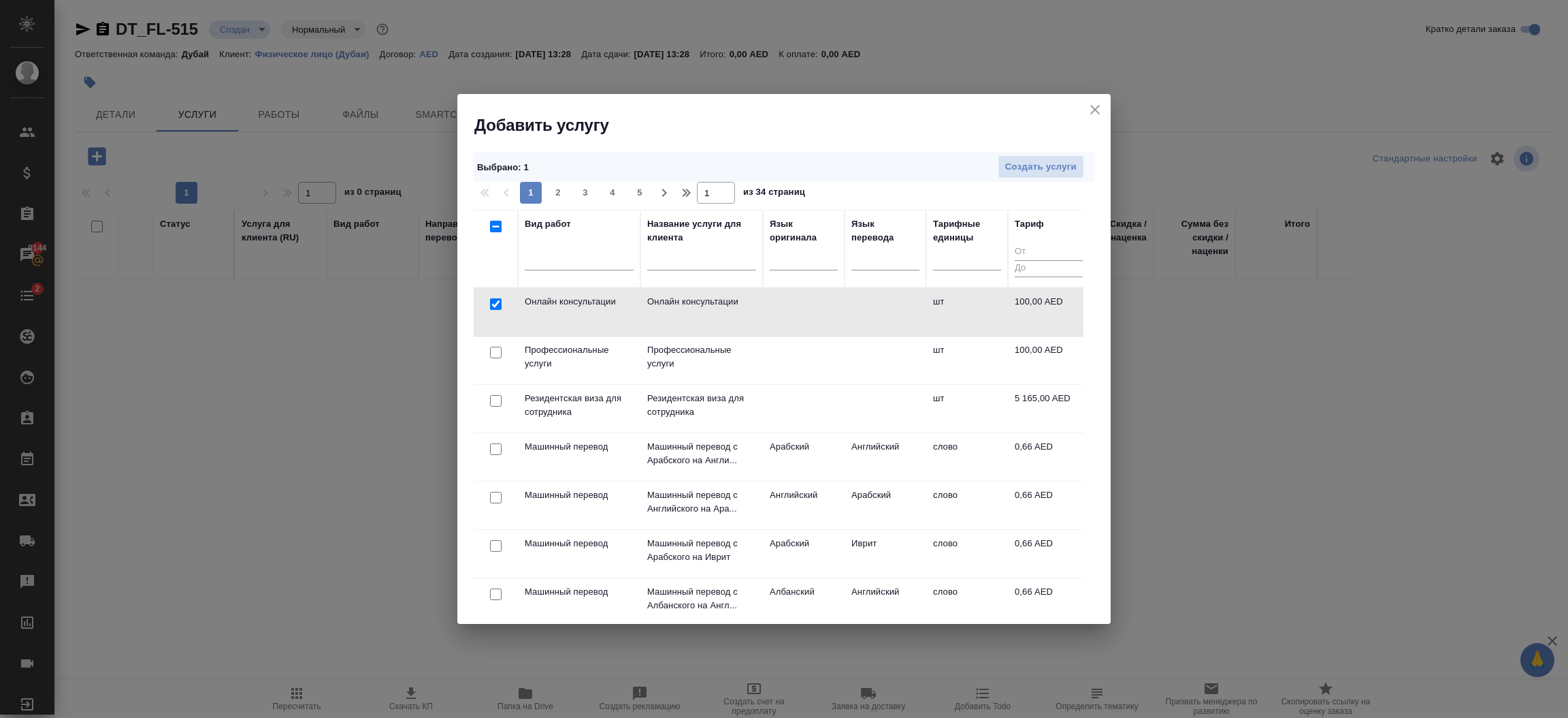
click at [493, 346] on div at bounding box center [496, 353] width 30 height 19
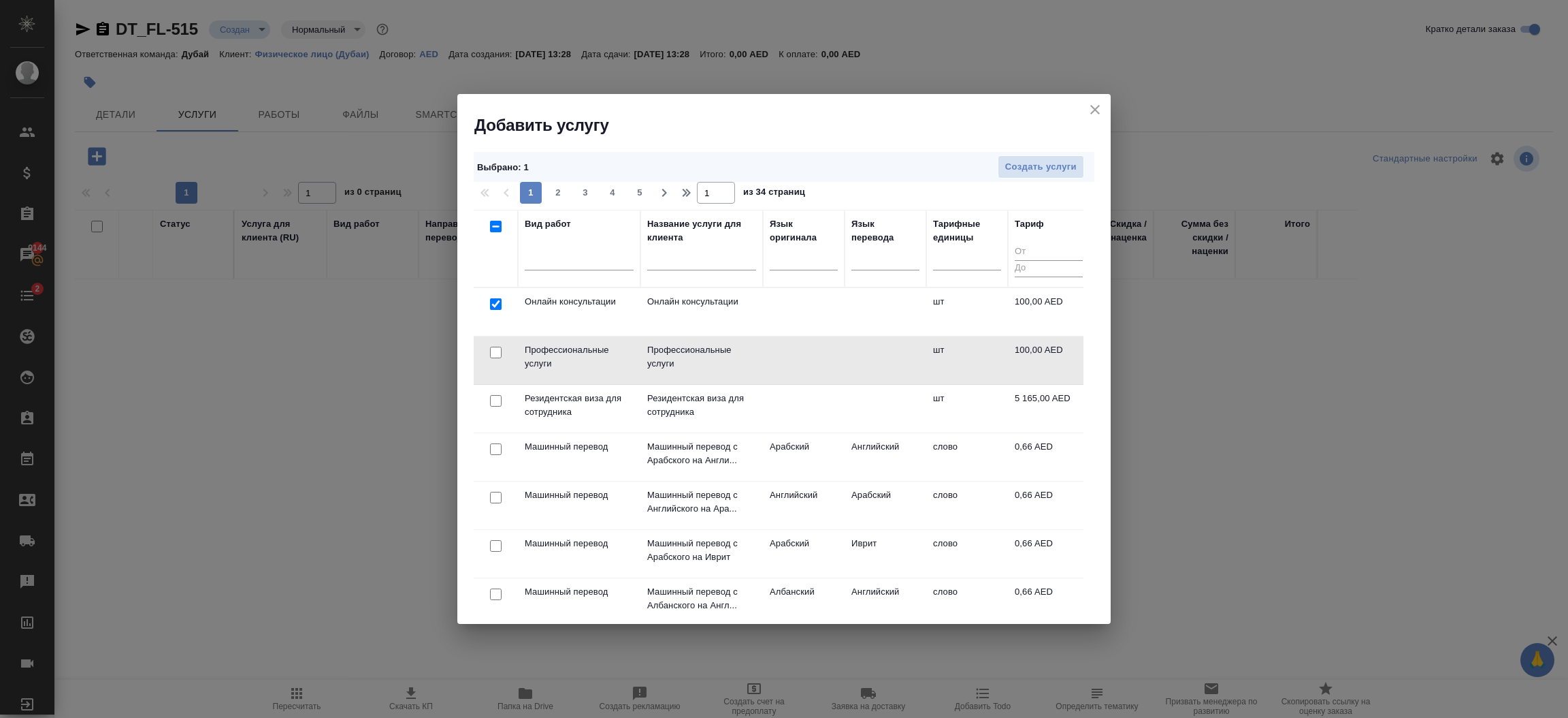
click at [491, 357] on input "checkbox" at bounding box center [495, 352] width 11 height 11
checkbox input "true"
click at [1020, 175] on button "Создать услуги" at bounding box center [1041, 166] width 87 height 24
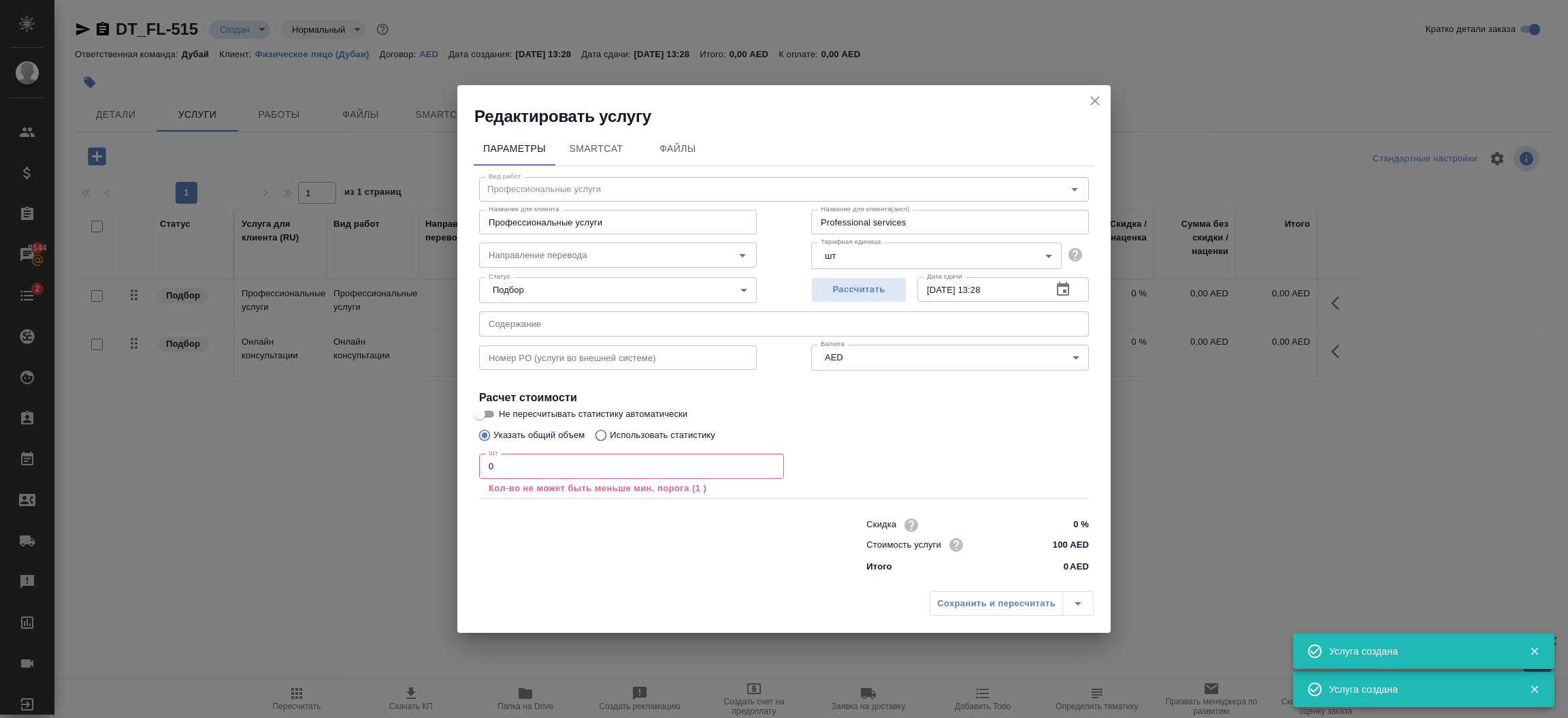
click at [517, 476] on input "0" at bounding box center [632, 466] width 305 height 24
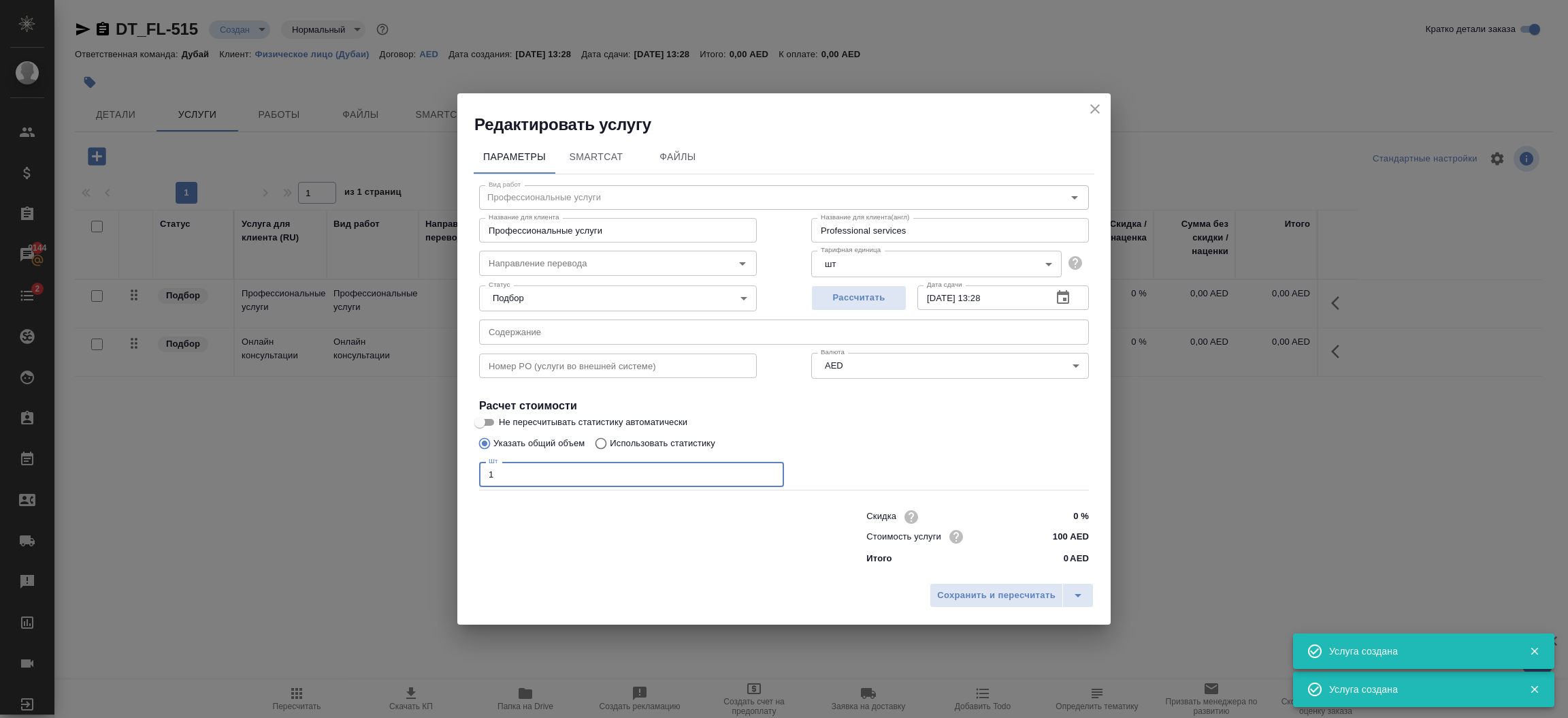
type input "1"
click at [1071, 539] on input "100 AED" at bounding box center [1063, 536] width 51 height 20
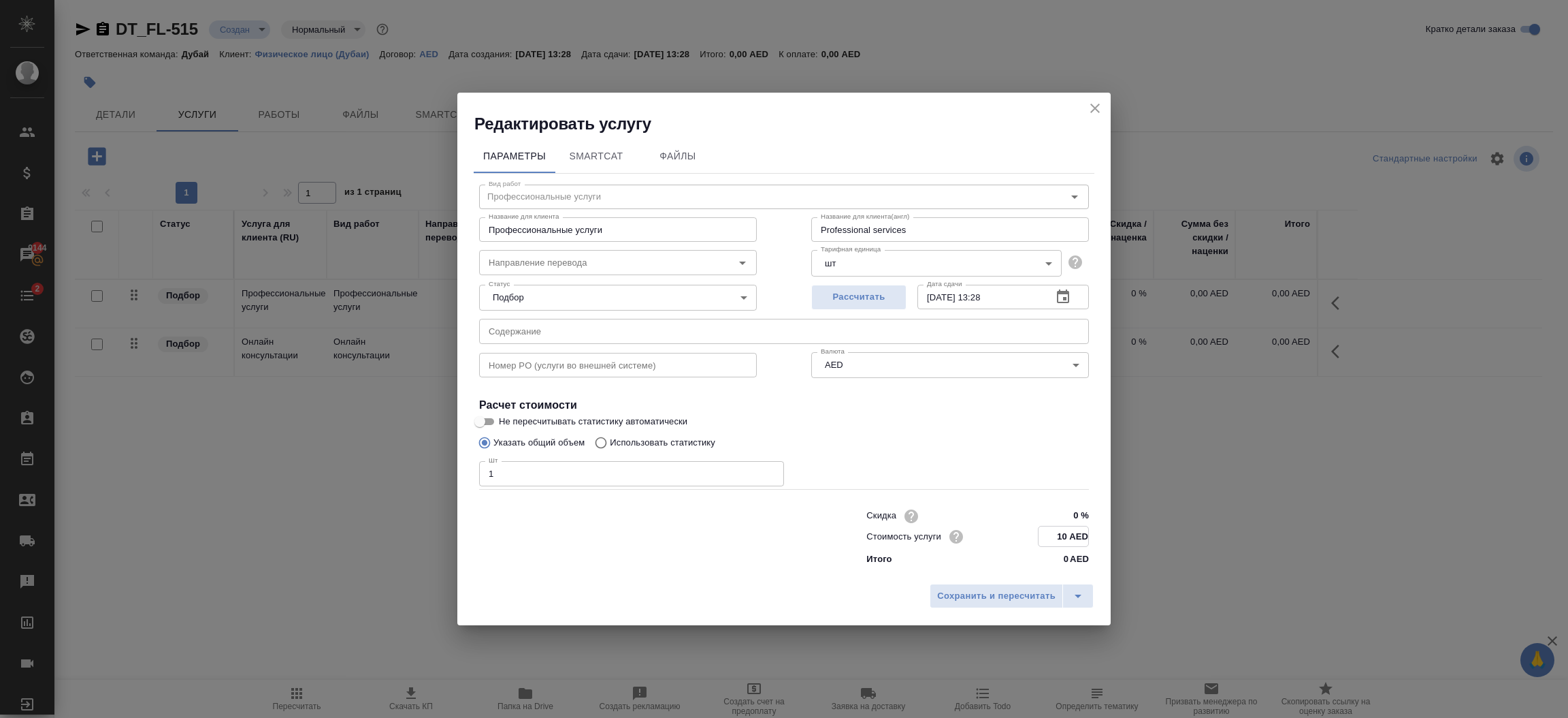
type input "1 AED"
type input "300 AED"
click at [1036, 591] on span "Сохранить и пересчитать" at bounding box center [996, 596] width 118 height 16
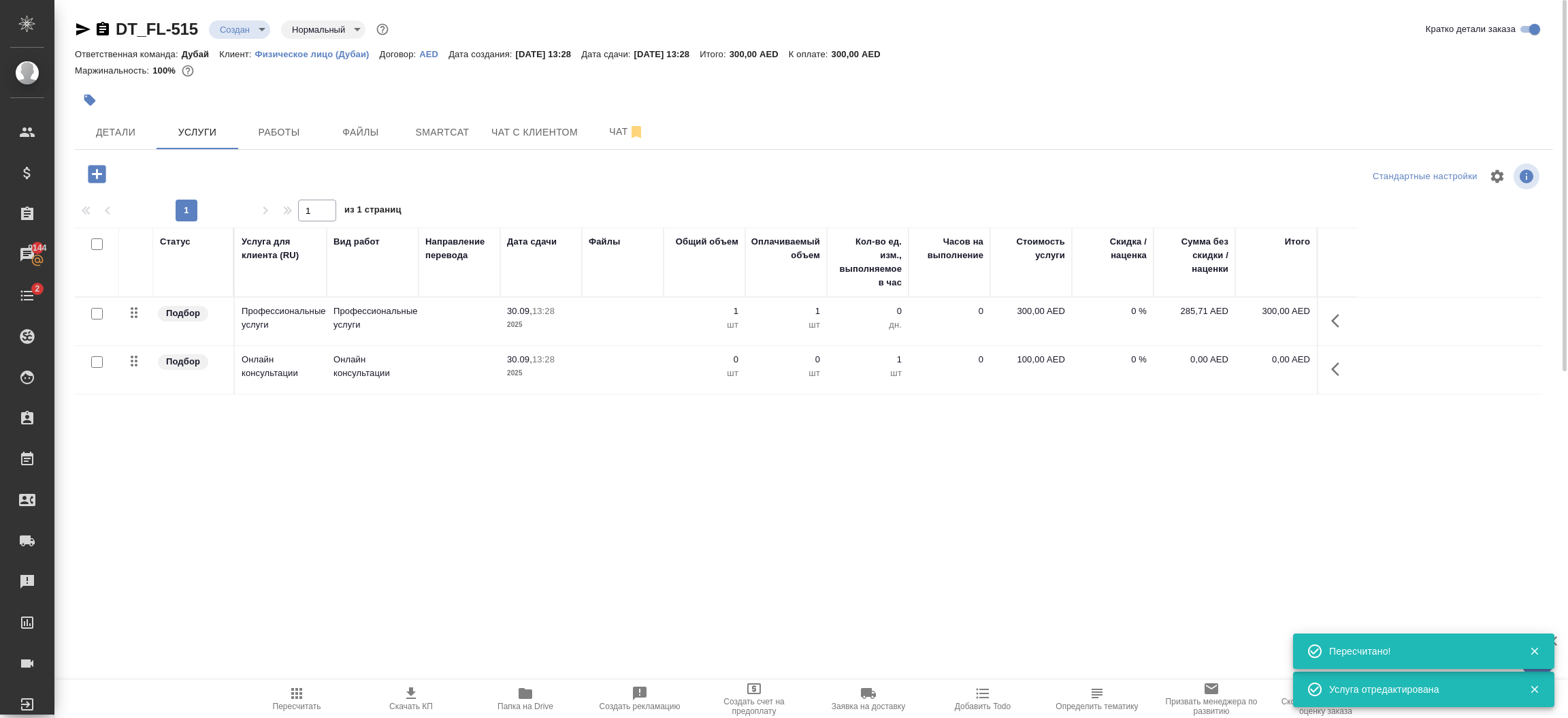
click at [1335, 361] on icon "button" at bounding box center [1339, 369] width 17 height 17
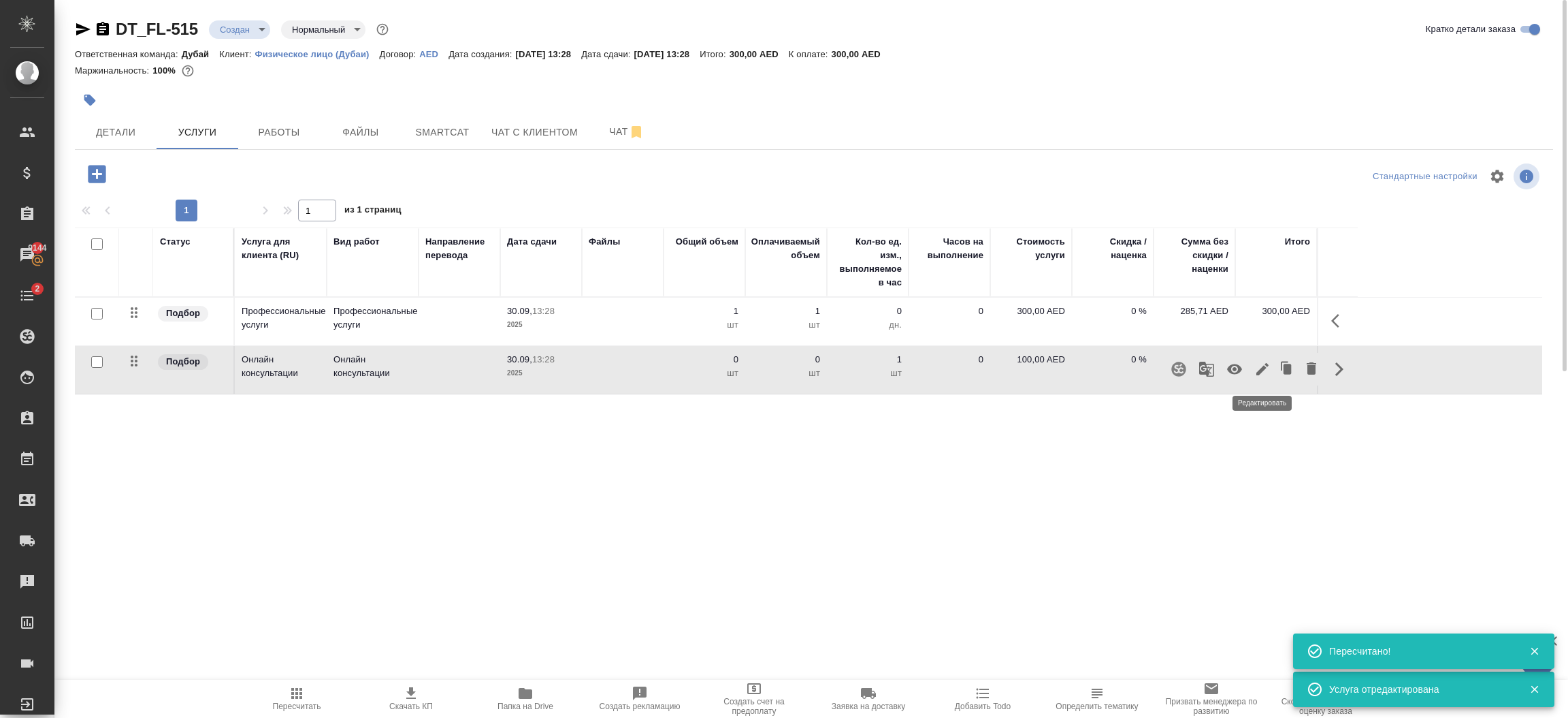
click at [1263, 369] on icon "button" at bounding box center [1263, 369] width 12 height 12
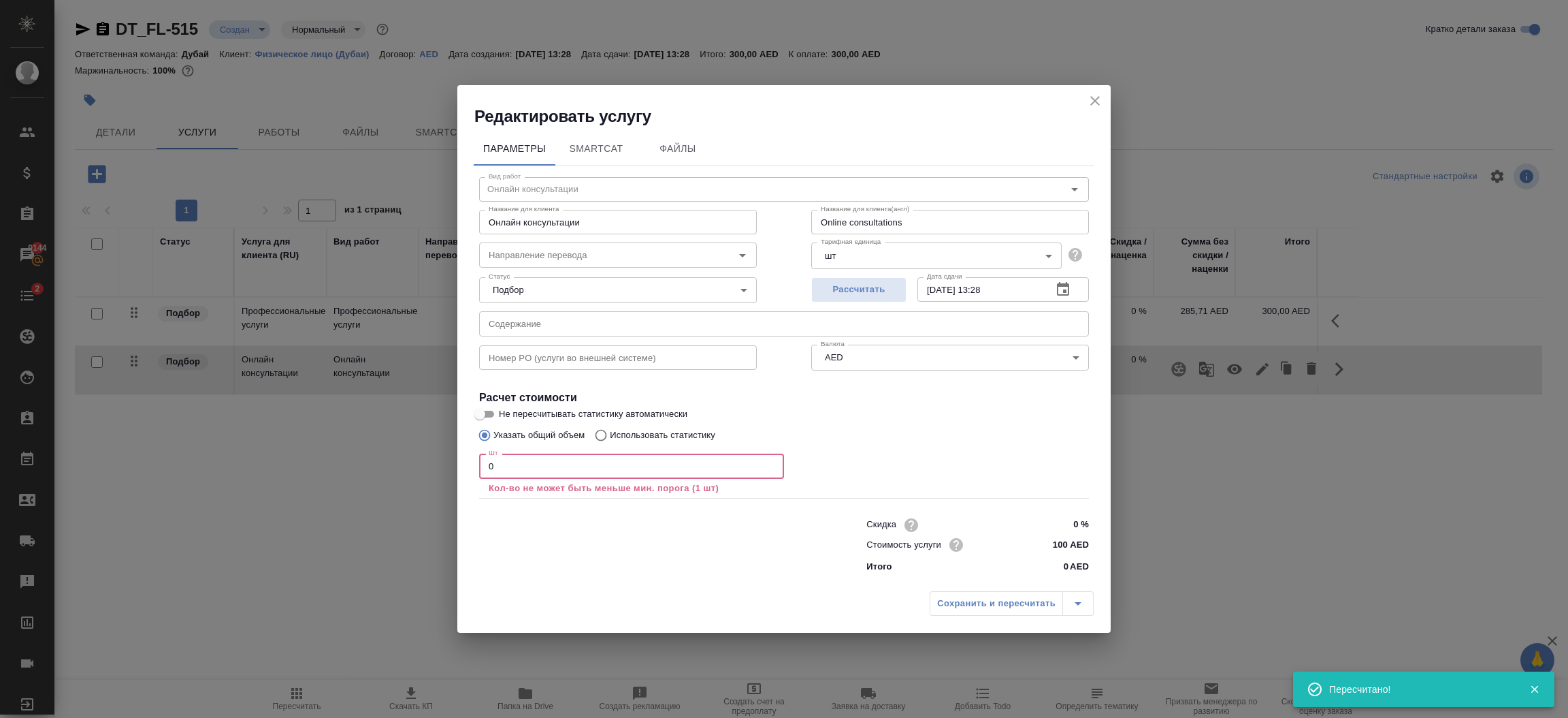
click at [597, 476] on input "0" at bounding box center [632, 466] width 305 height 24
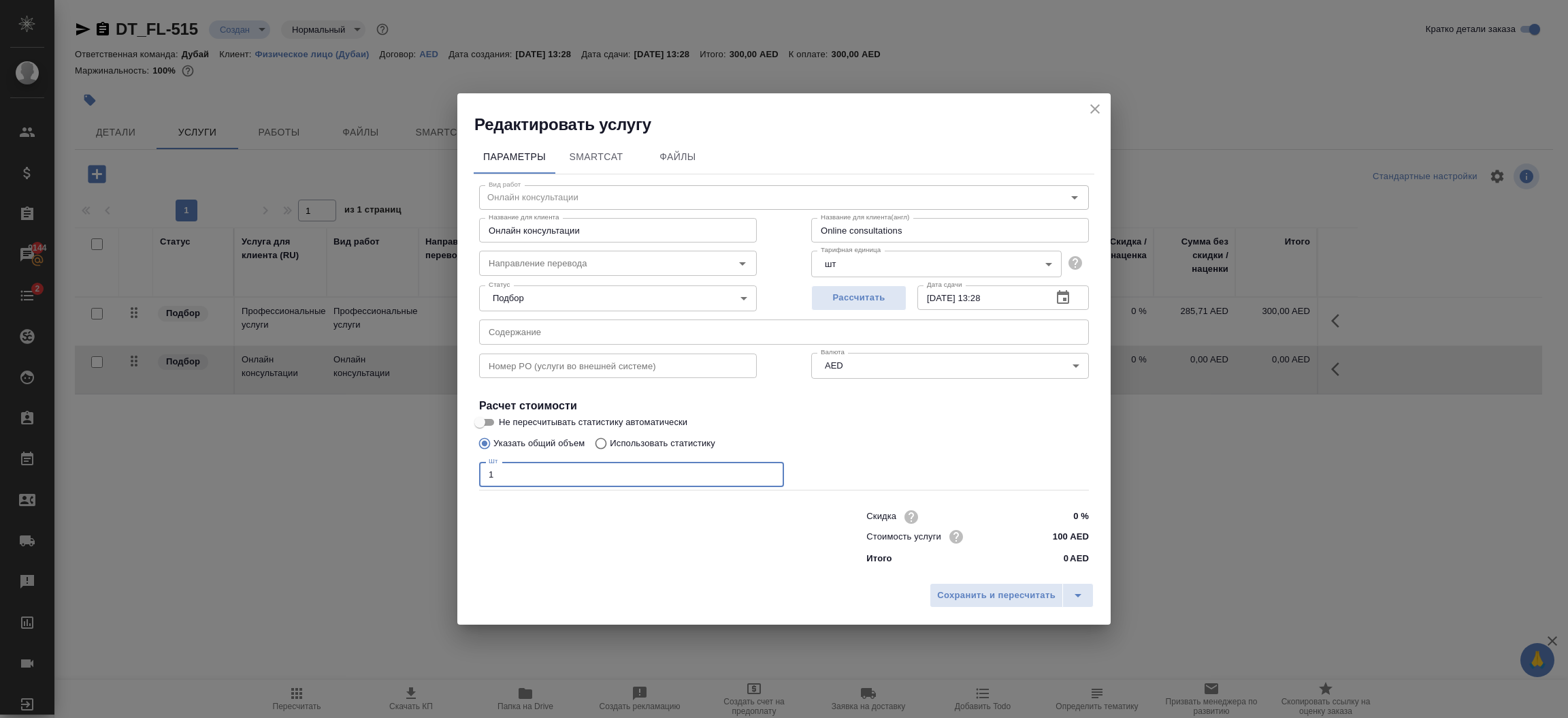
type input "1"
click at [1067, 533] on input "100 AED" at bounding box center [1063, 536] width 51 height 20
type input "1 AED"
type input "450 AED"
click at [1027, 602] on span "Сохранить и пересчитать" at bounding box center [996, 596] width 118 height 16
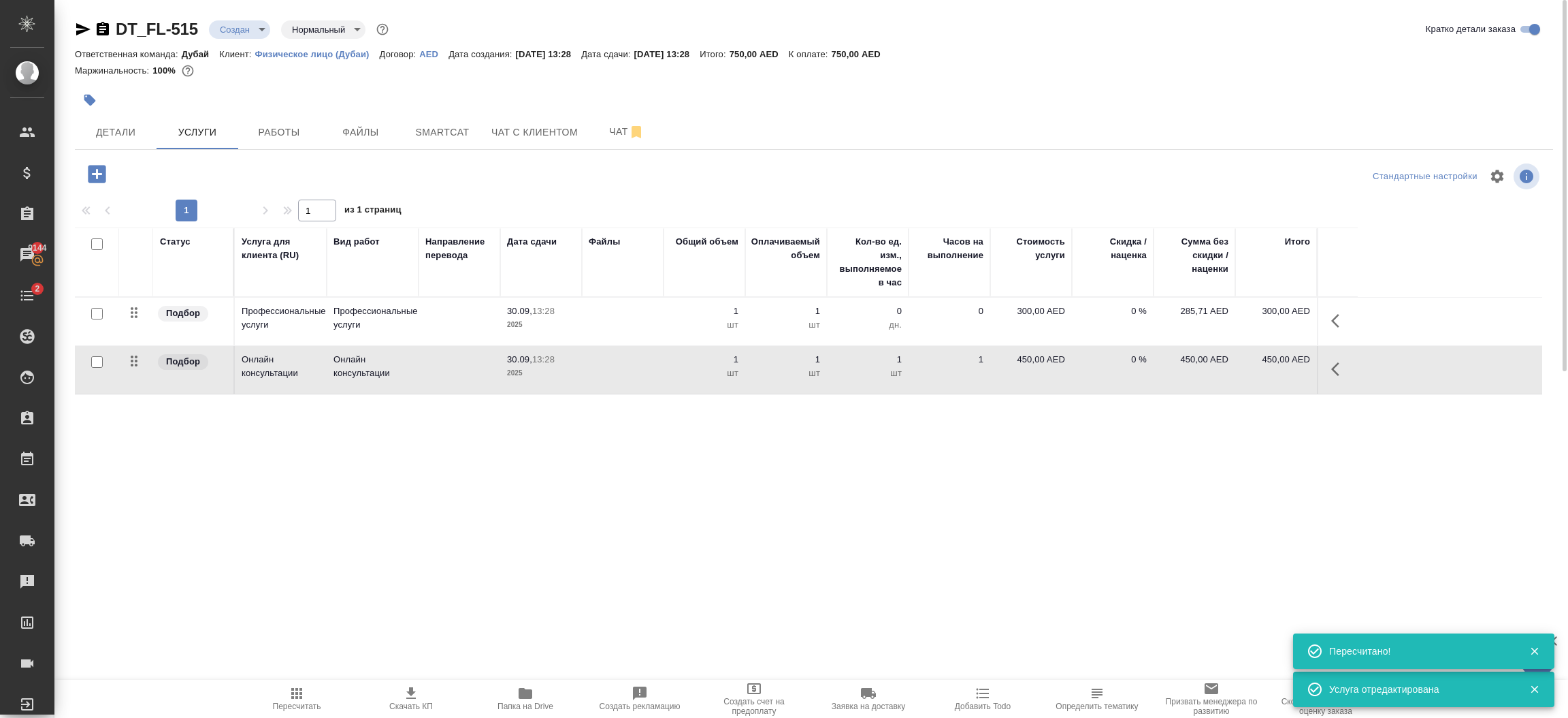
click at [254, 23] on body "🙏 .cls-1 fill:#fff; AWATERA Шорова Инесса i.shorova_kiev Клиенты Спецификации З…" at bounding box center [784, 359] width 1568 height 718
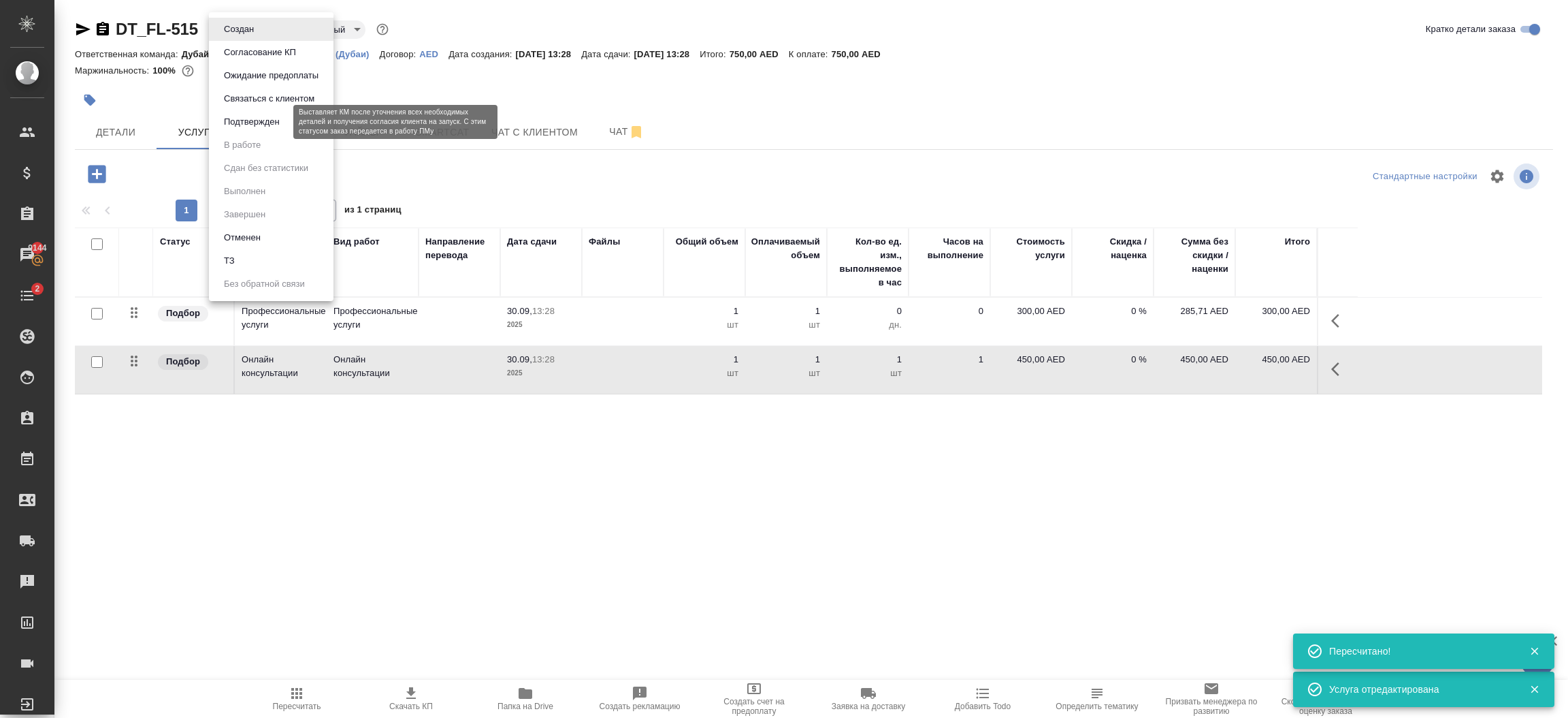
click at [254, 122] on button "Подтвержден" at bounding box center [252, 122] width 64 height 15
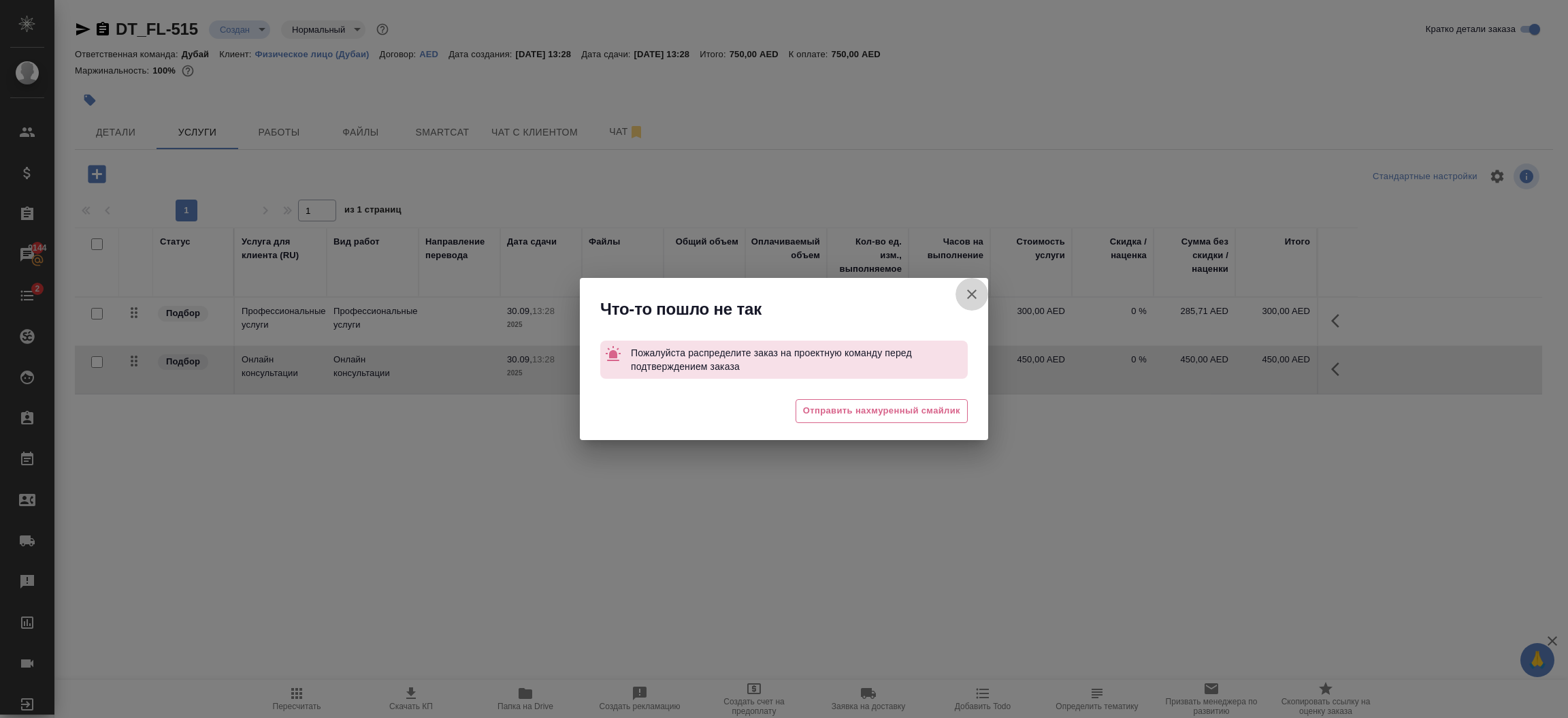
click at [975, 292] on icon "button" at bounding box center [972, 294] width 10 height 10
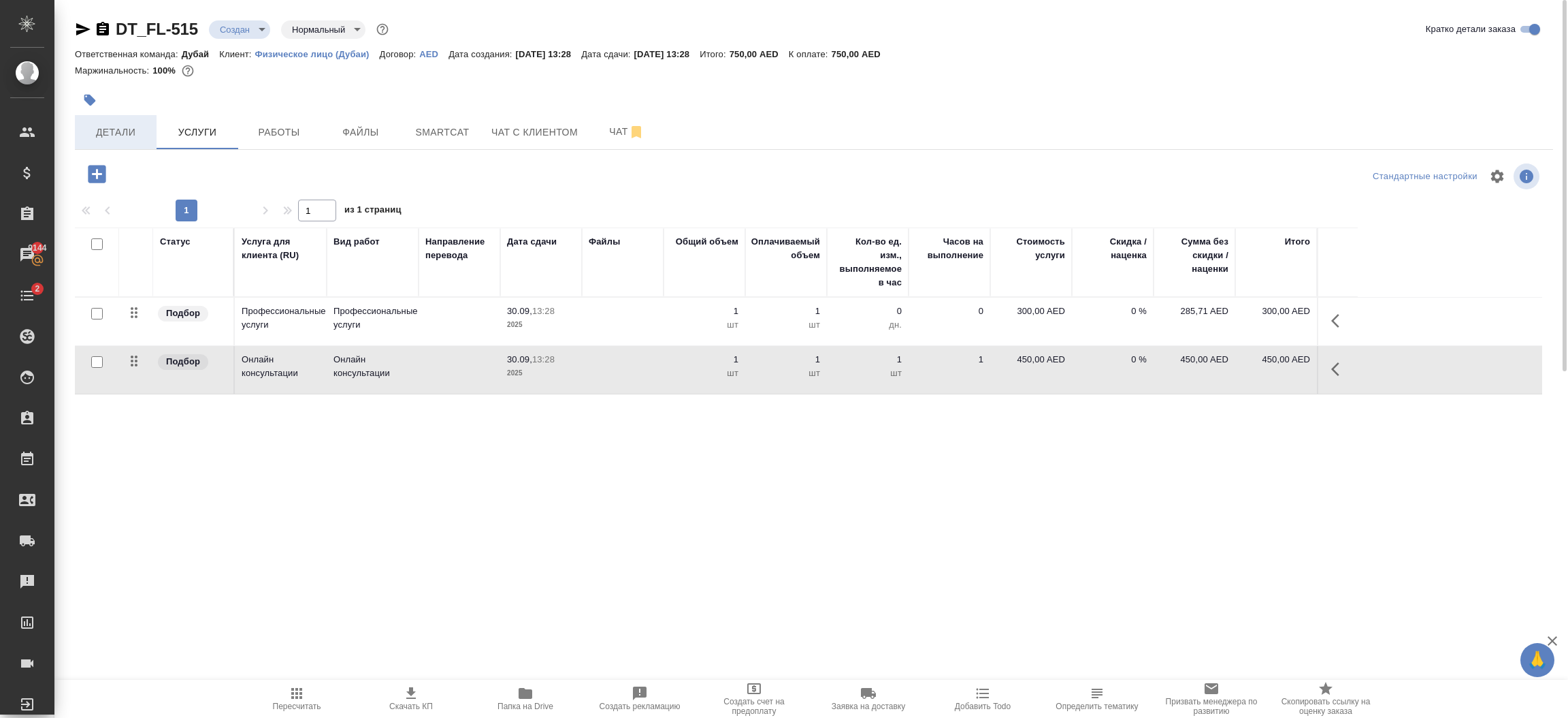
click at [119, 132] on span "Детали" at bounding box center [115, 132] width 65 height 17
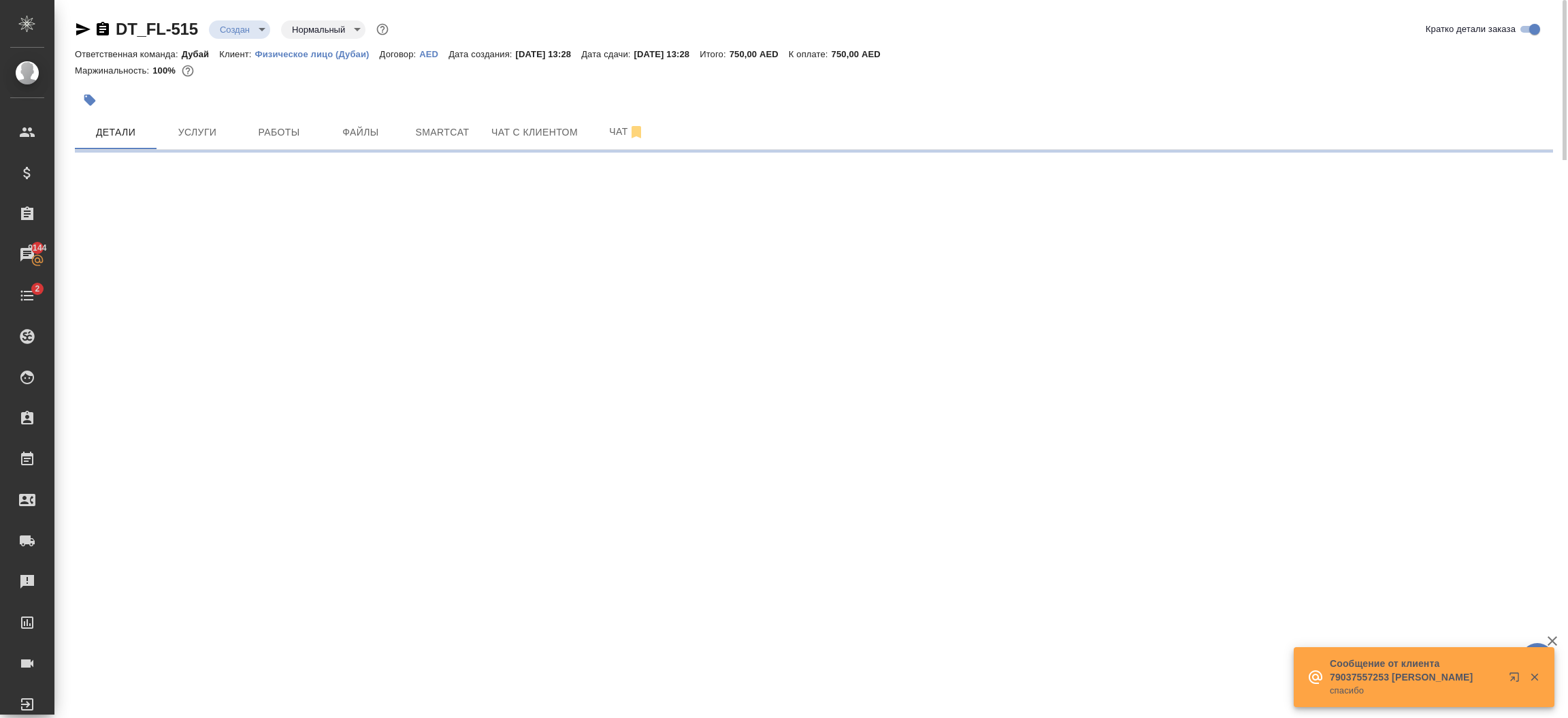
select select "RU"
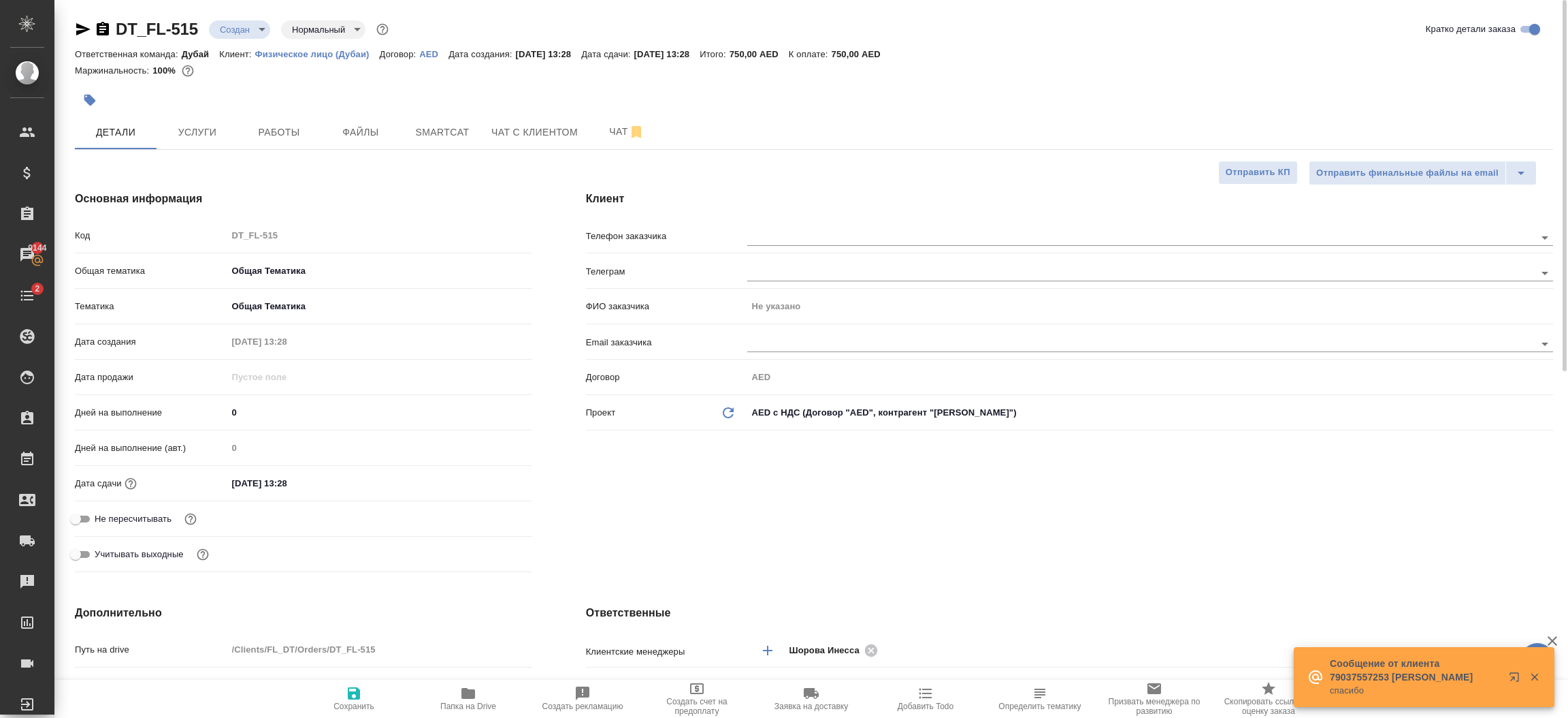
type textarea "x"
click at [970, 504] on div "Клиент Телефон заказчика Телеграм ФИО заказчика Не указано Email заказчика Дого…" at bounding box center [1069, 384] width 1021 height 441
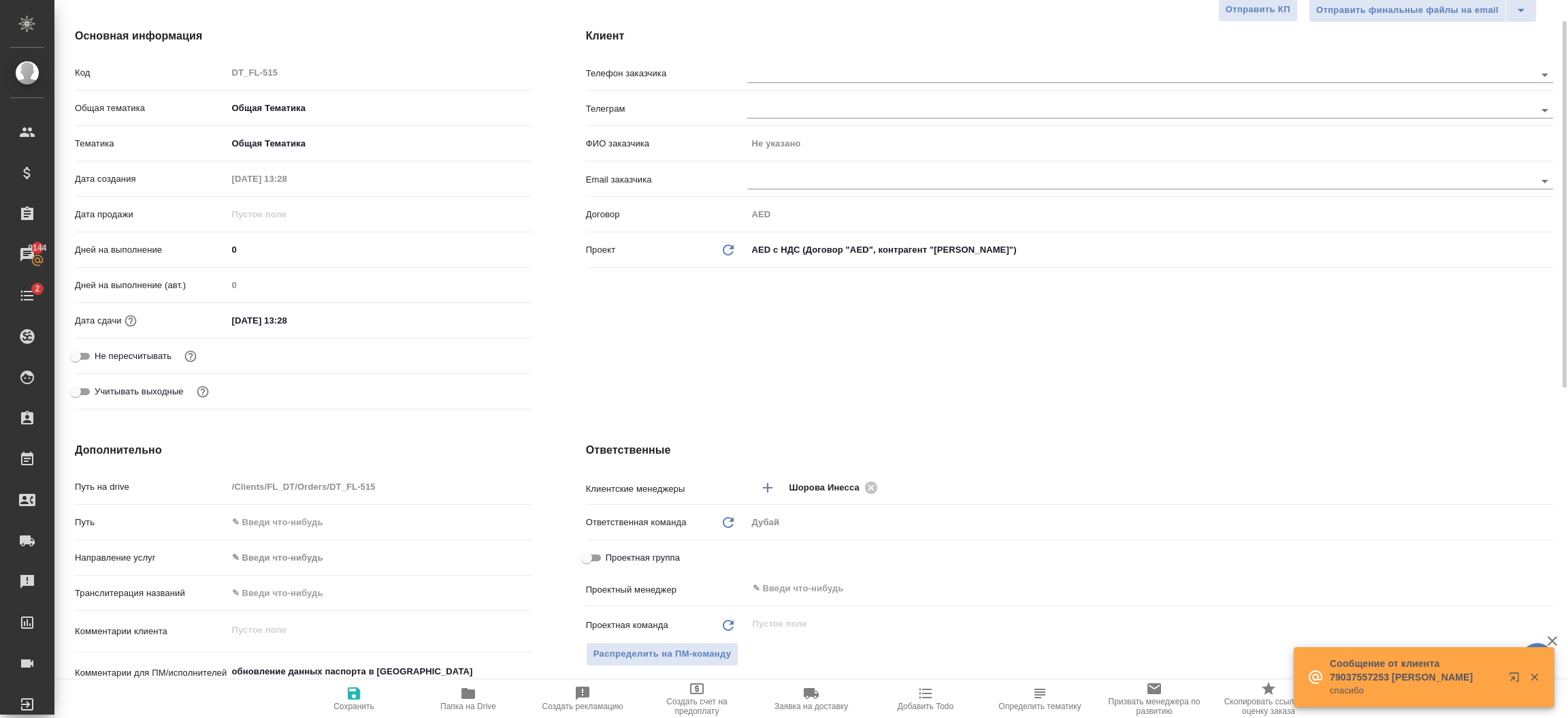
scroll to position [224, 0]
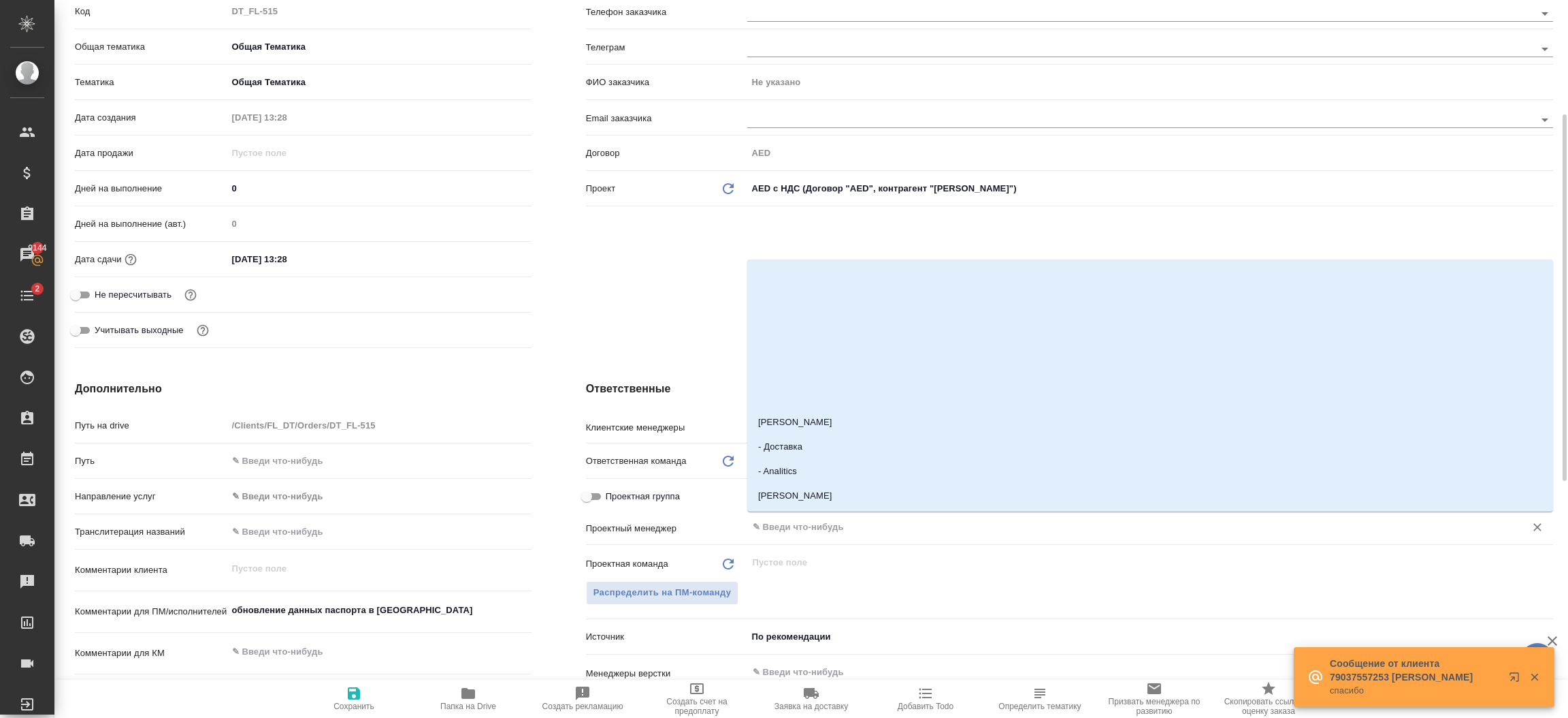
click at [857, 525] on input "text" at bounding box center [1128, 527] width 752 height 17
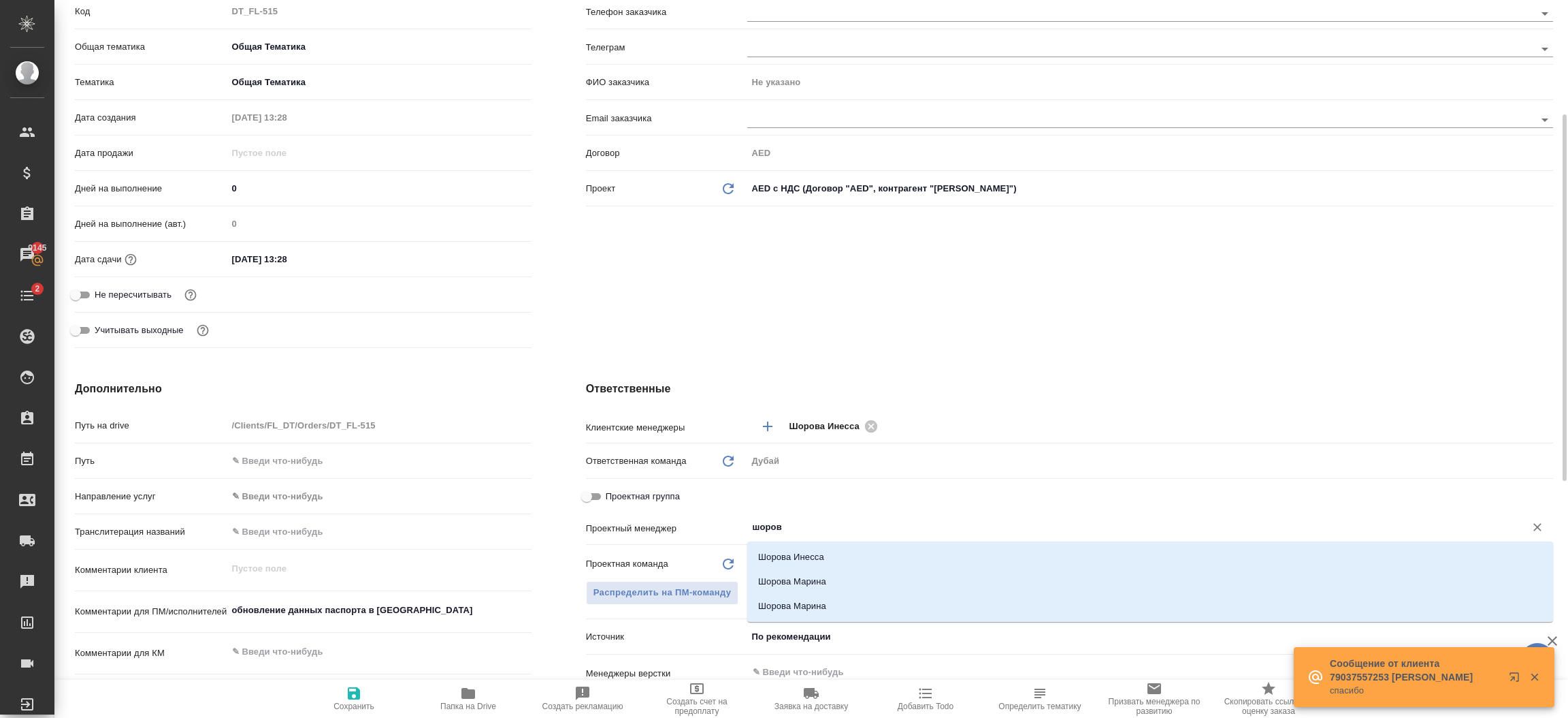
type input "шорова"
click at [846, 555] on li "Шорова Инесса" at bounding box center [1150, 557] width 806 height 24
type textarea "x"
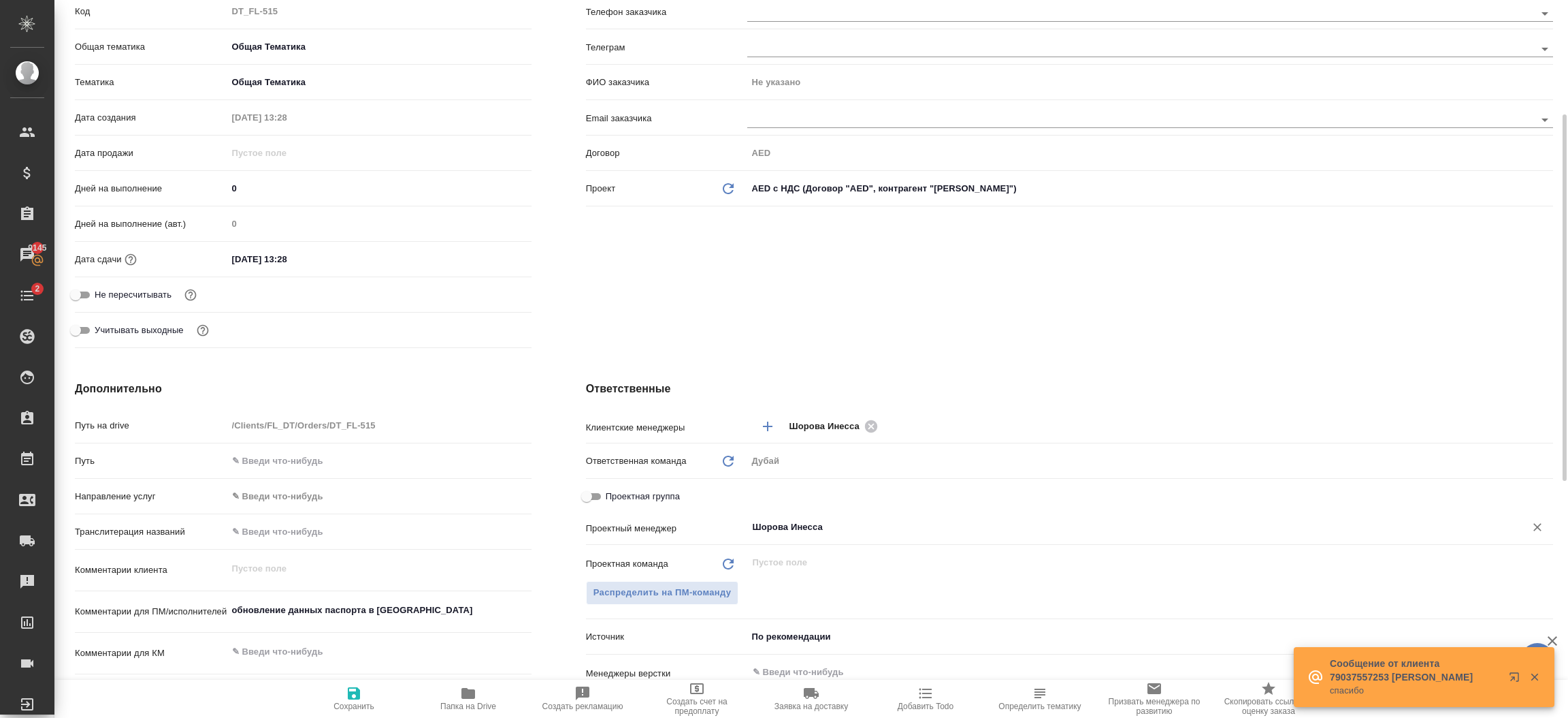
type input "Шорова Инесса"
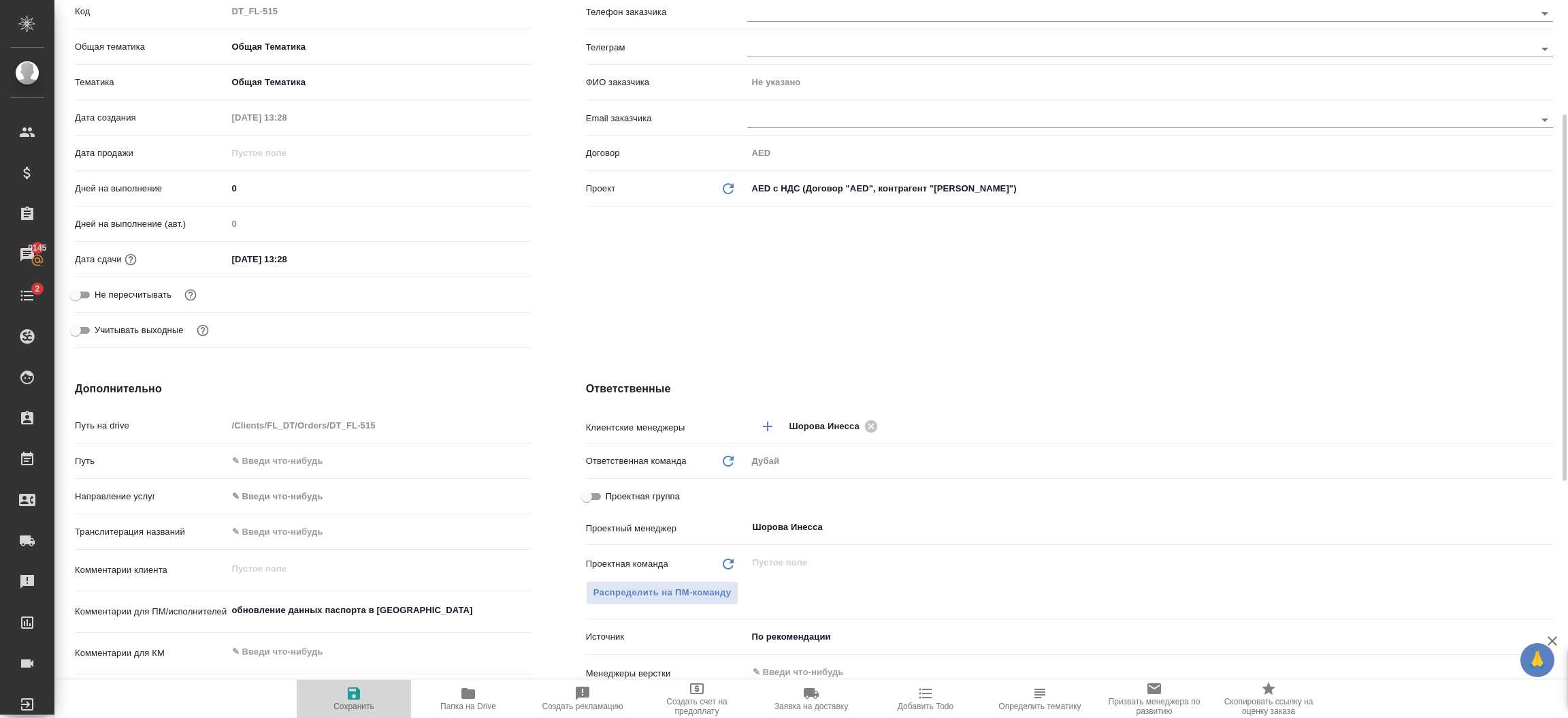
click at [368, 703] on span "Сохранить" at bounding box center [354, 706] width 41 height 10
type textarea "x"
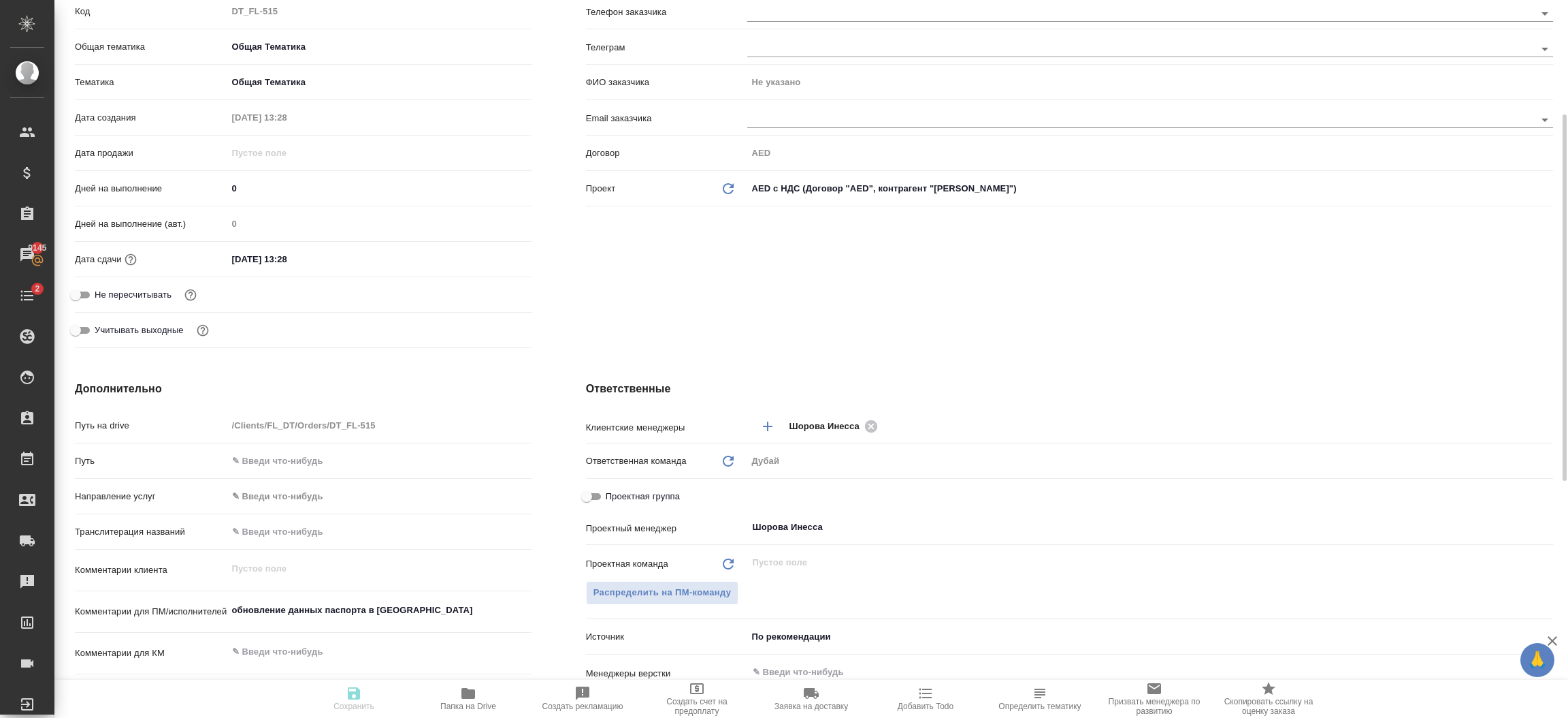
type textarea "x"
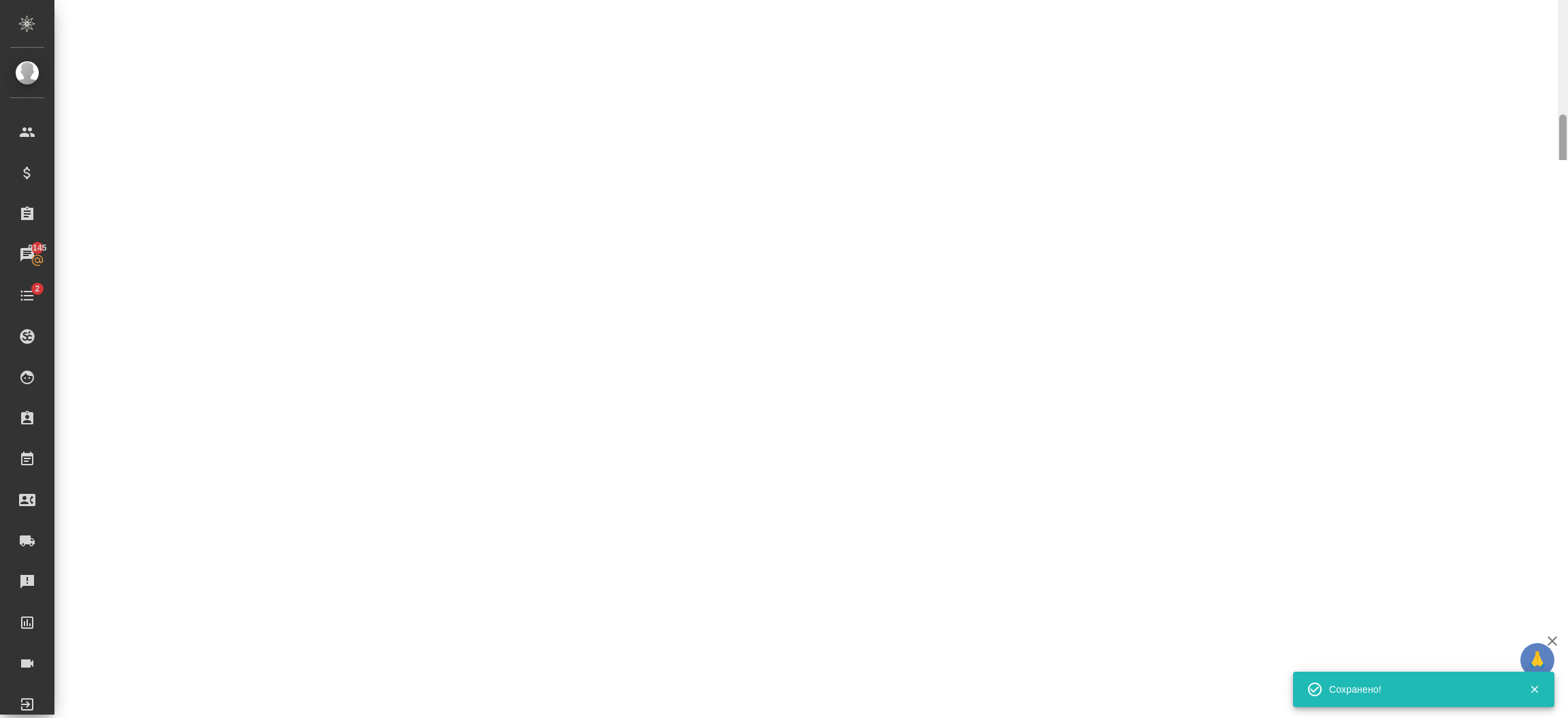
select select "RU"
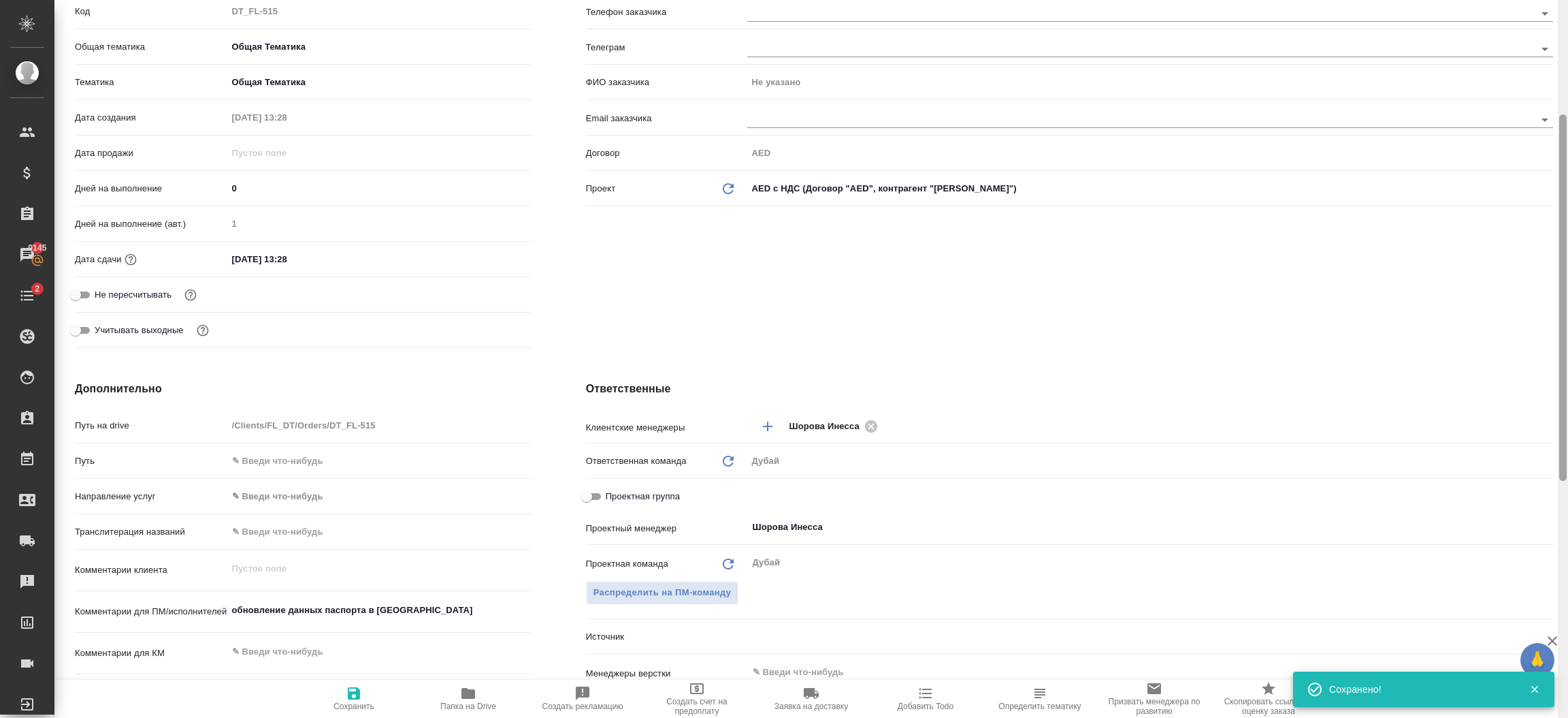
type textarea "x"
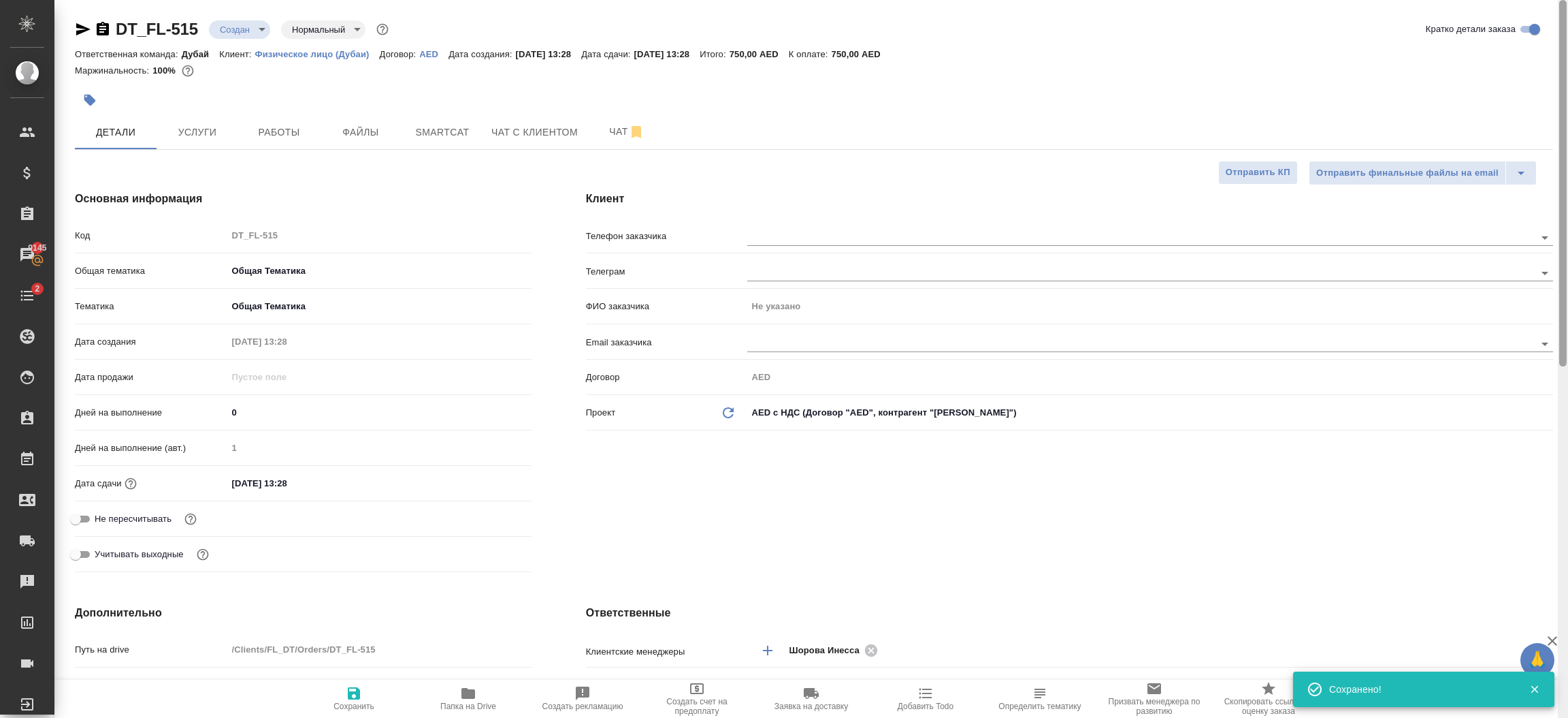
click at [1563, 81] on div at bounding box center [1563, 359] width 10 height 719
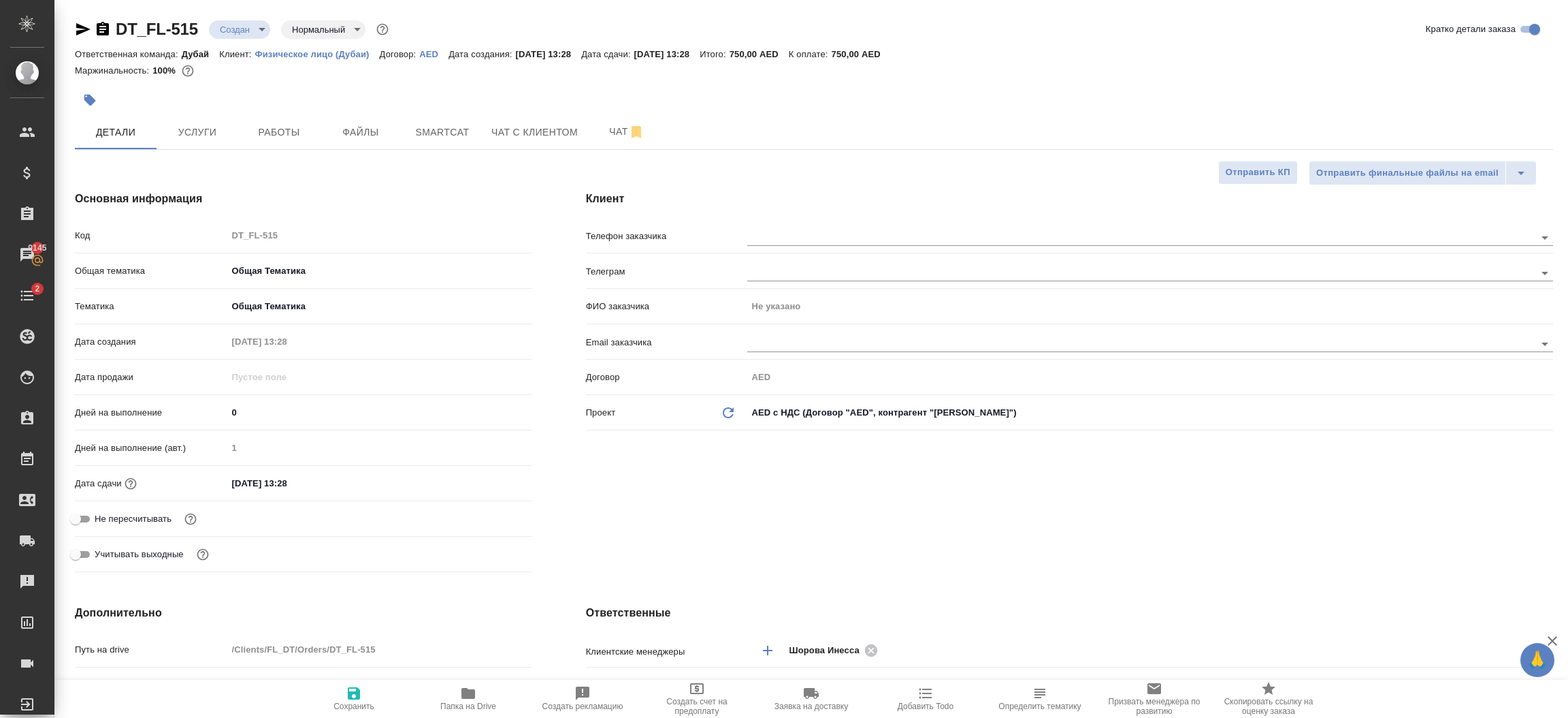
click at [635, 508] on div "Клиент Телефон заказчика Телеграм ФИО заказчика Не указано Email заказчика Дого…" at bounding box center [1069, 384] width 1021 height 441
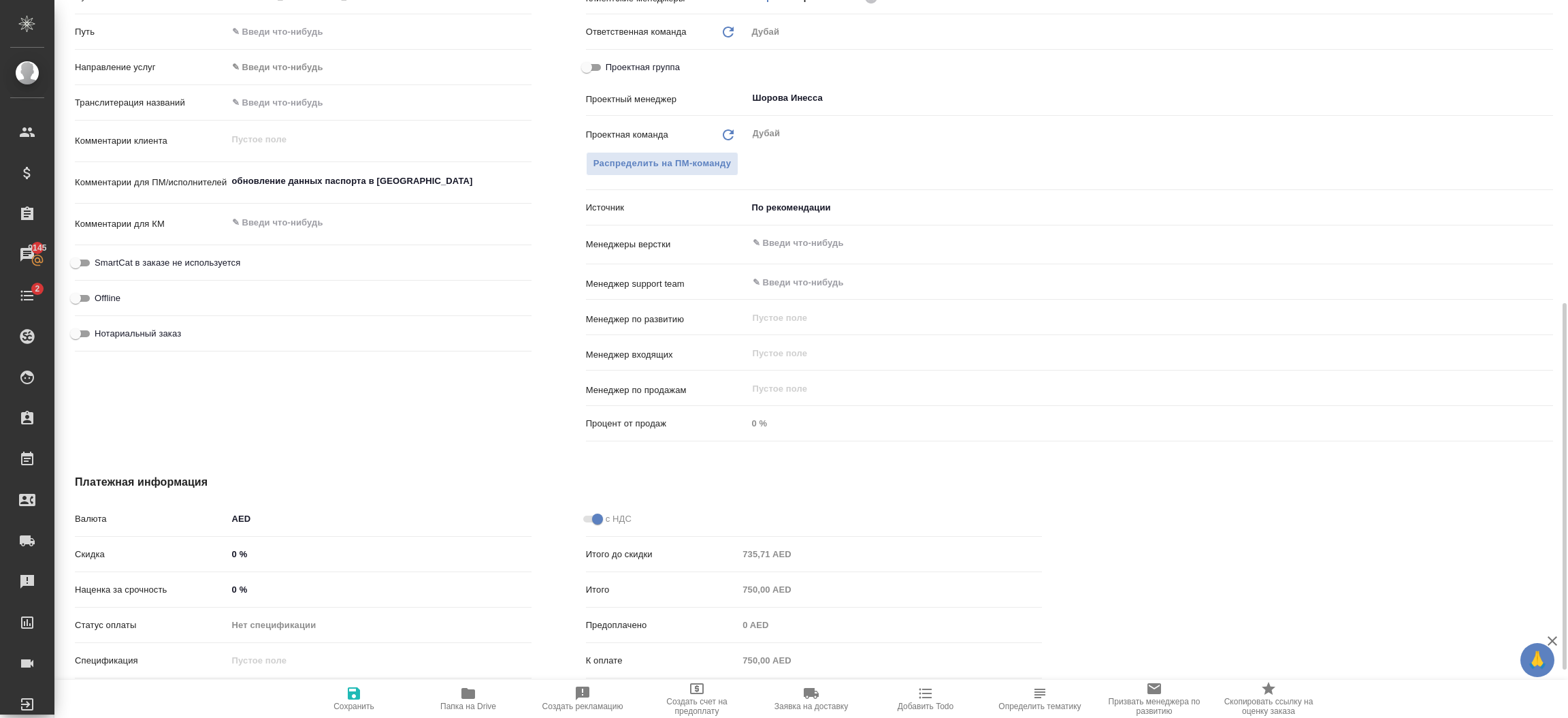
scroll to position [688, 0]
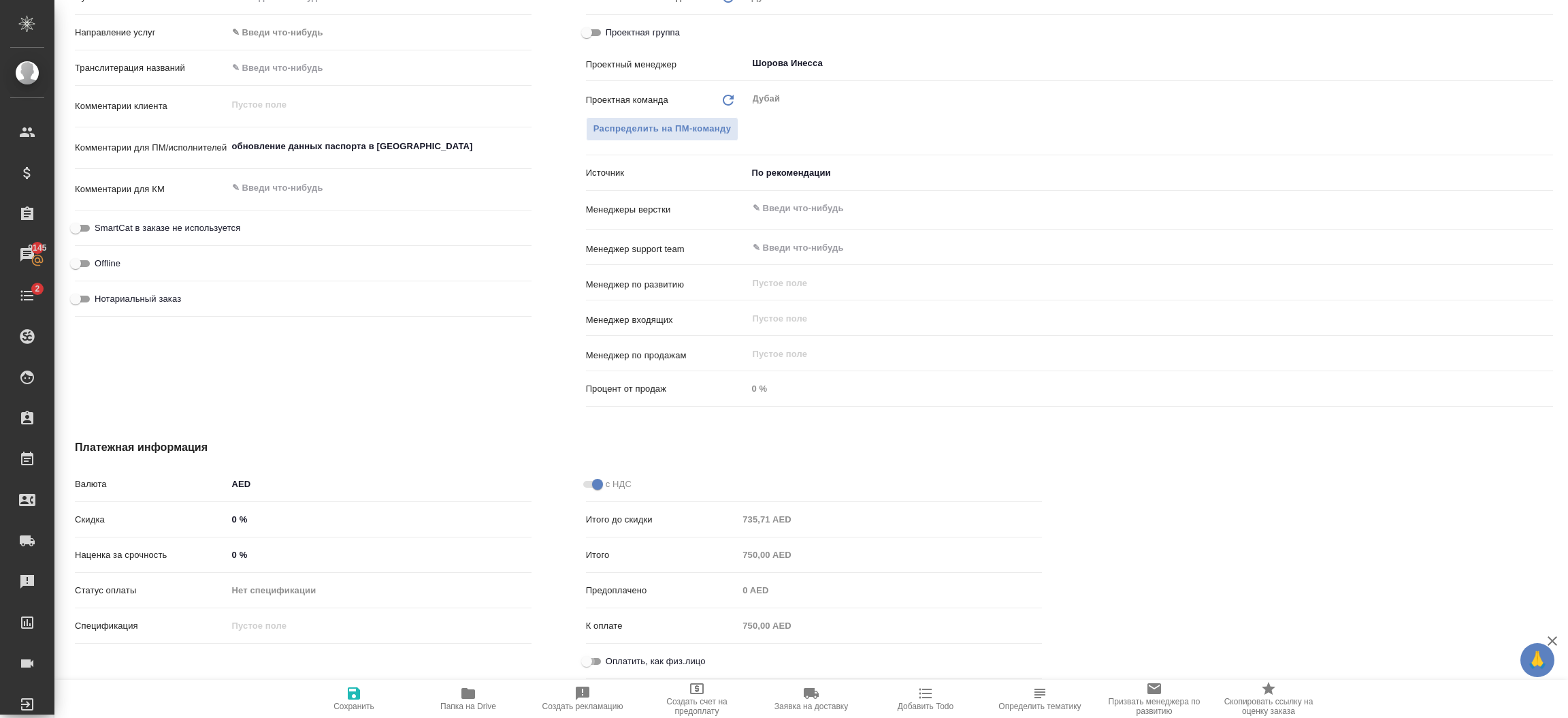
click at [595, 660] on input "Оплатить, как физ.лицо" at bounding box center [586, 662] width 49 height 17
checkbox input "true"
type textarea "x"
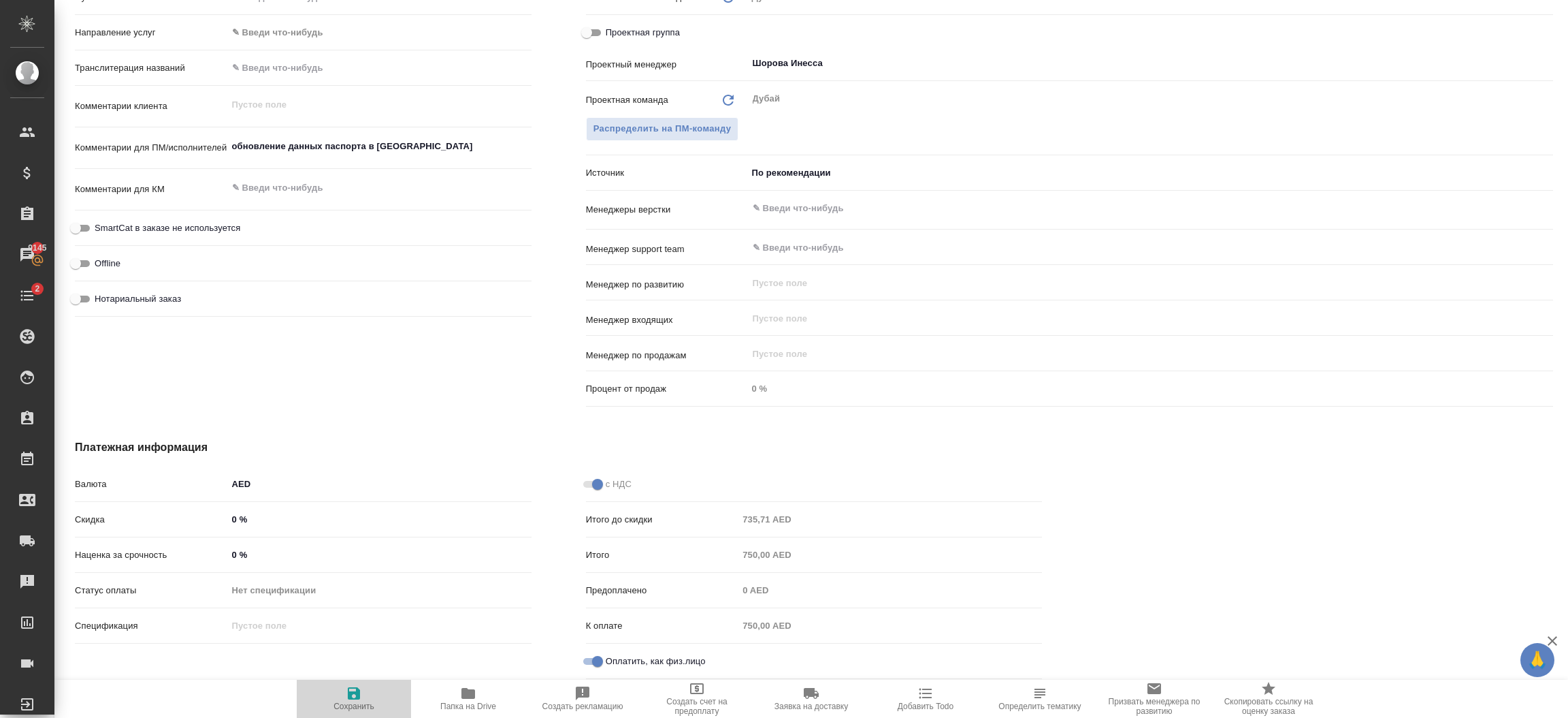
click at [350, 706] on span "Сохранить" at bounding box center [354, 706] width 41 height 10
type textarea "x"
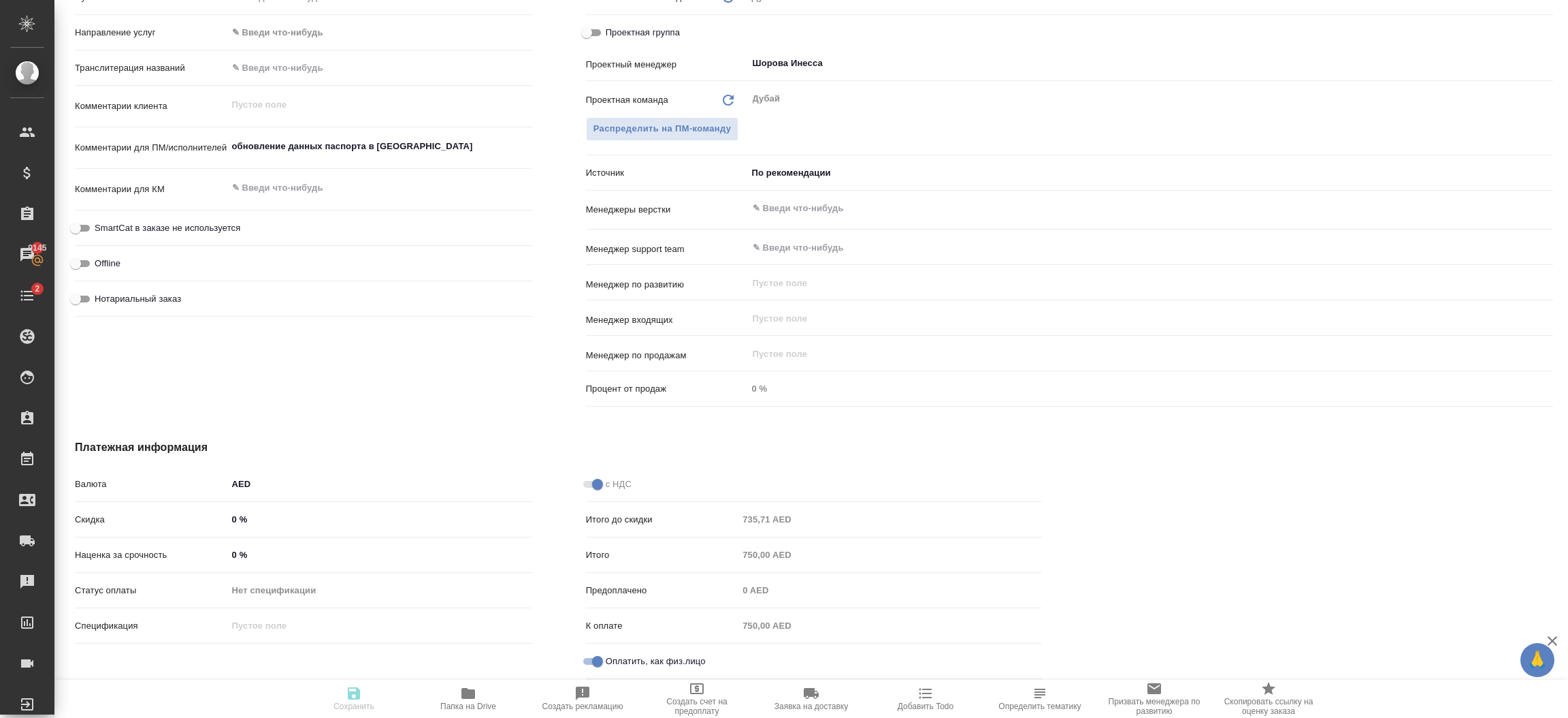
type textarea "x"
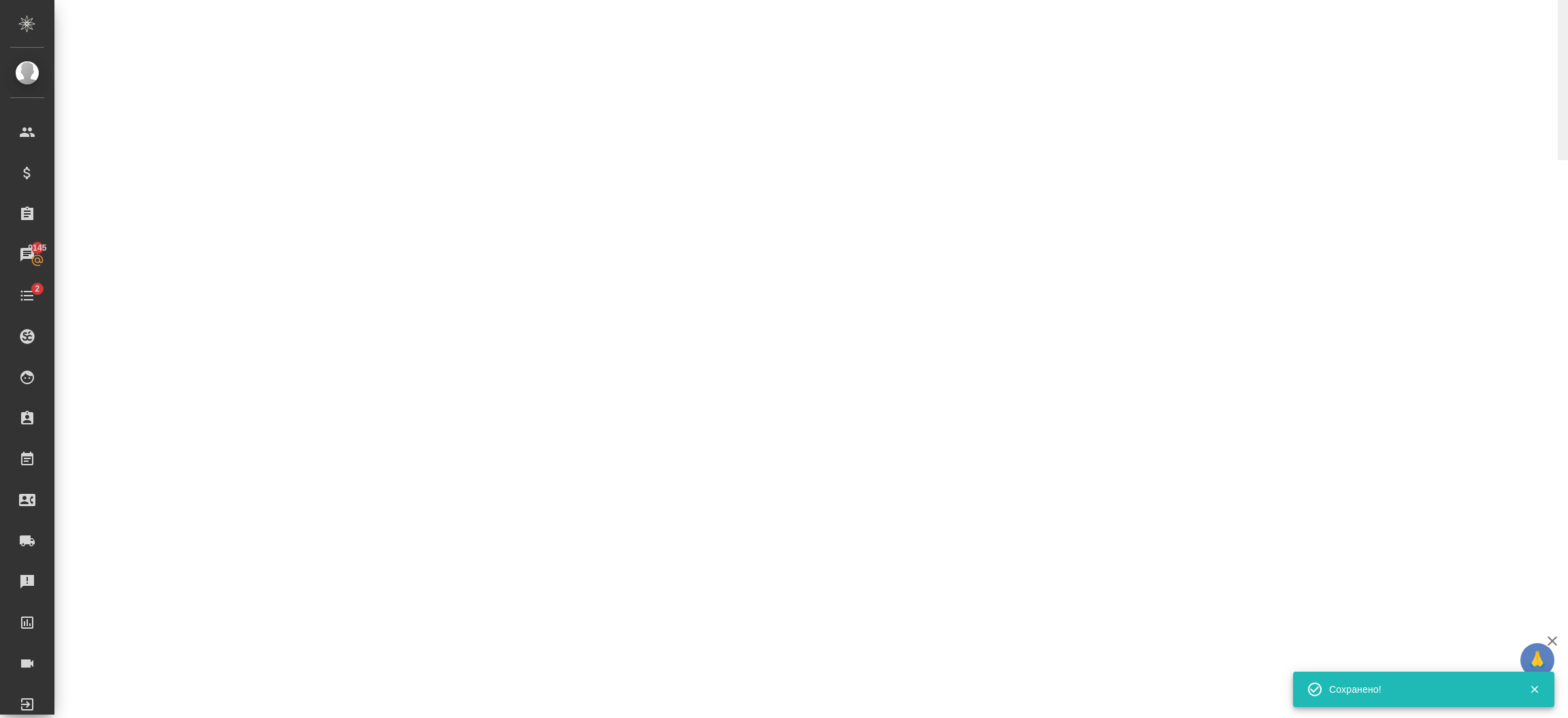
select select "RU"
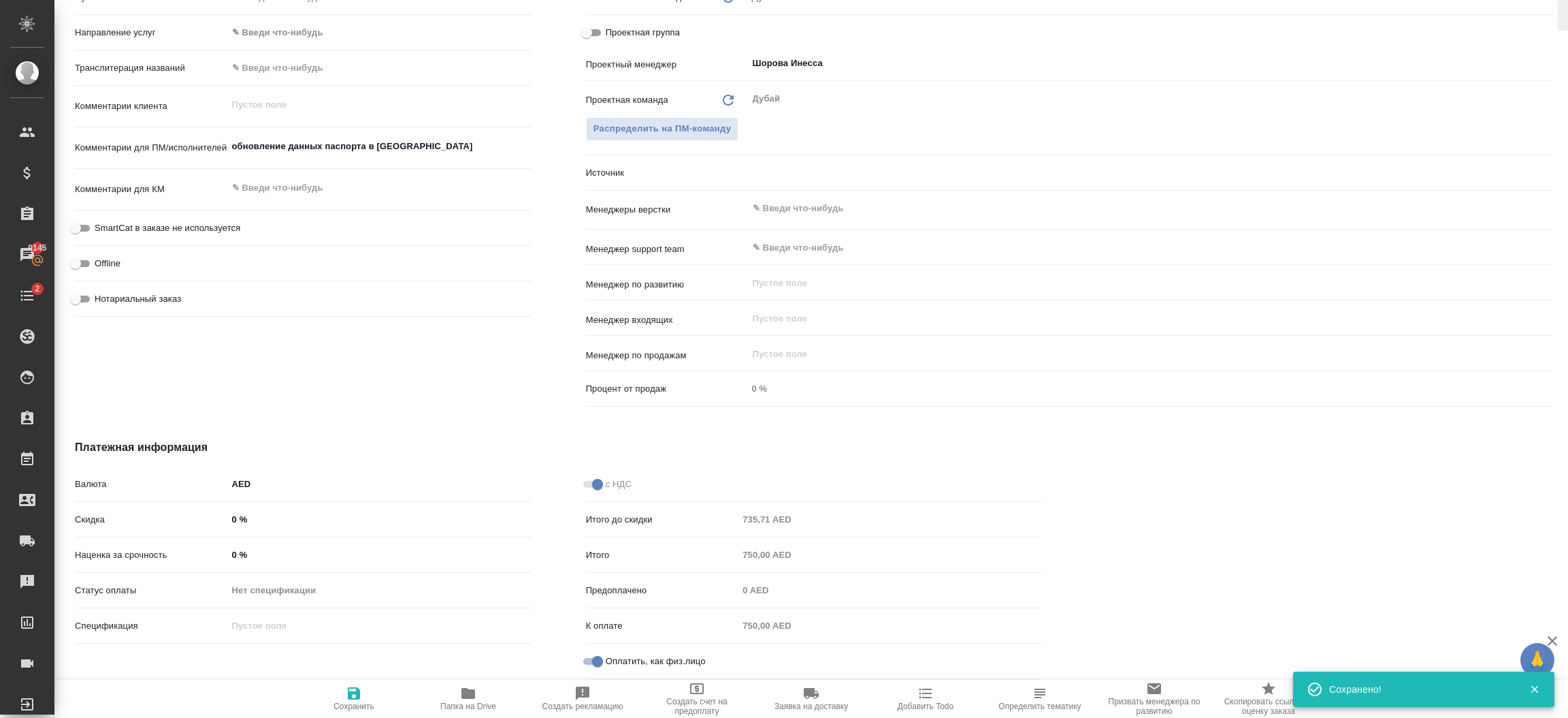
scroll to position [0, 0]
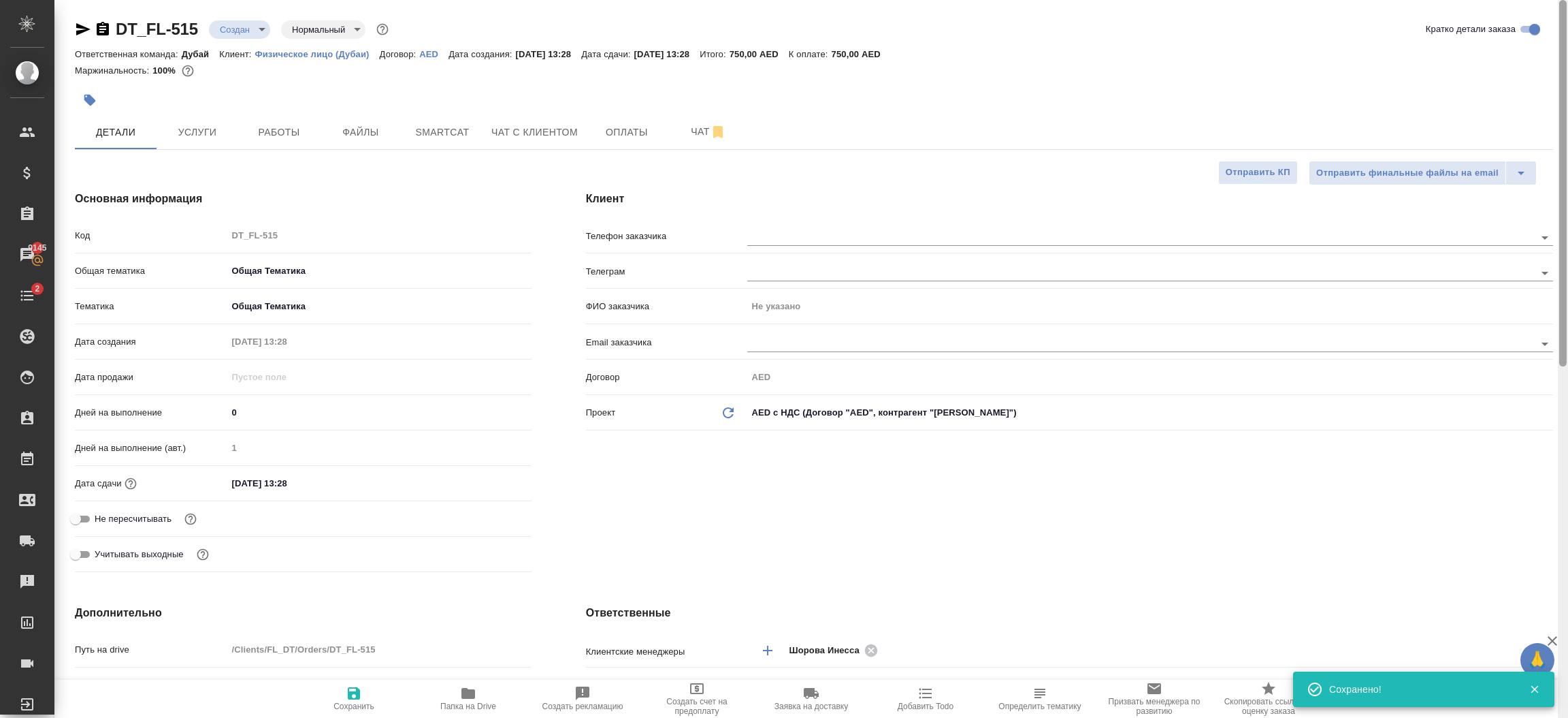
click at [1566, 122] on div at bounding box center [1563, 359] width 10 height 719
type textarea "x"
click at [638, 138] on span "Оплаты" at bounding box center [627, 132] width 65 height 17
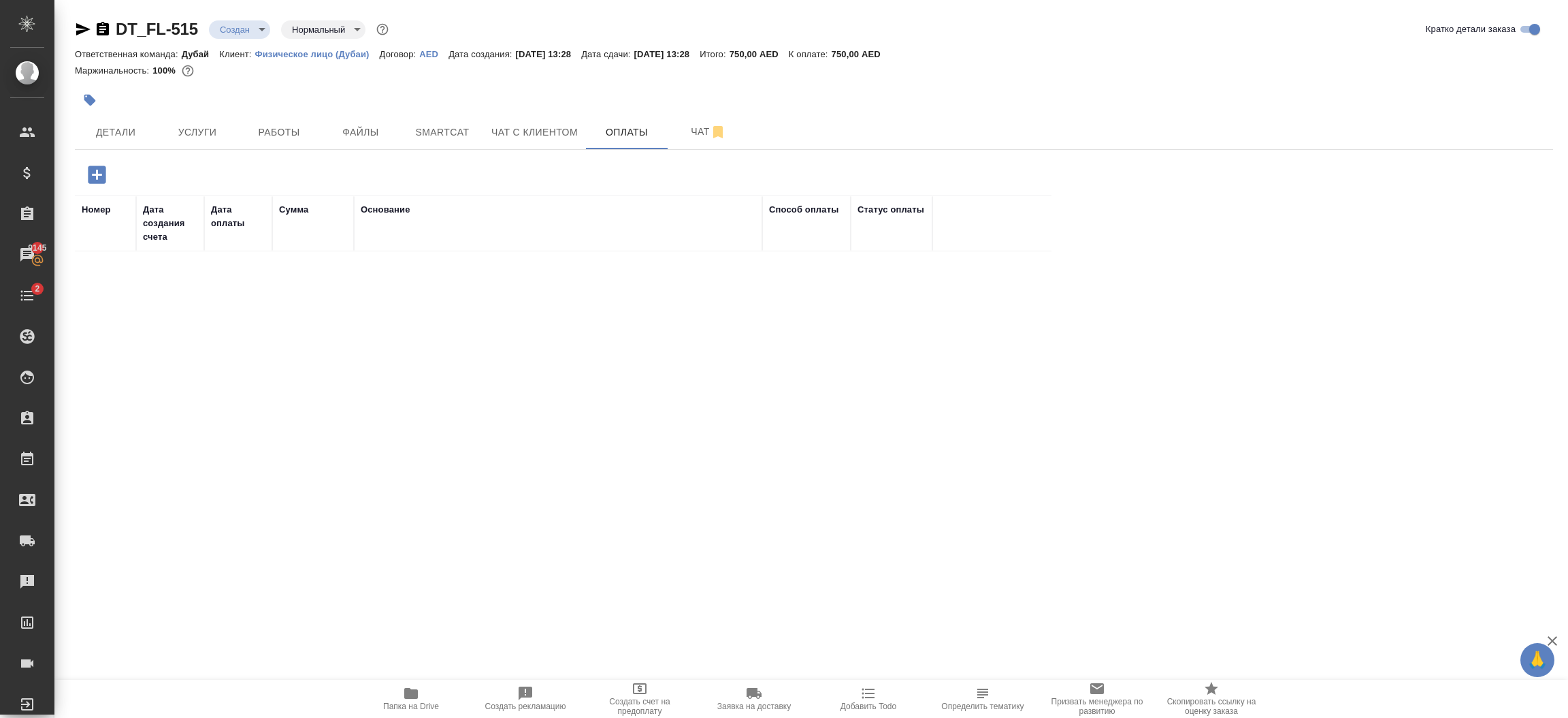
click at [100, 179] on icon "button" at bounding box center [96, 174] width 17 height 17
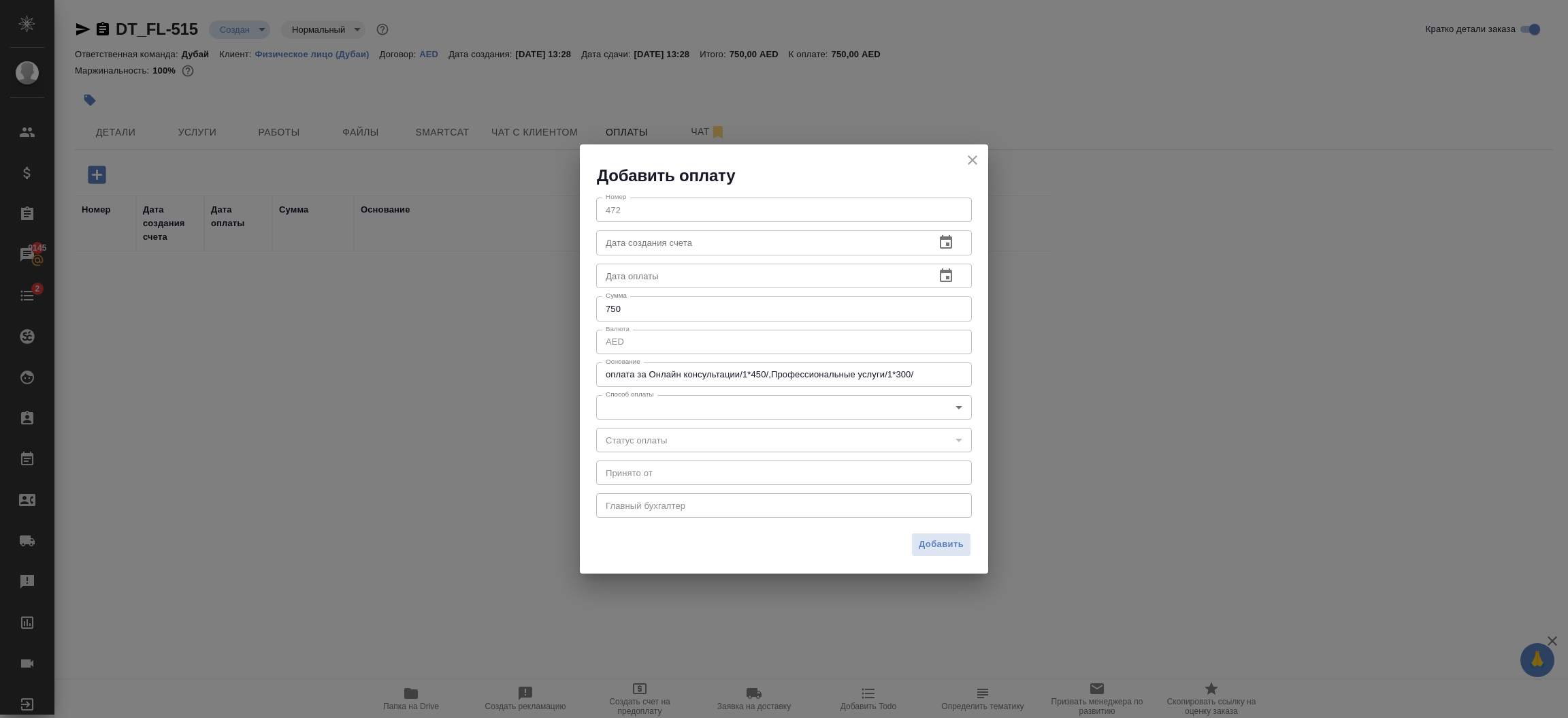
click at [710, 406] on body "🙏 .cls-1 fill:#fff; AWATERA Шорова Инесса i.shorova_kiev Клиенты Спецификации З…" at bounding box center [784, 359] width 1568 height 718
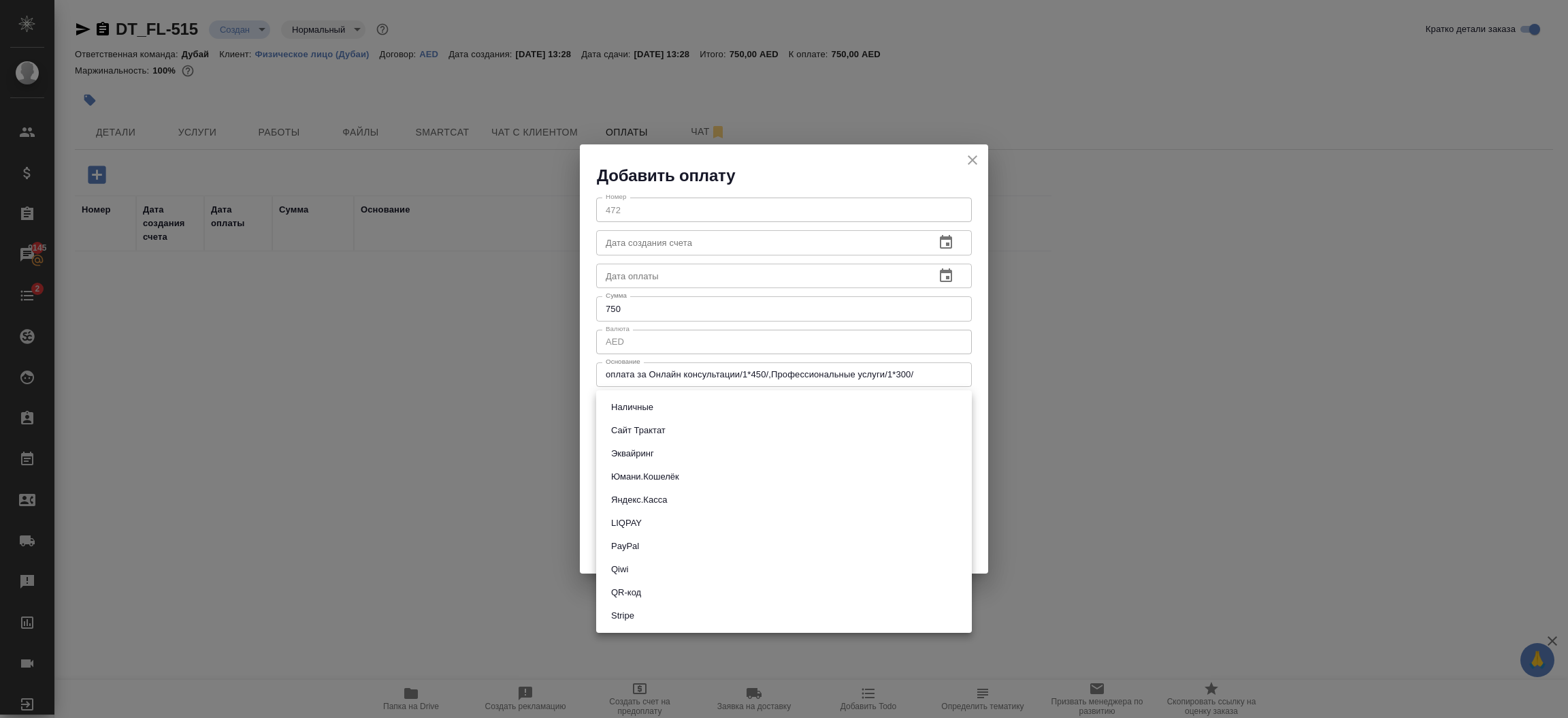
click at [640, 609] on li "Stripe" at bounding box center [784, 615] width 376 height 23
type input "stripe"
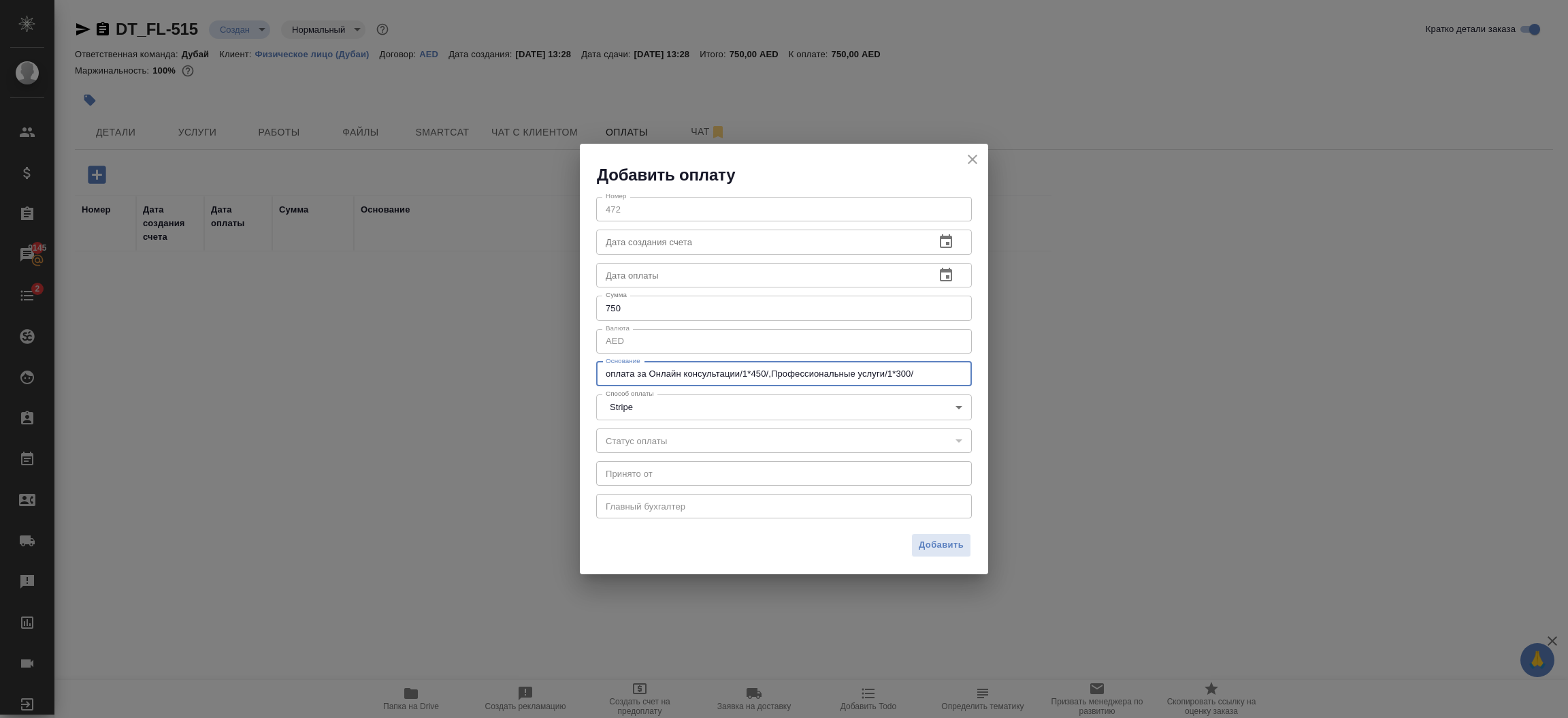
click at [911, 375] on textarea "оплата за Онлайн консультации/1*450/,Профессиональные услуги/1*300/" at bounding box center [784, 373] width 357 height 10
type textarea "Professional Services"
click at [955, 546] on span "Добавить" at bounding box center [941, 545] width 45 height 16
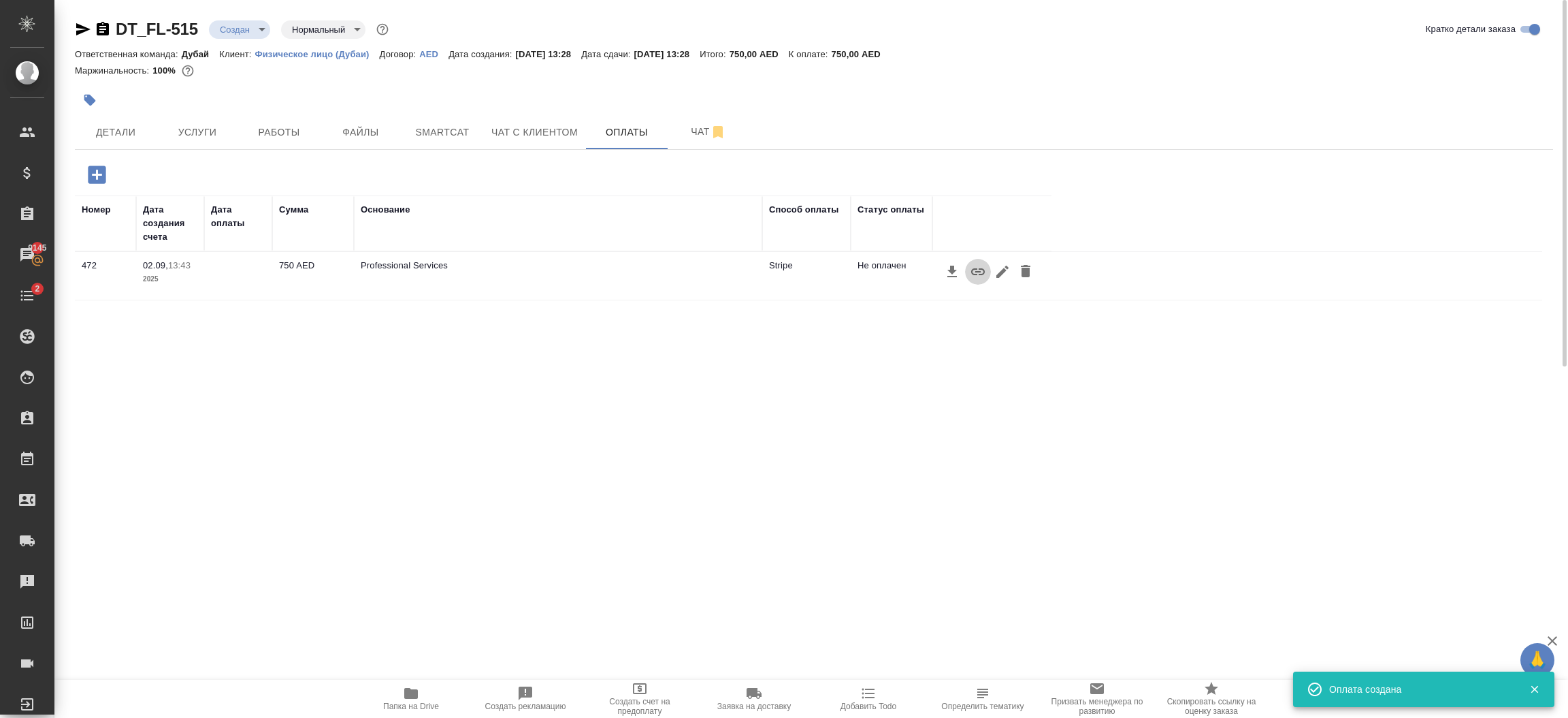
click at [976, 280] on button "button" at bounding box center [978, 272] width 26 height 26
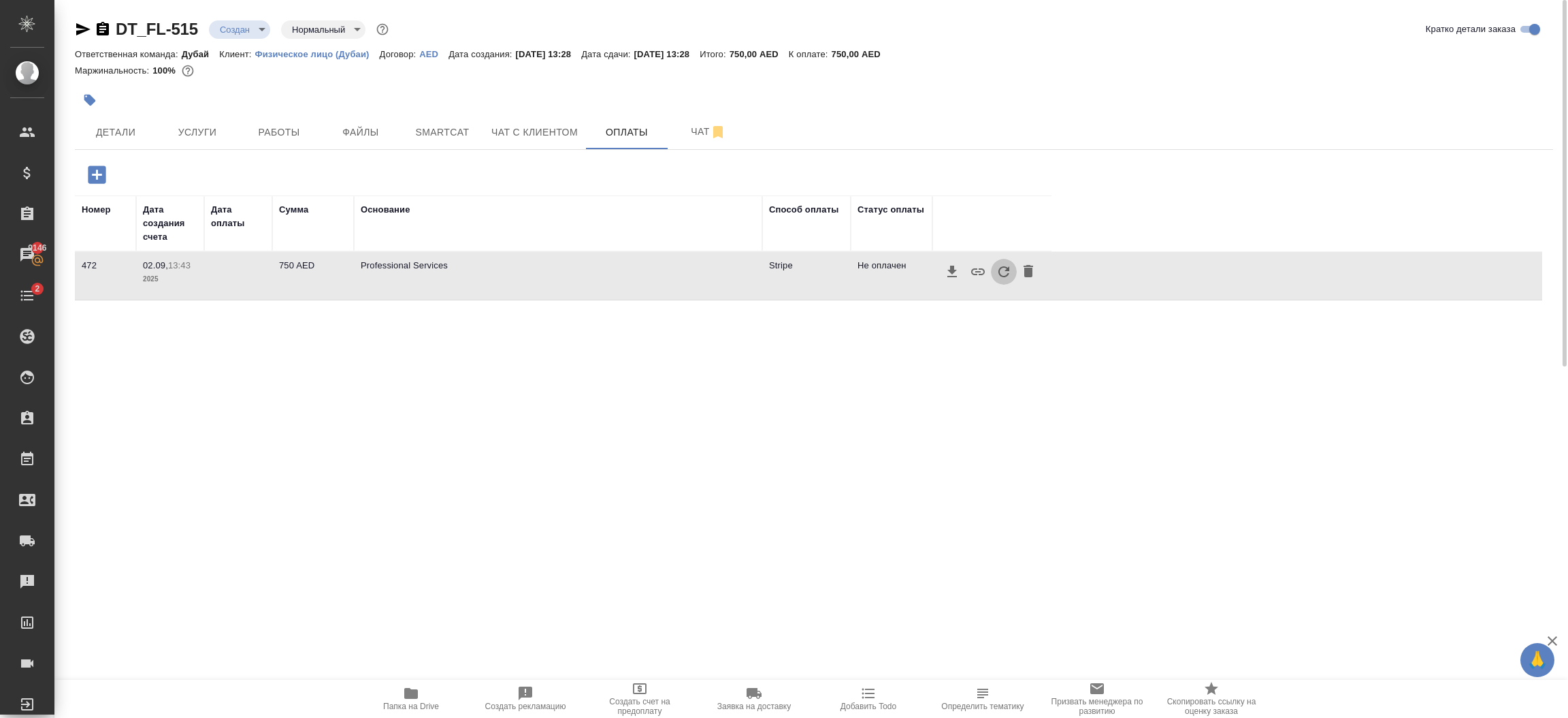
click at [998, 275] on icon "button" at bounding box center [1004, 272] width 17 height 17
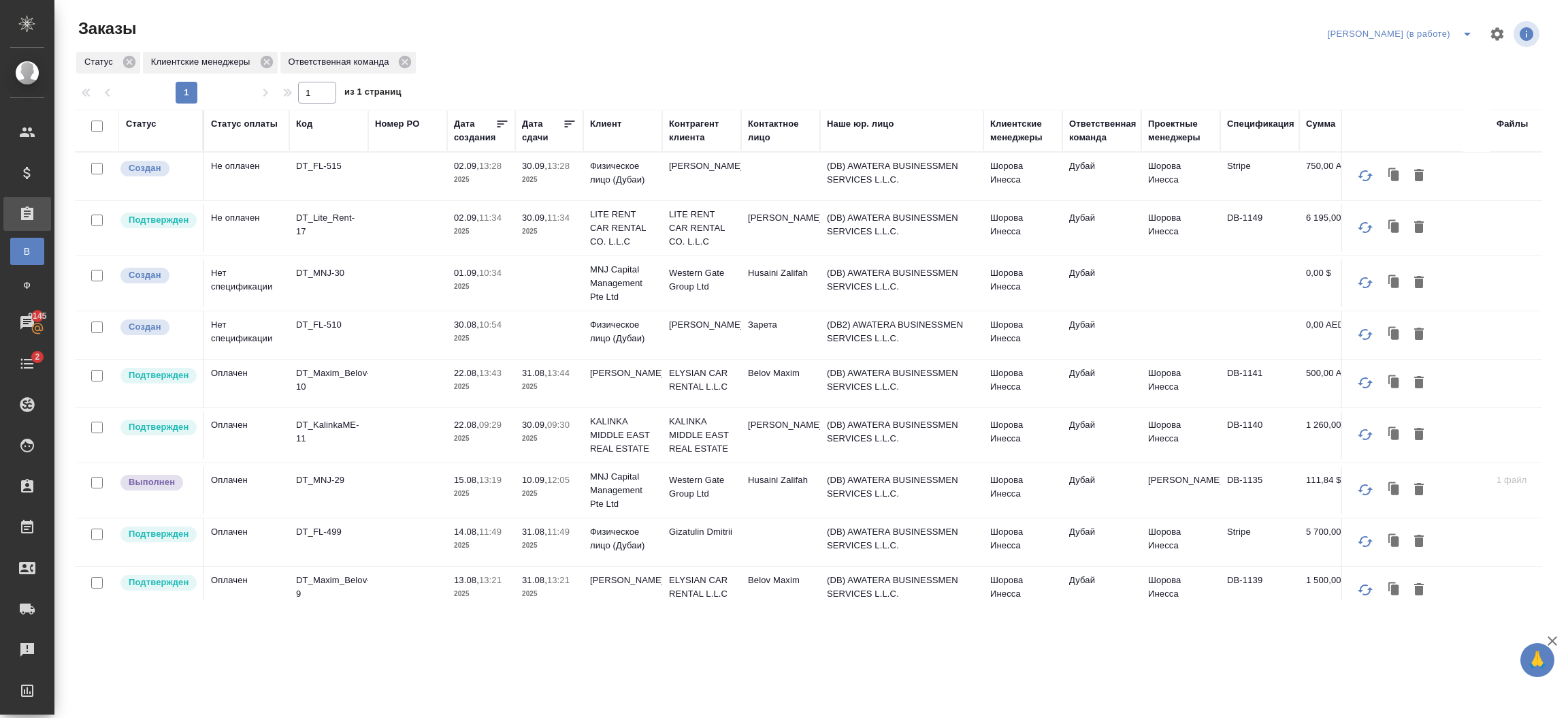
click at [570, 489] on p "2025" at bounding box center [549, 494] width 55 height 14
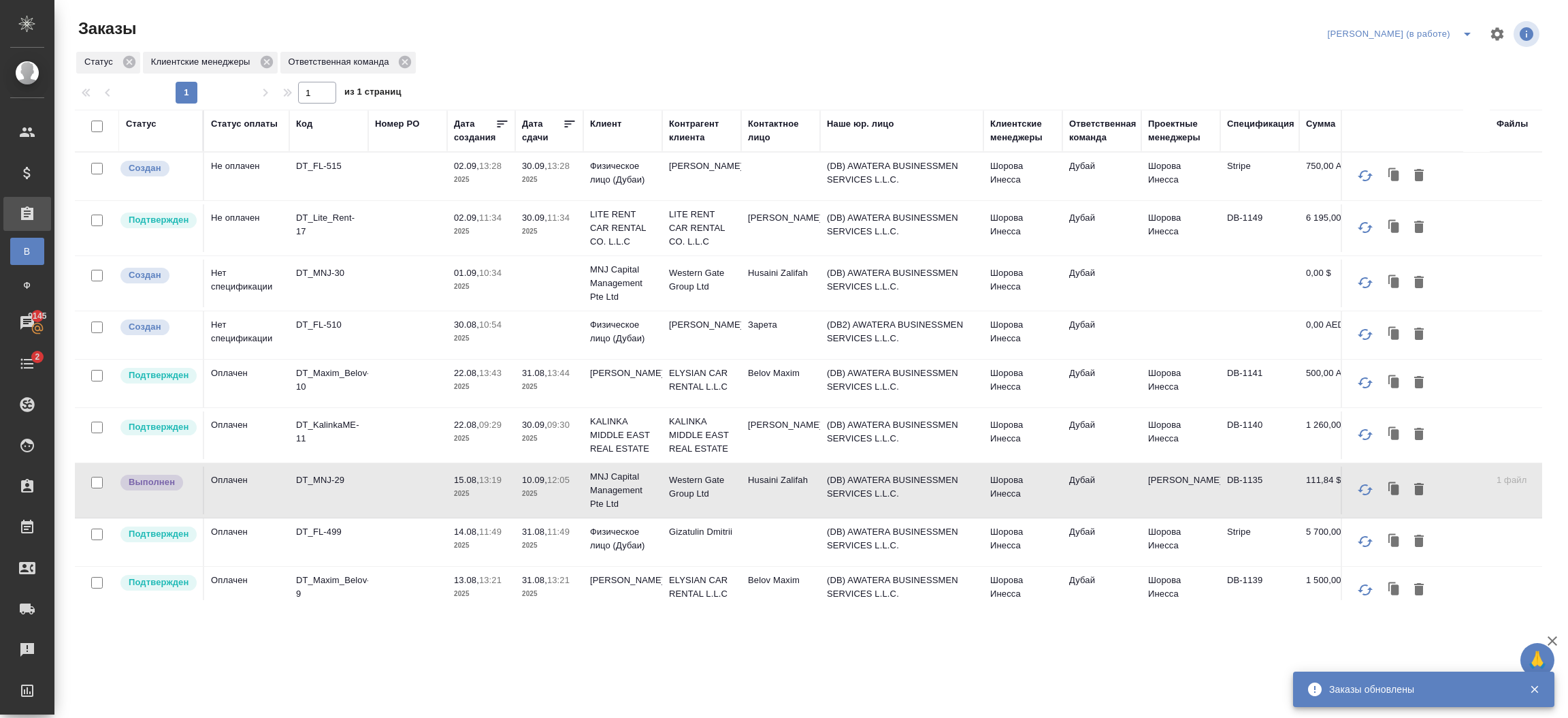
click at [414, 274] on td at bounding box center [408, 283] width 79 height 48
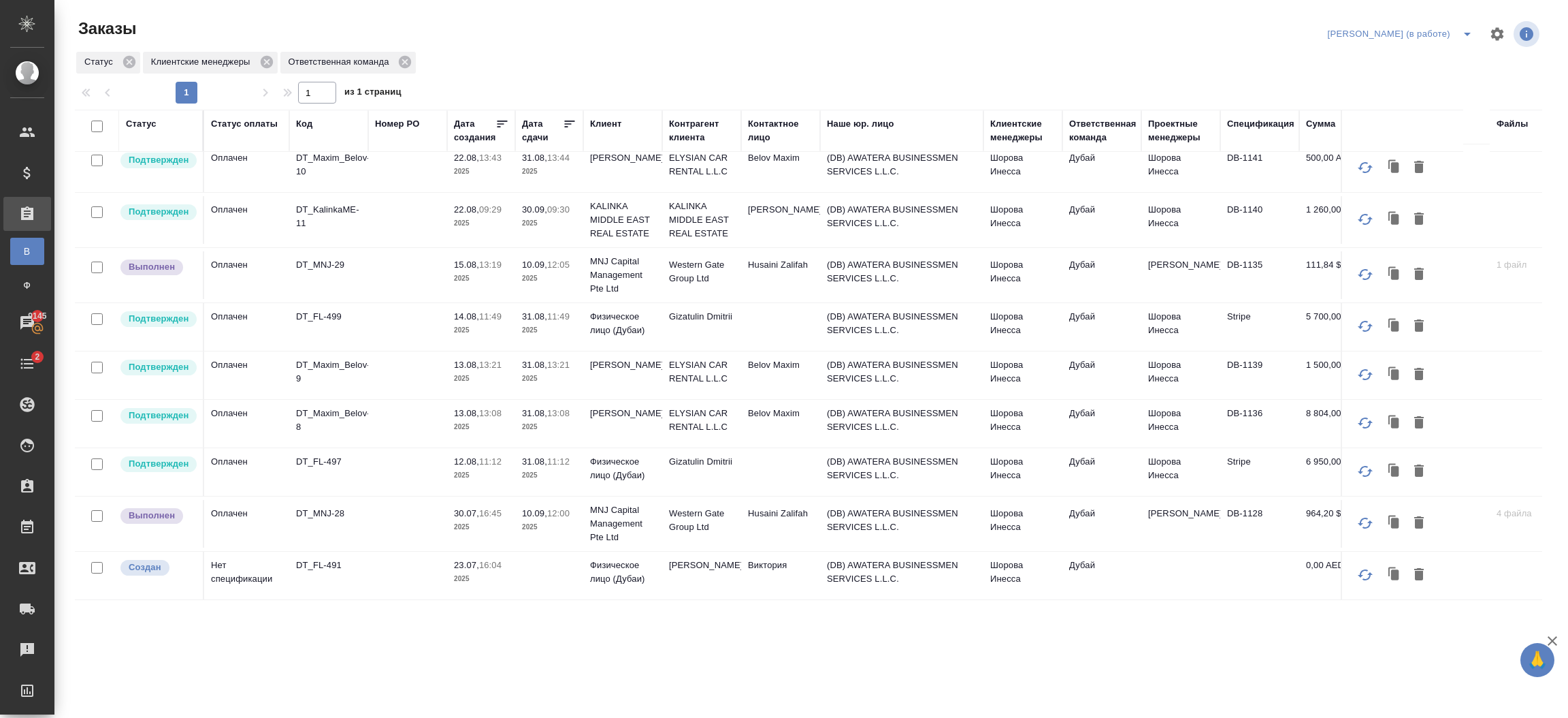
scroll to position [226, 0]
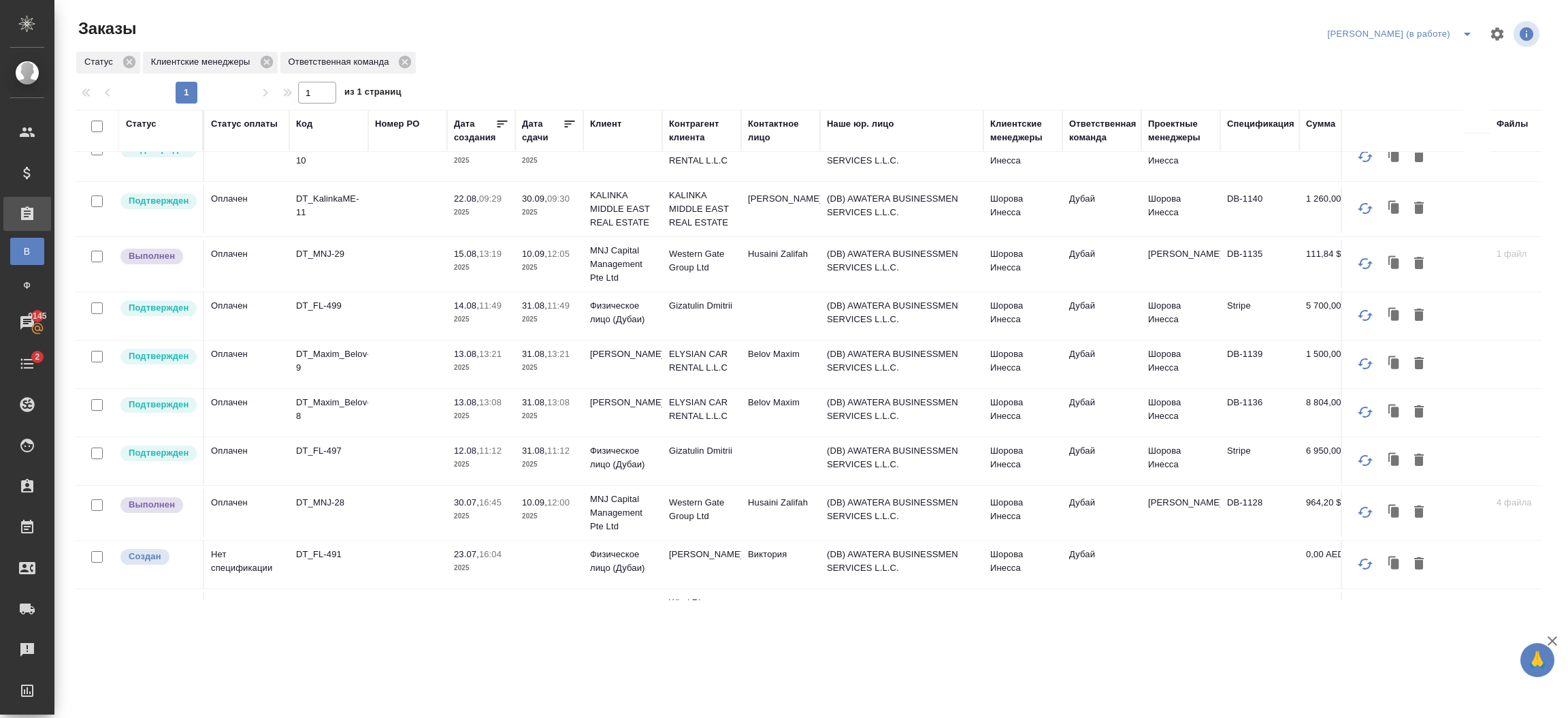
click at [798, 524] on td "Husaini Zalifah" at bounding box center [781, 513] width 79 height 48
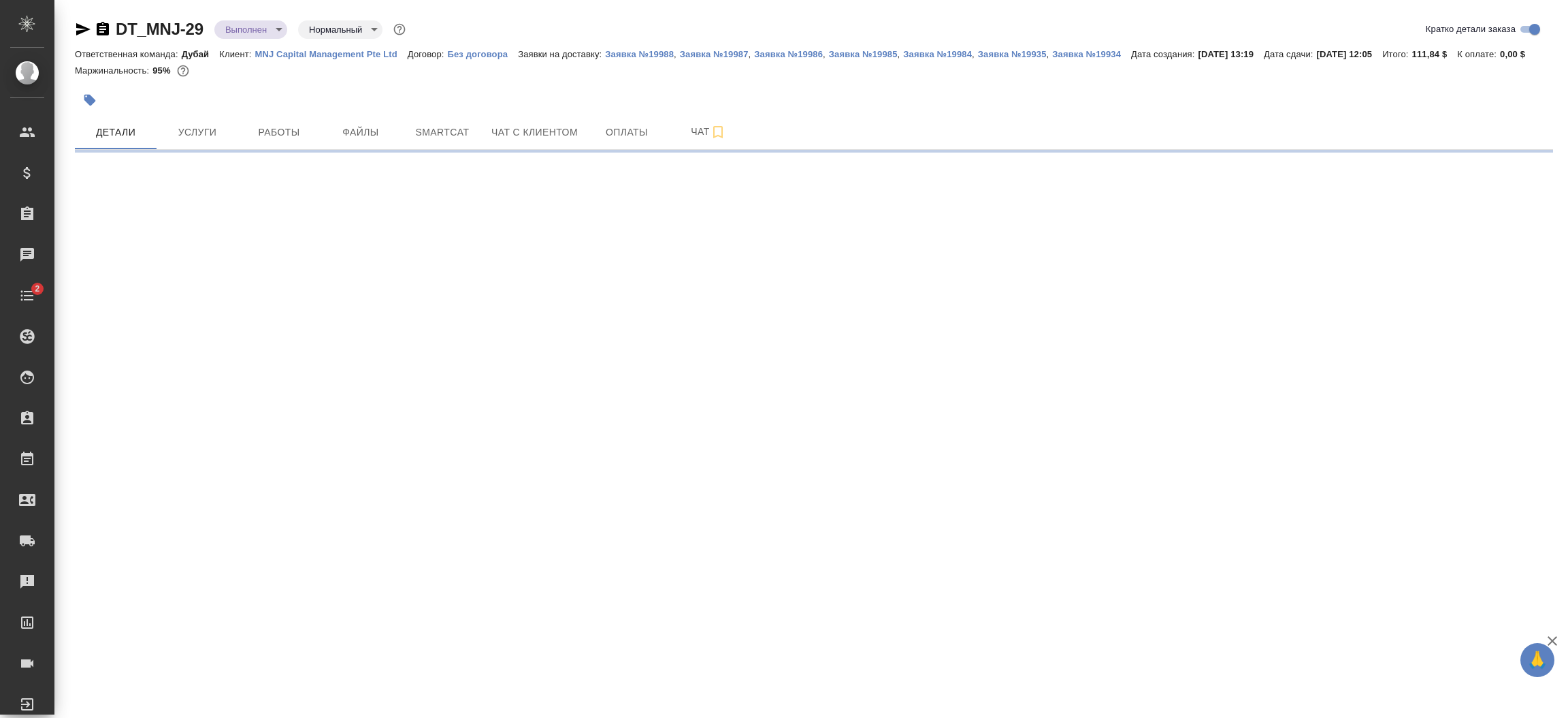
select select "RU"
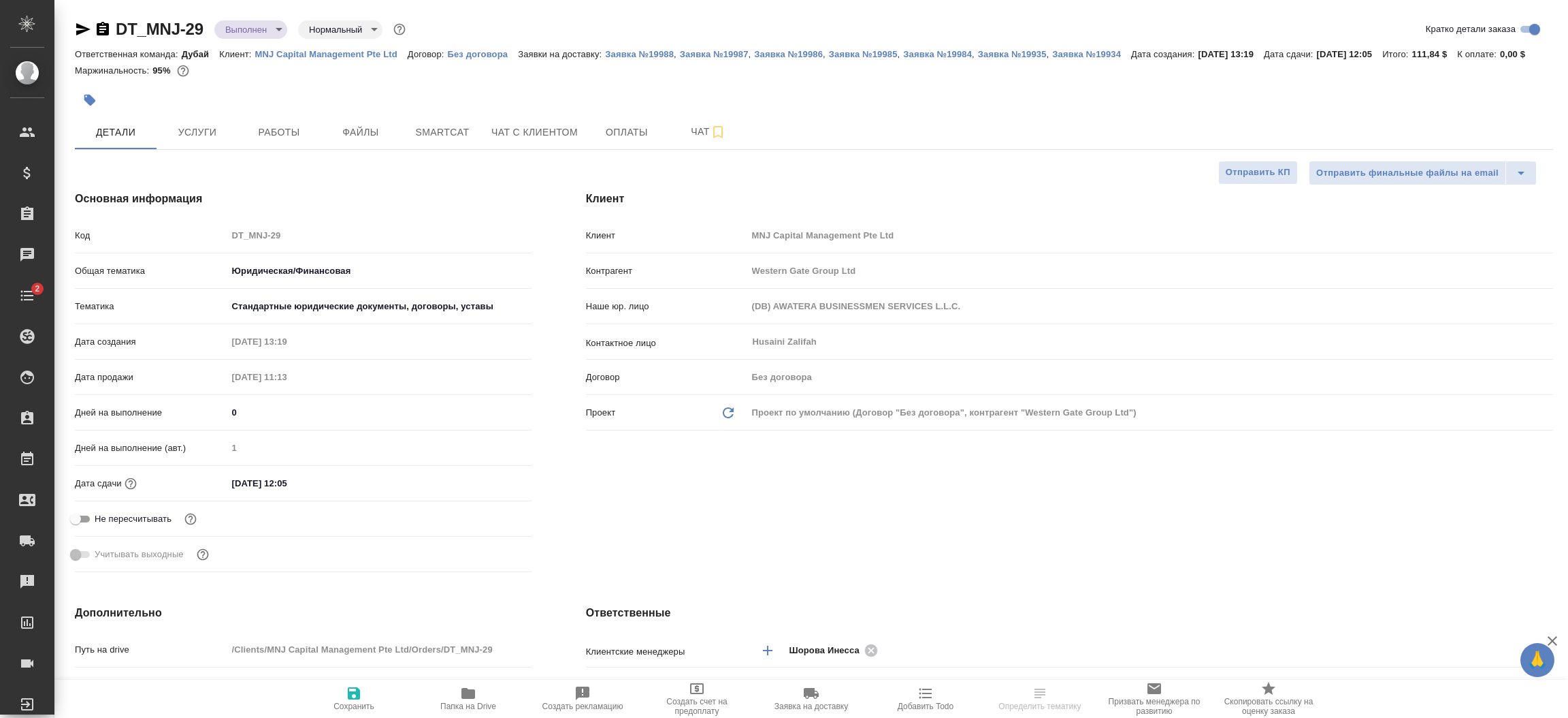
type textarea "x"
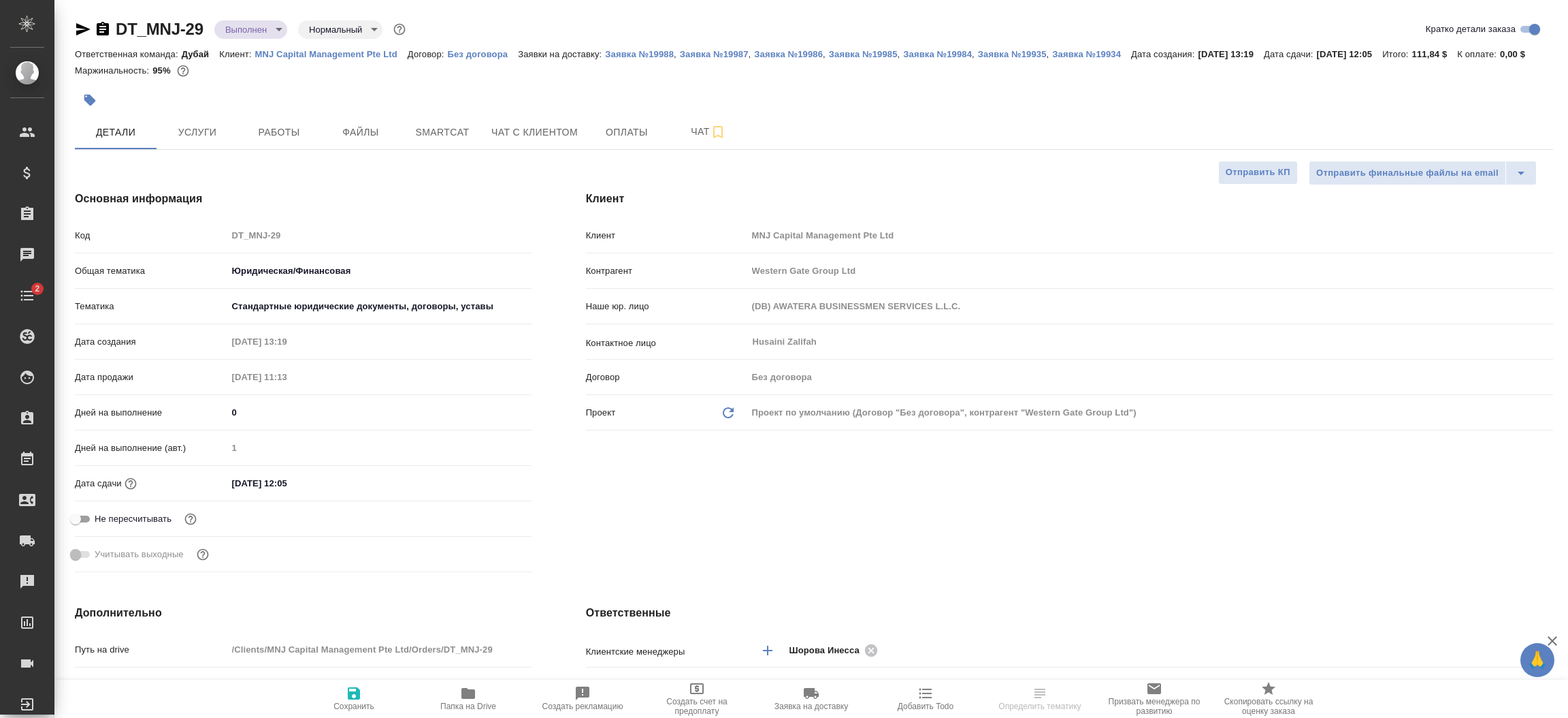
type textarea "x"
click at [210, 141] on span "Услуги" at bounding box center [197, 132] width 65 height 17
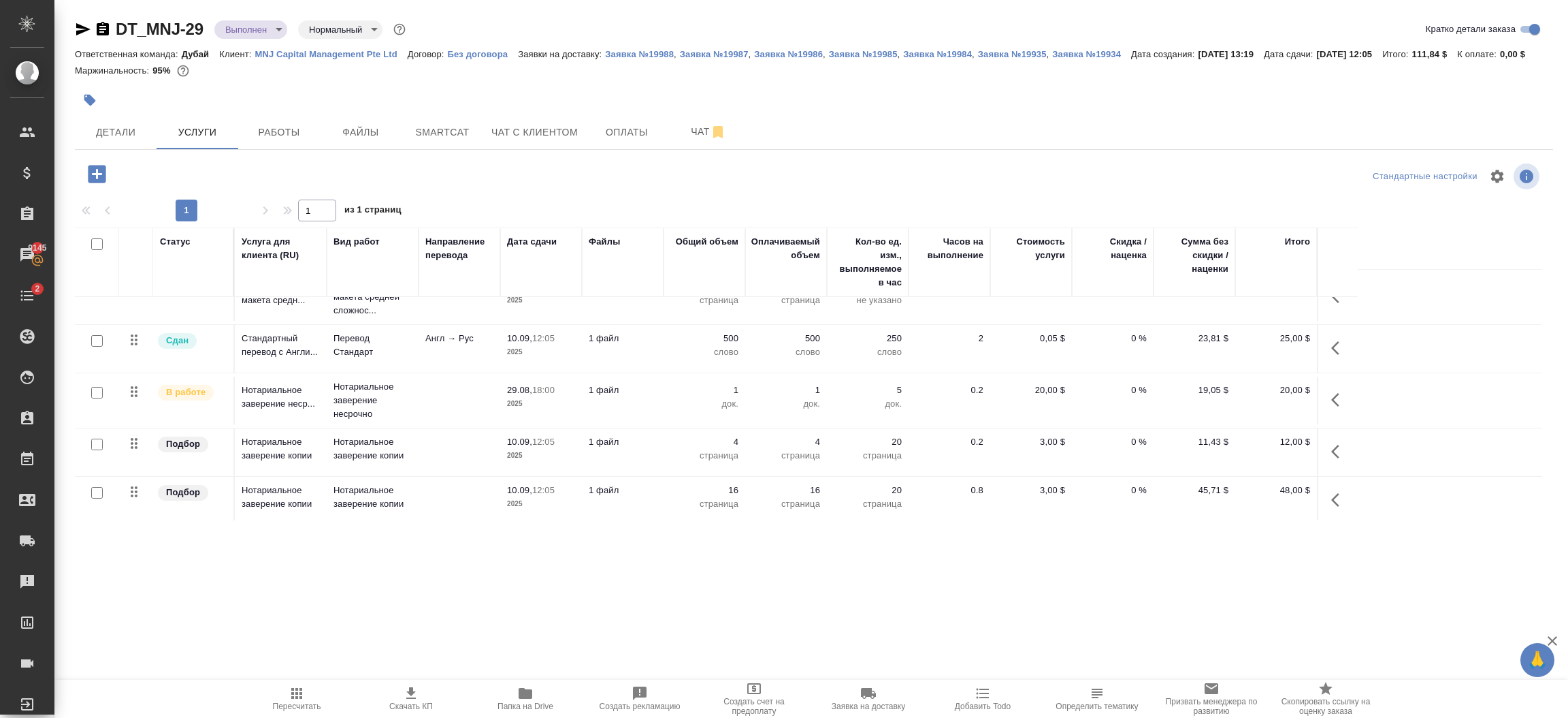
scroll to position [33, 0]
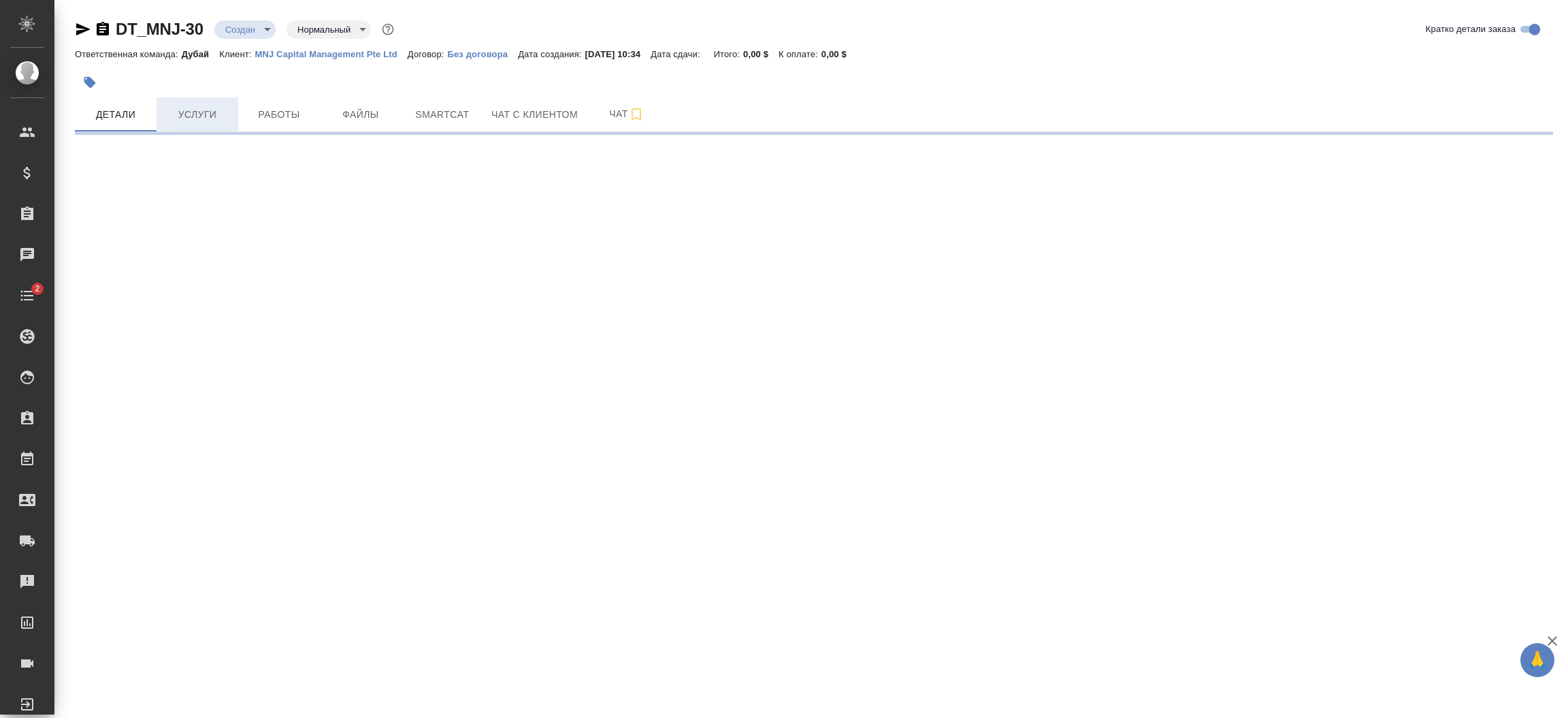
select select "RU"
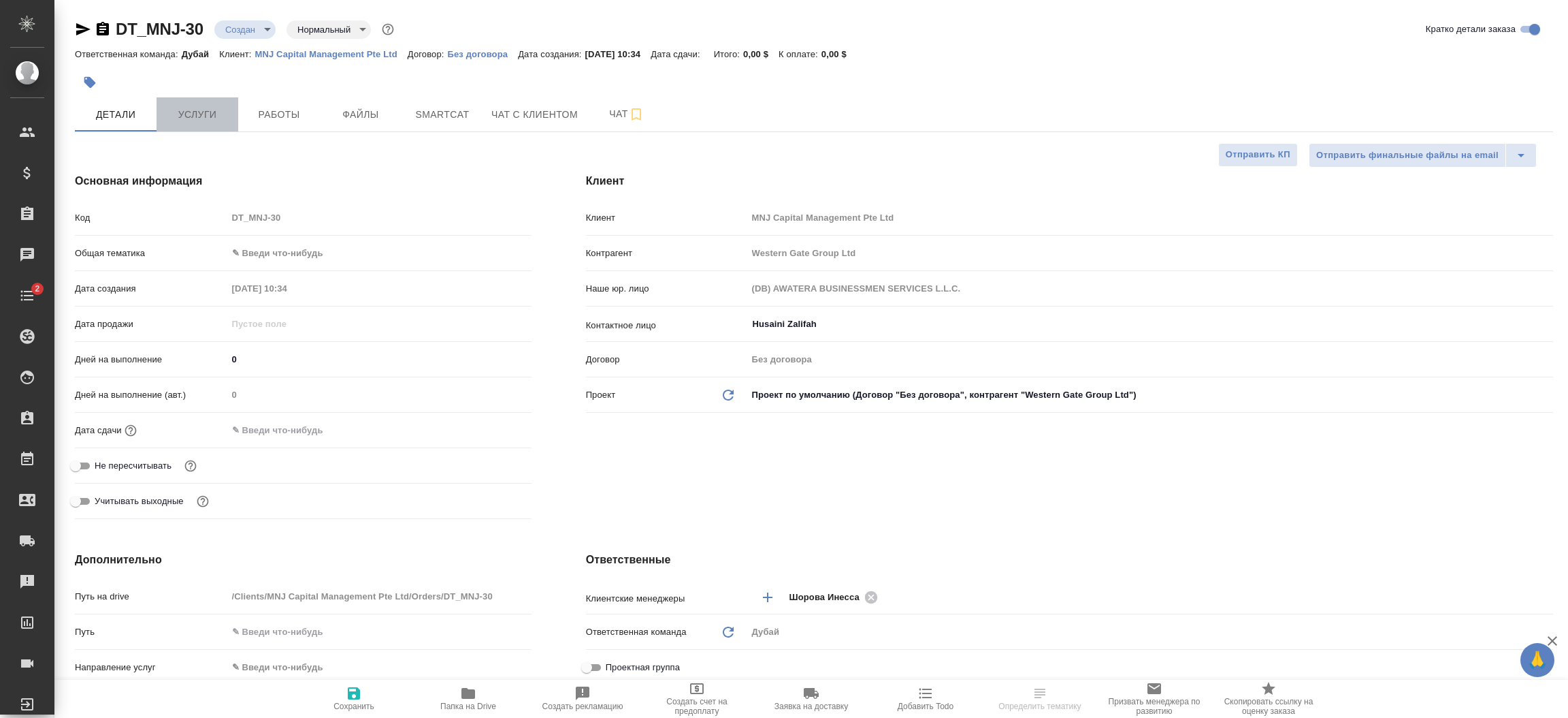
click at [197, 115] on span "Услуги" at bounding box center [197, 115] width 65 height 17
type textarea "x"
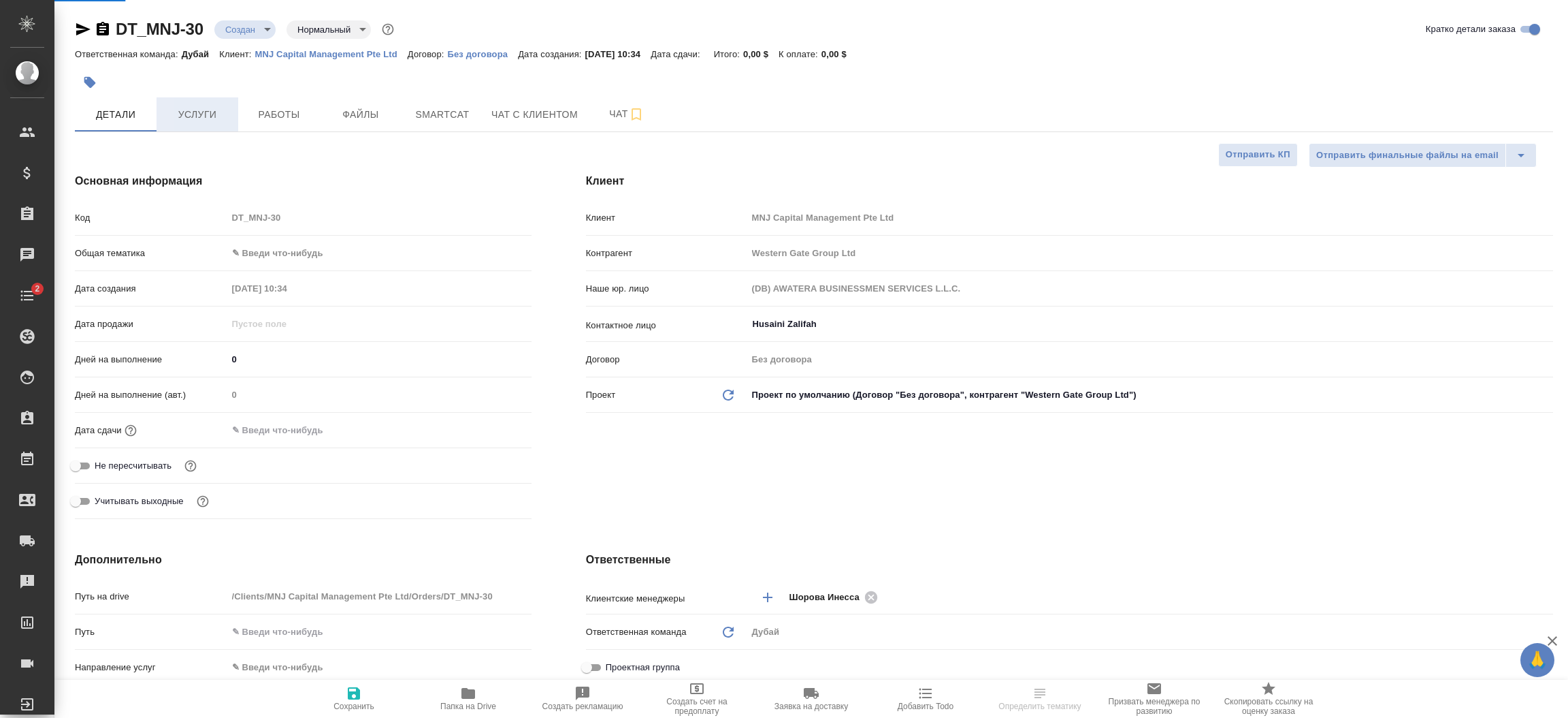
type textarea "x"
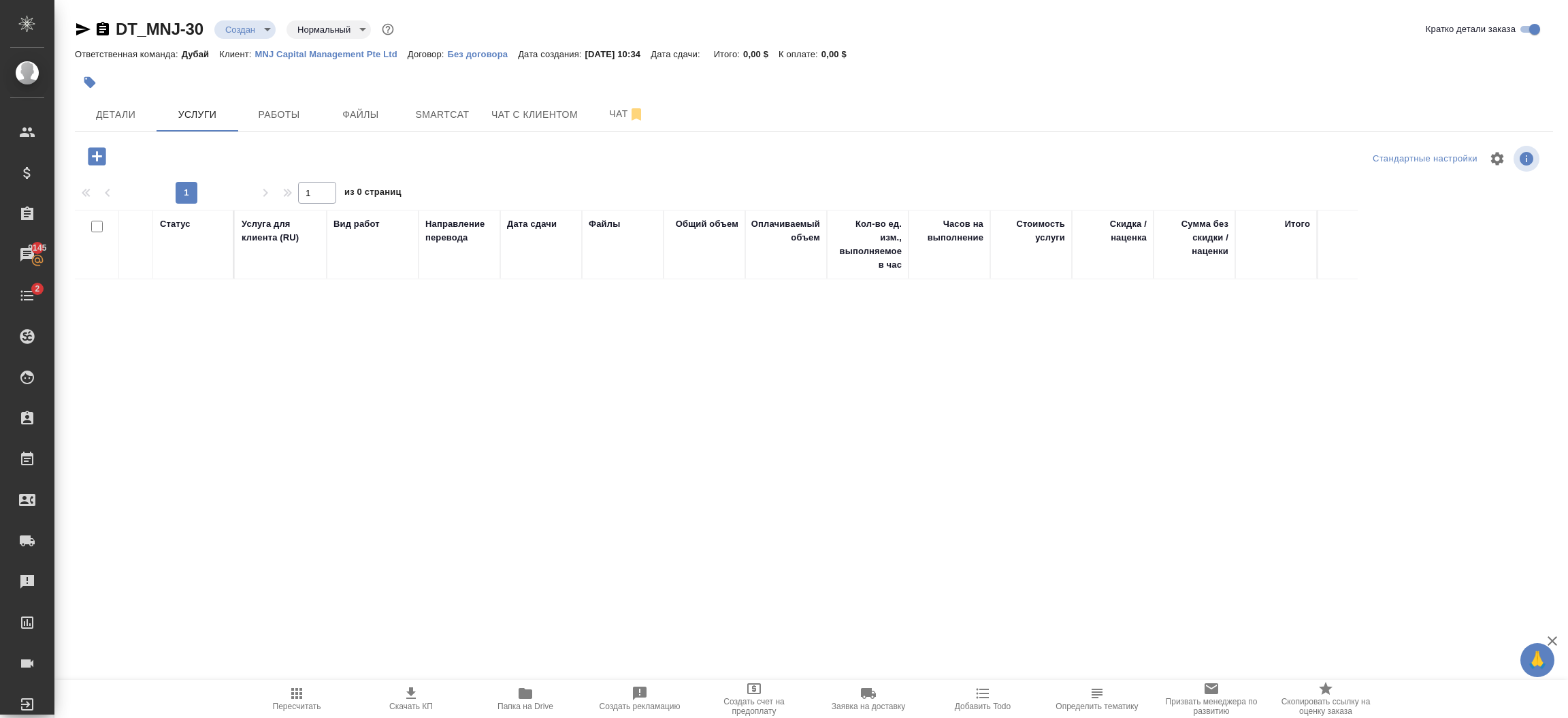
click at [863, 460] on div "Статус Услуга для клиента (RU) Вид работ Направление перевода Дата сдачи Файлы …" at bounding box center [809, 356] width 1468 height 293
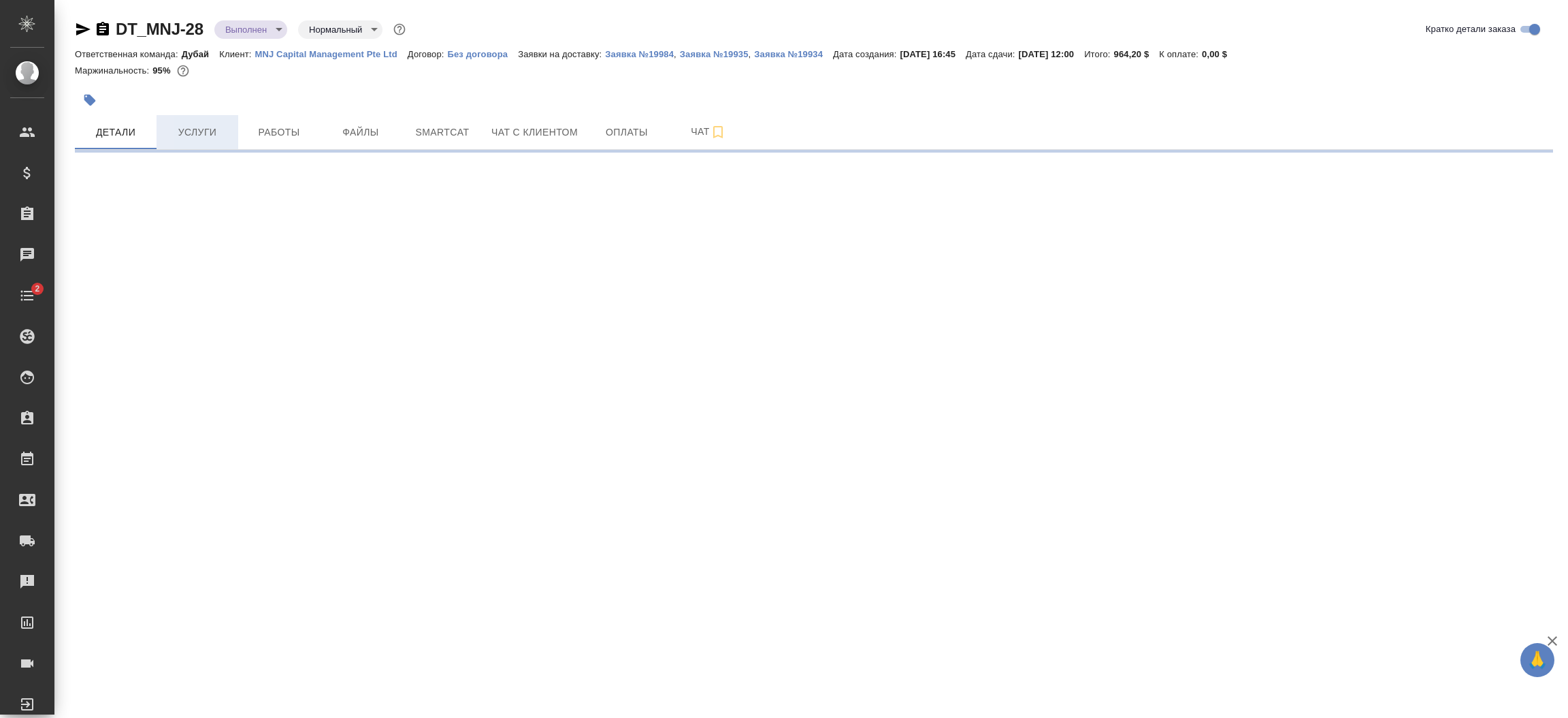
select select "RU"
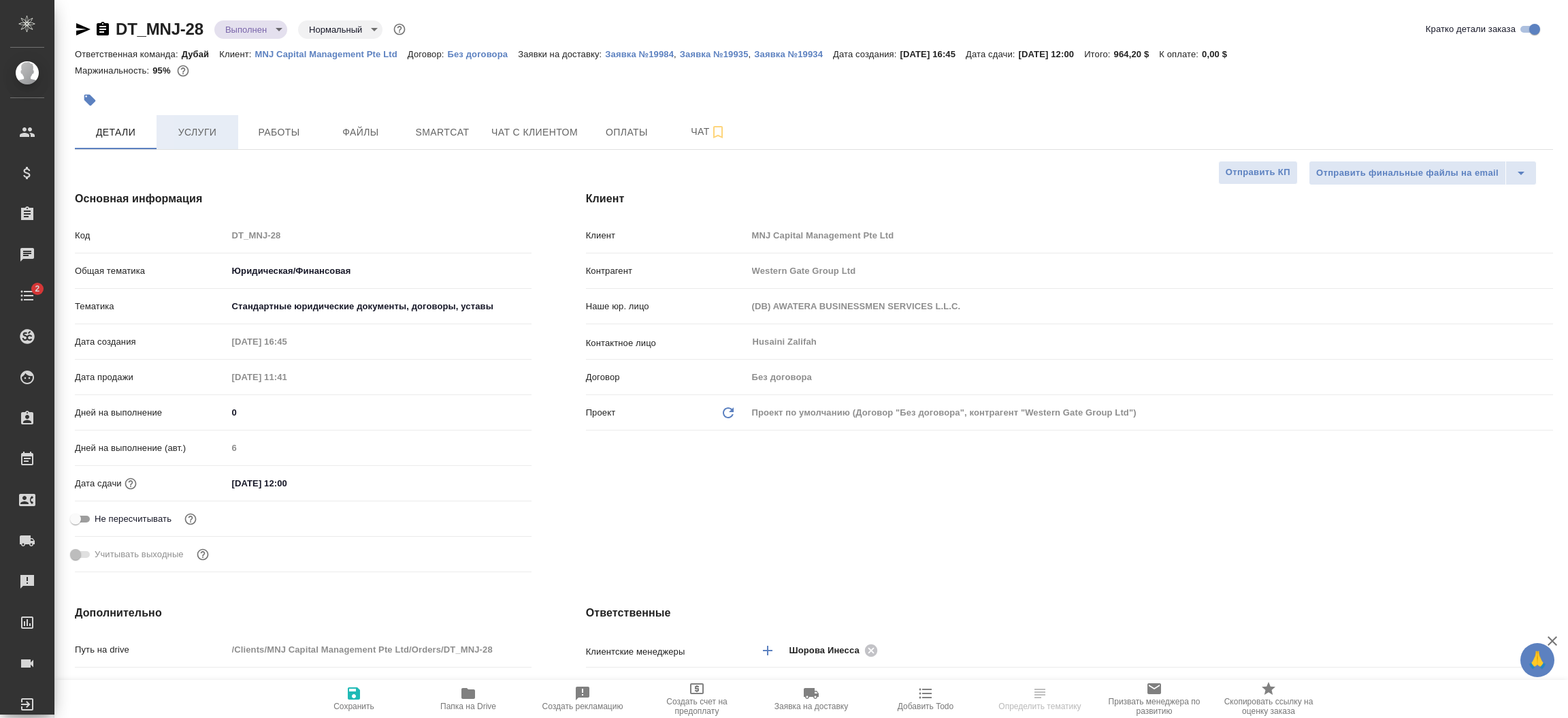
type textarea "x"
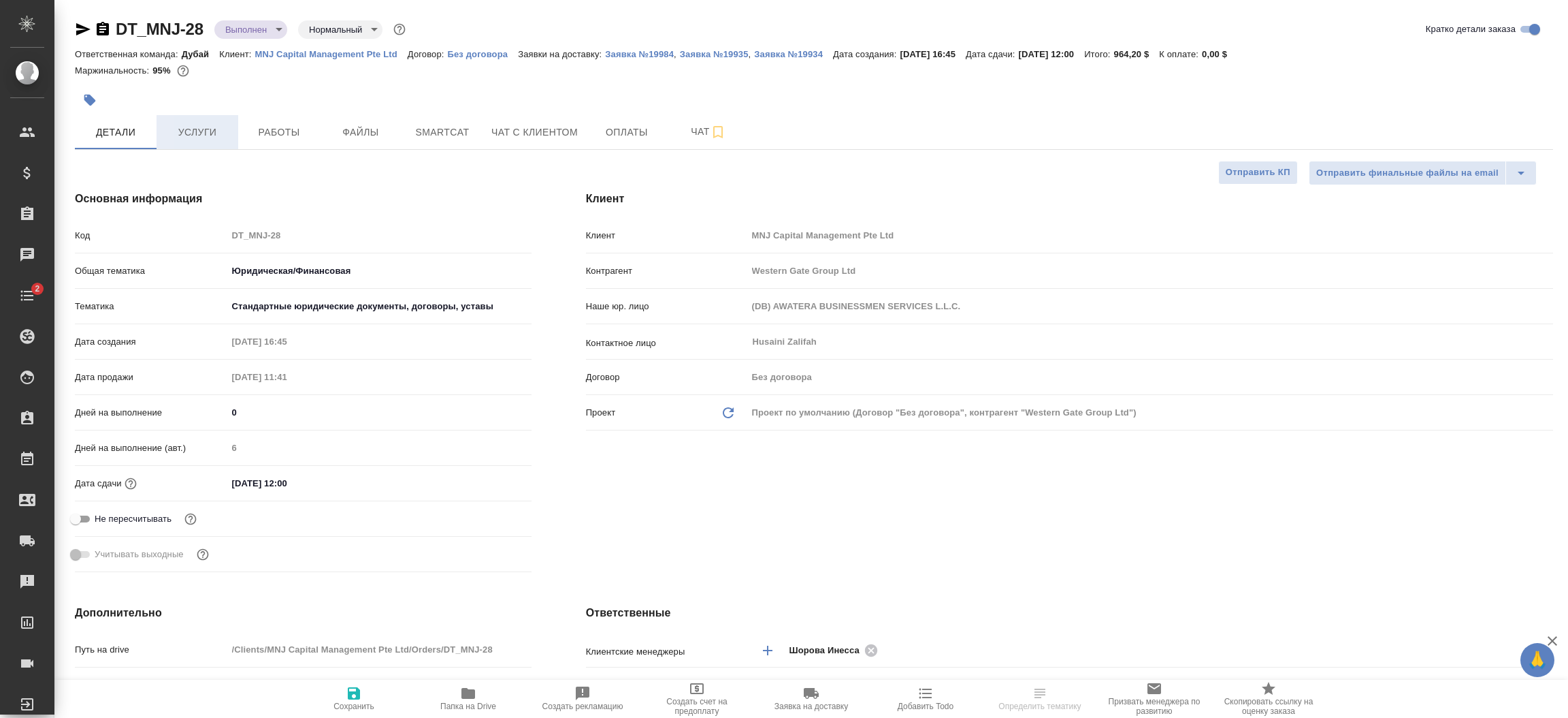
type textarea "x"
click at [211, 141] on button "Услуги" at bounding box center [197, 131] width 82 height 34
type textarea "x"
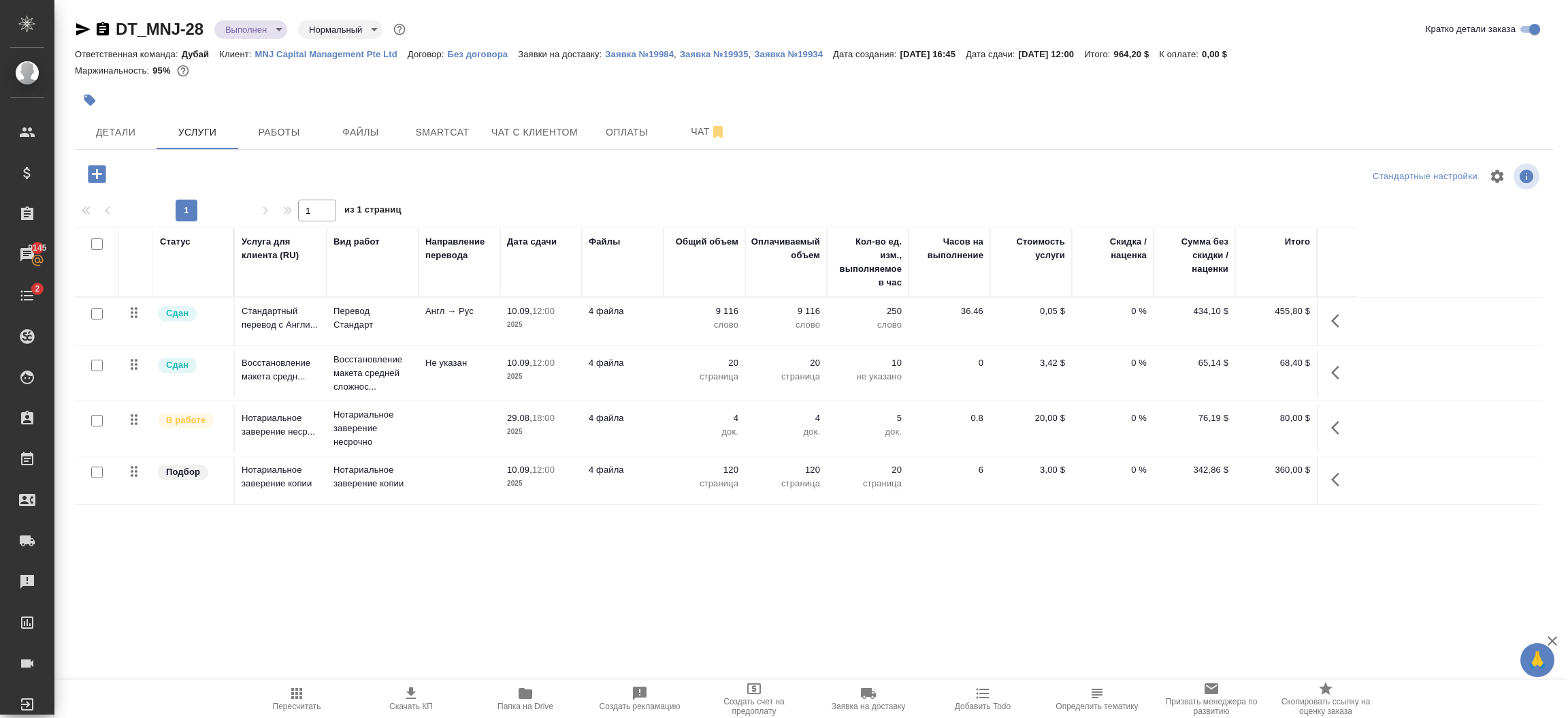
click at [1126, 492] on td "0 %" at bounding box center [1113, 480] width 82 height 48
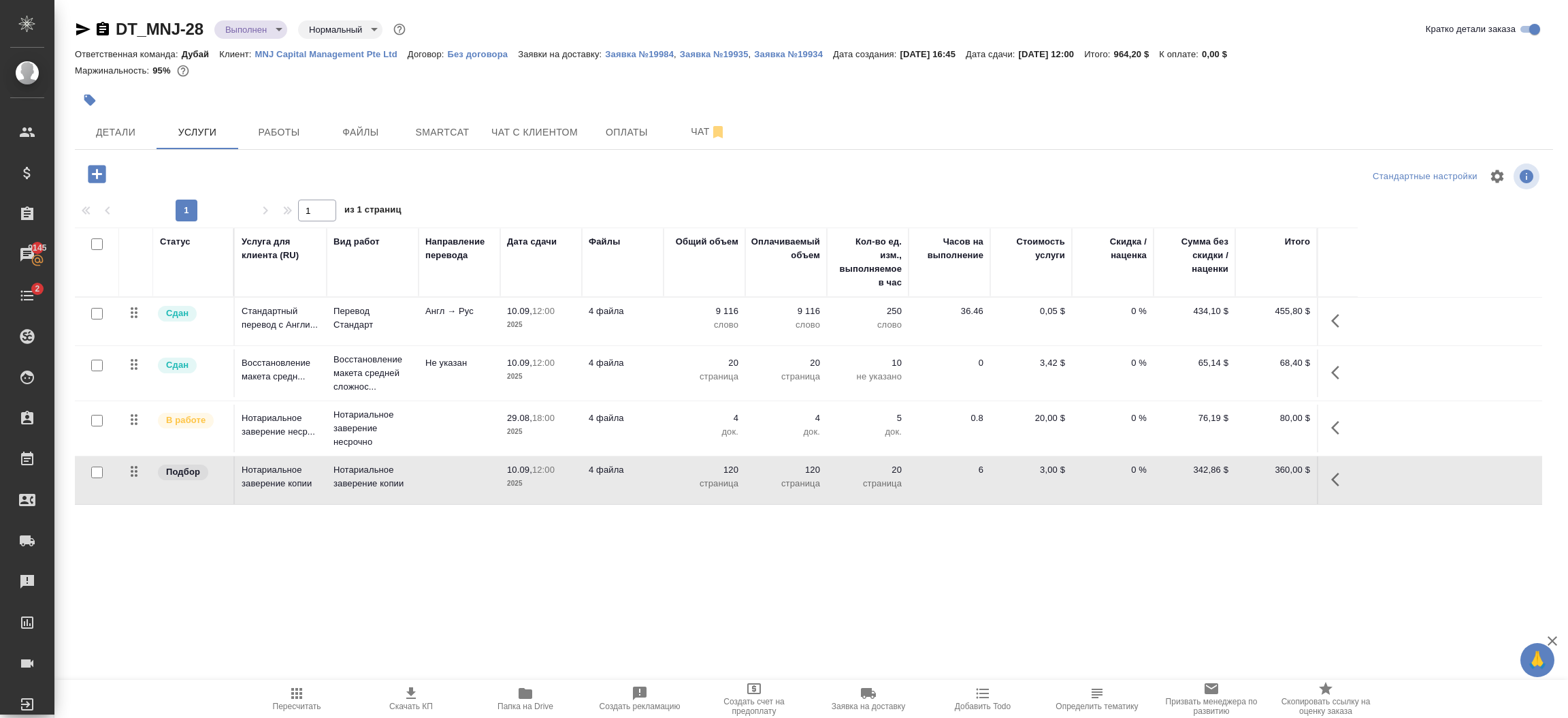
click at [1126, 492] on td "0 %" at bounding box center [1113, 480] width 82 height 48
